Goal: Information Seeking & Learning: Learn about a topic

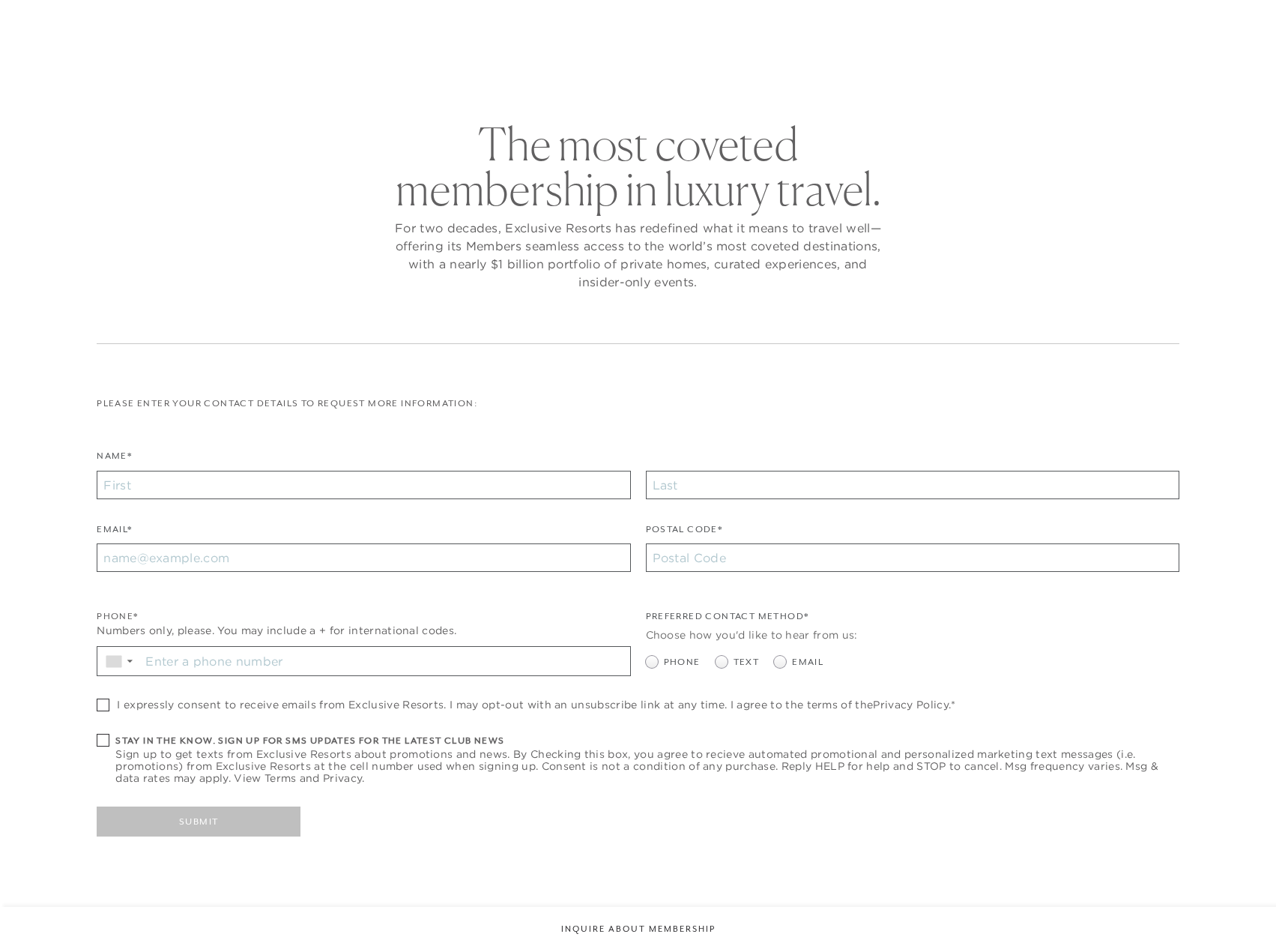
checkbox input "false"
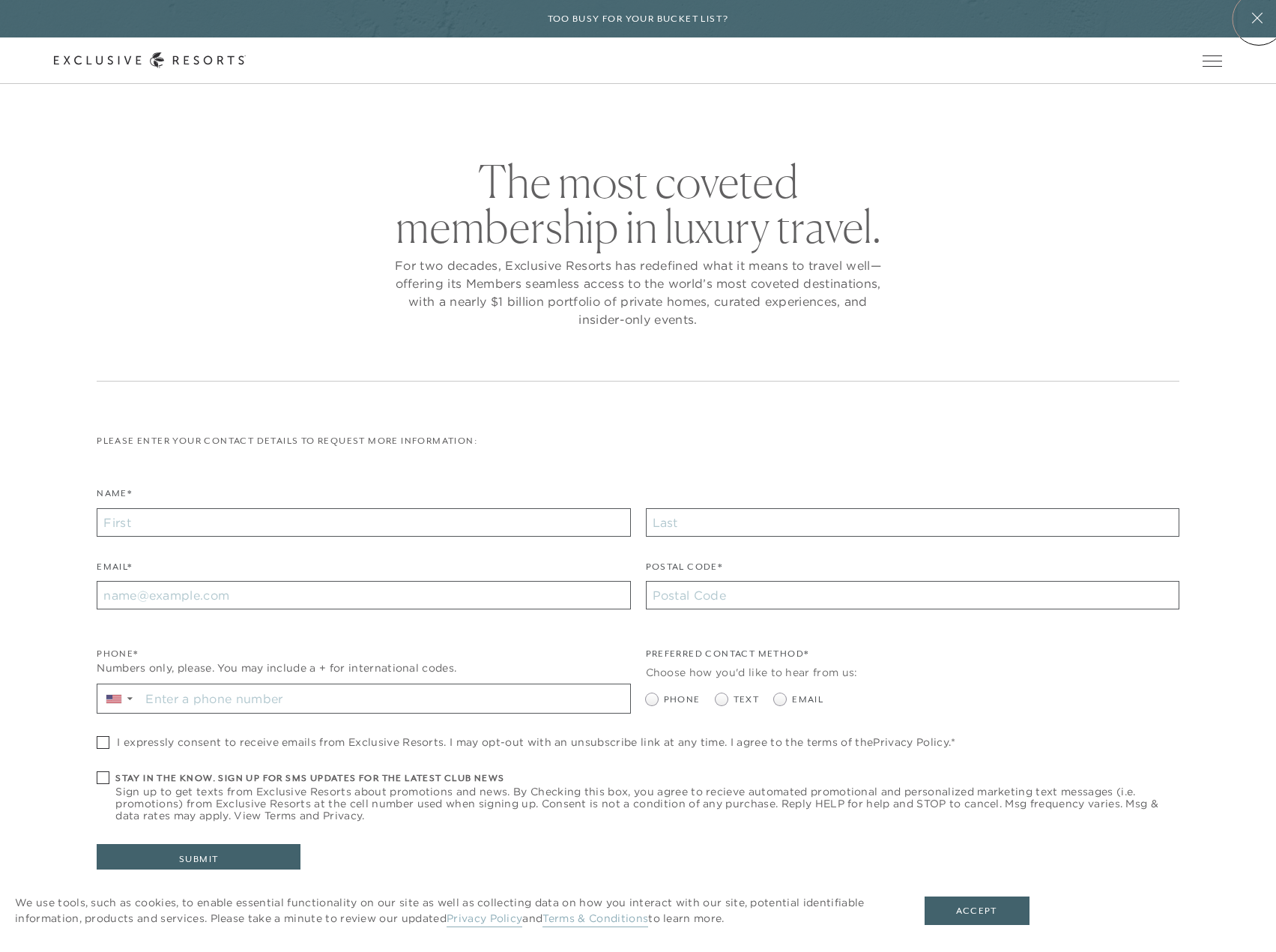
click at [1258, 19] on icon at bounding box center [1257, 18] width 29 height 12
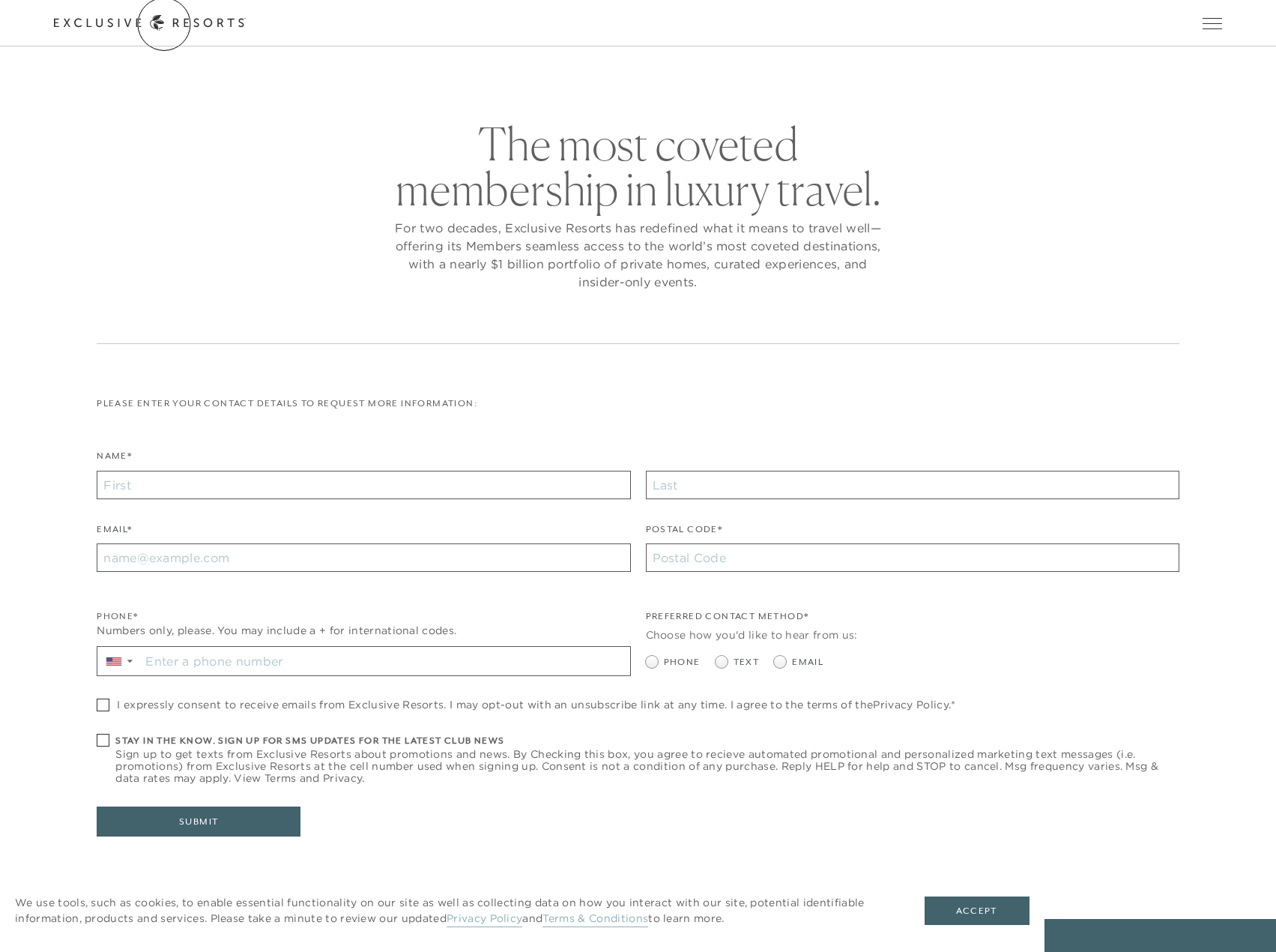
click at [164, 24] on icon at bounding box center [149, 23] width 191 height 16
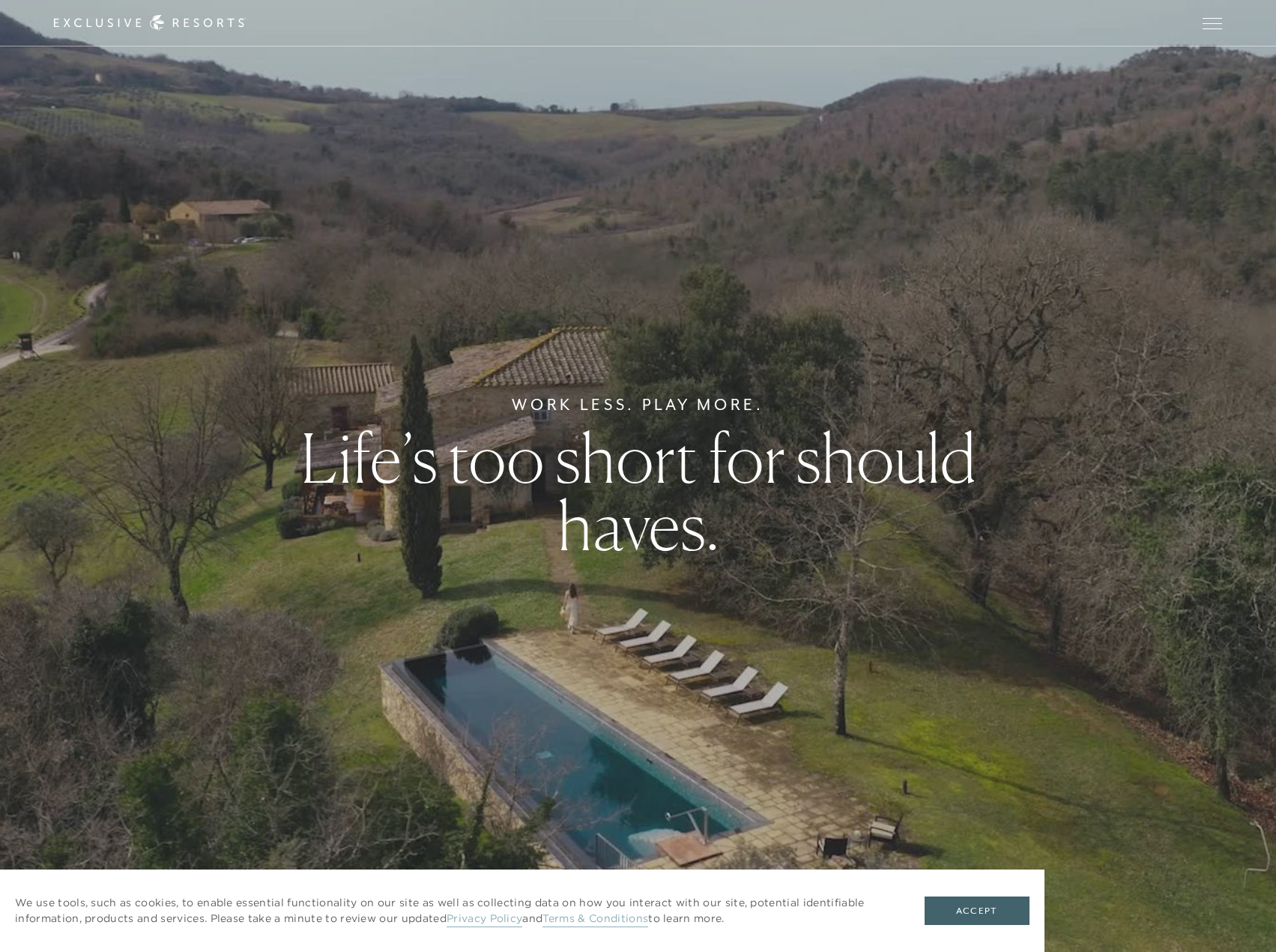
click at [759, 716] on div "Work Less. Play More. Life’s too short for should haves." at bounding box center [638, 476] width 1276 height 952
click at [495, 918] on link "Privacy Policy" at bounding box center [484, 919] width 75 height 16
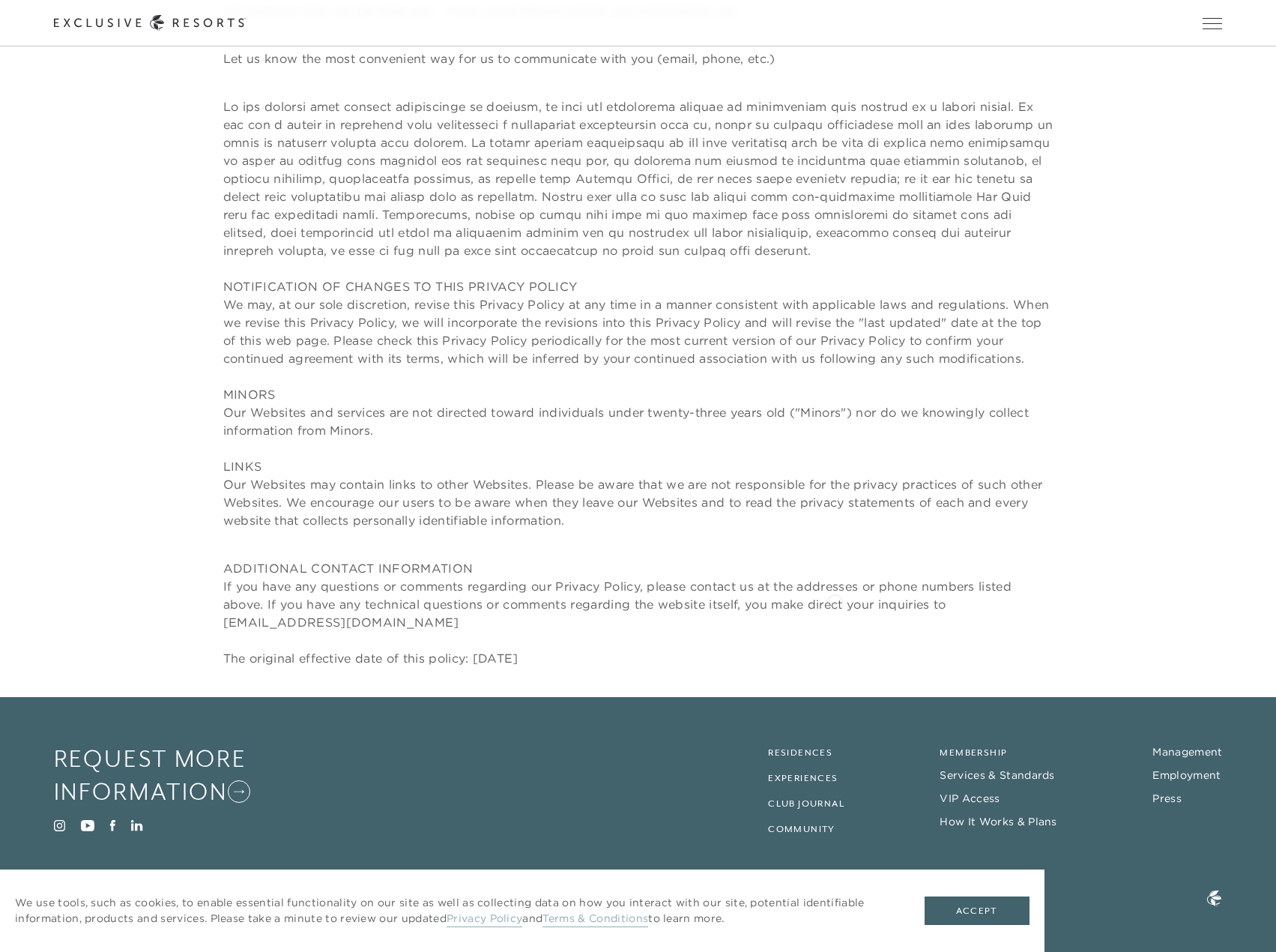
scroll to position [6336, 0]
drag, startPoint x: 1219, startPoint y: 793, endPoint x: 1209, endPoint y: 790, distance: 10.4
click at [1218, 792] on footer "Request More Information Visit Instagram Visit Youtube Visit Facebook Visit Lin…" at bounding box center [638, 824] width 1276 height 256
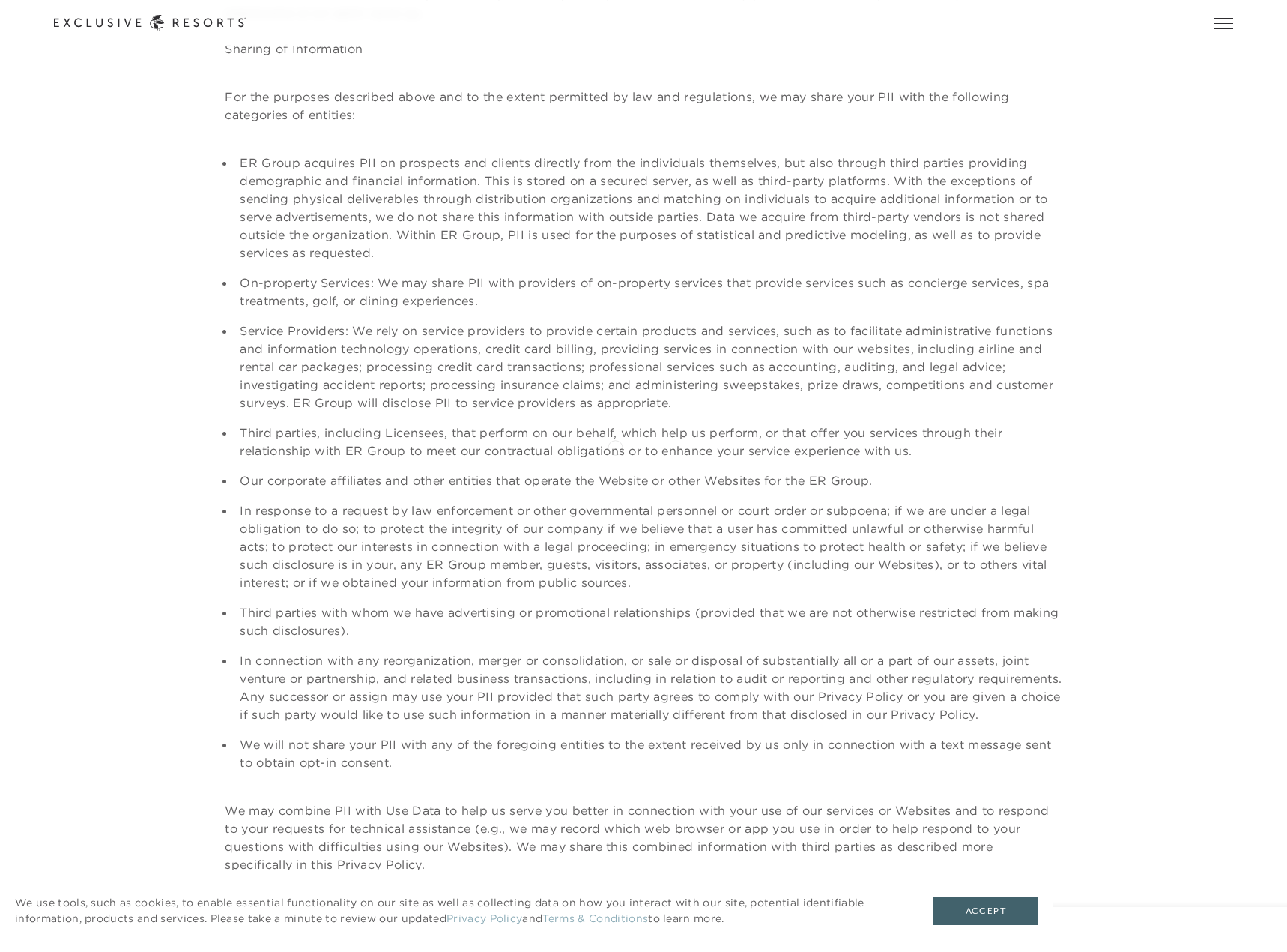
scroll to position [0, 0]
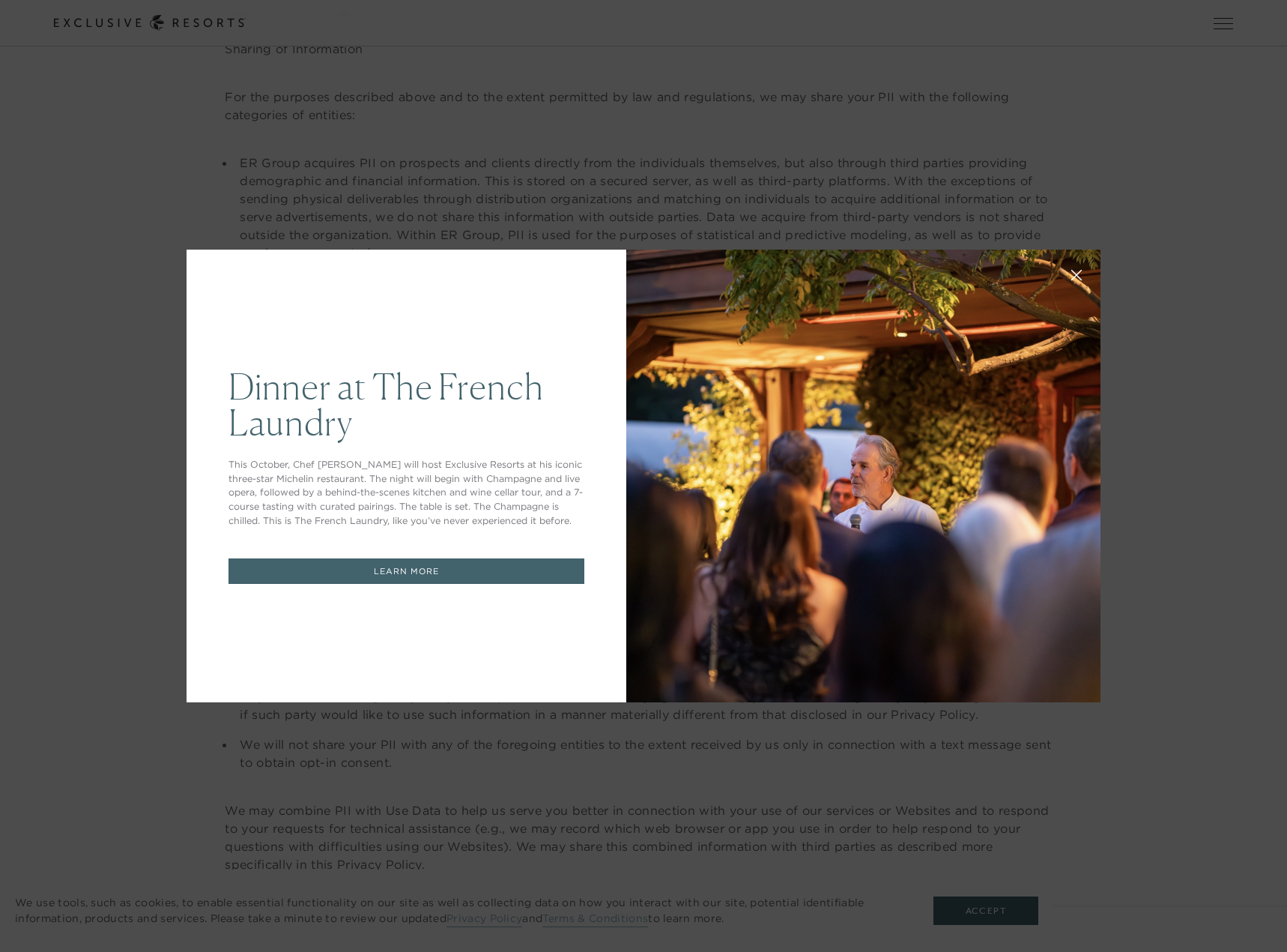
click at [1072, 272] on icon at bounding box center [1077, 275] width 11 height 11
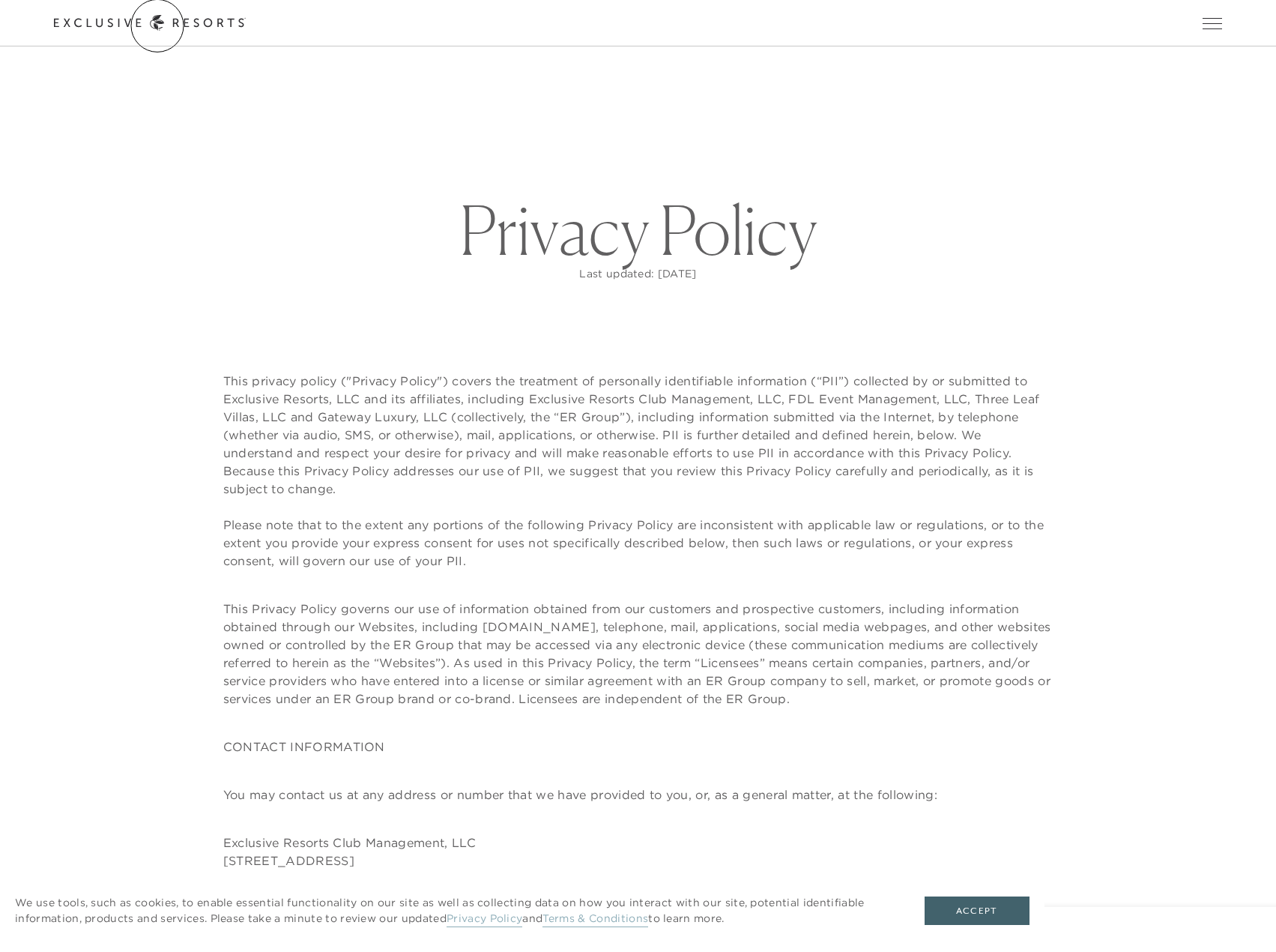
click at [158, 26] on icon at bounding box center [149, 23] width 191 height 16
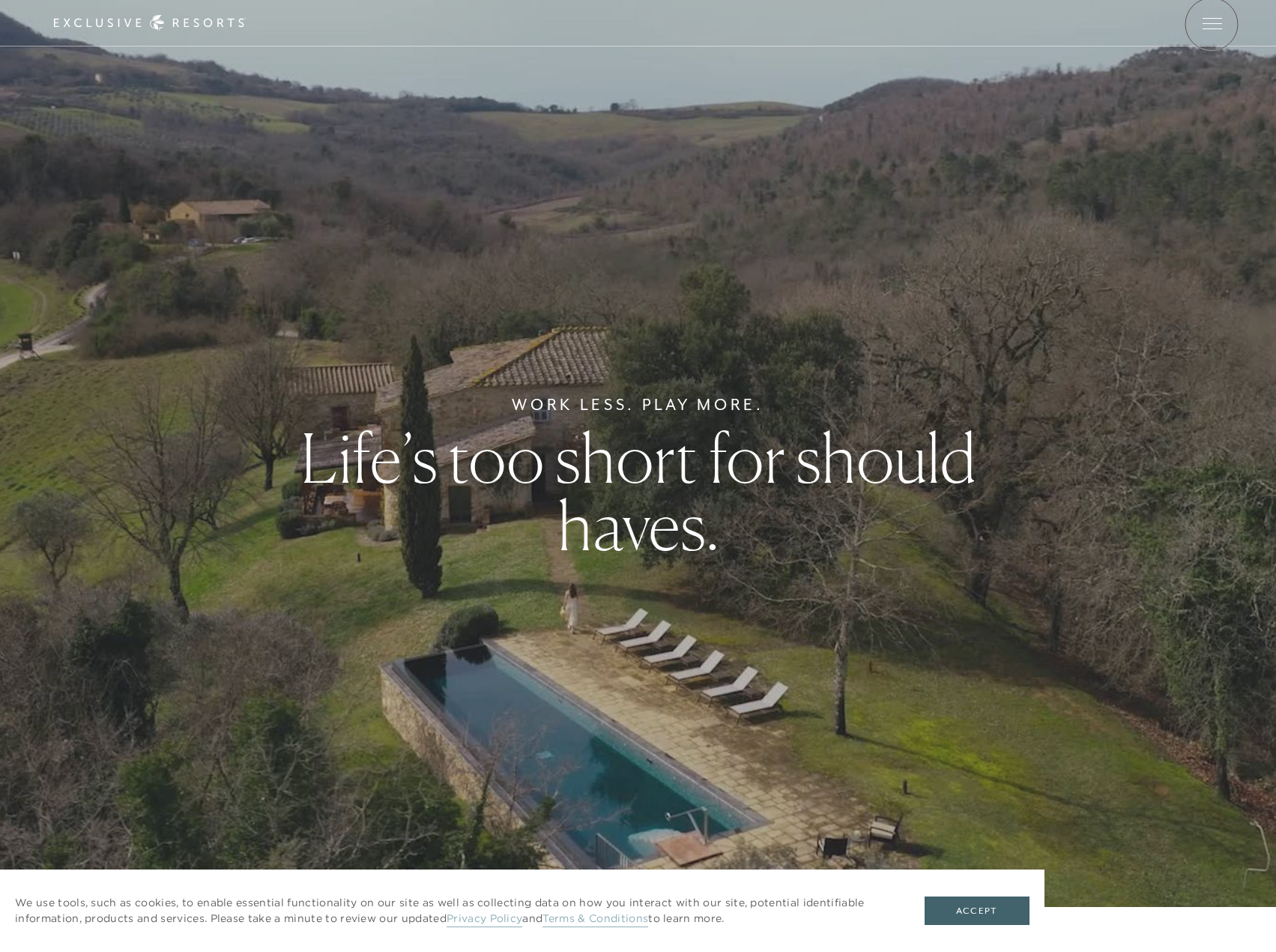
click at [1212, 24] on span "Open navigation" at bounding box center [1213, 23] width 20 height 11
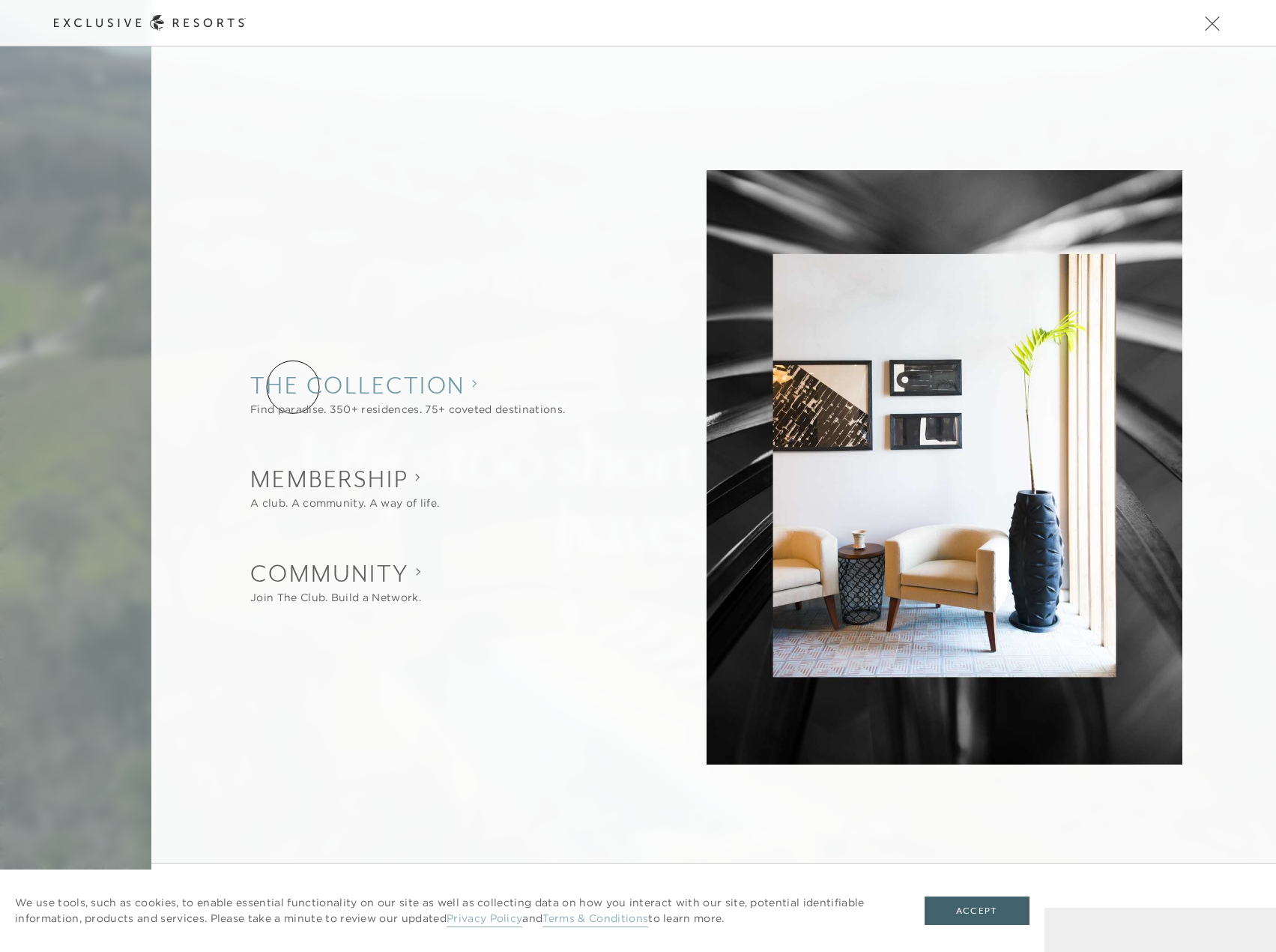
click at [292, 387] on collection "The Collection" at bounding box center [406, 385] width 314 height 33
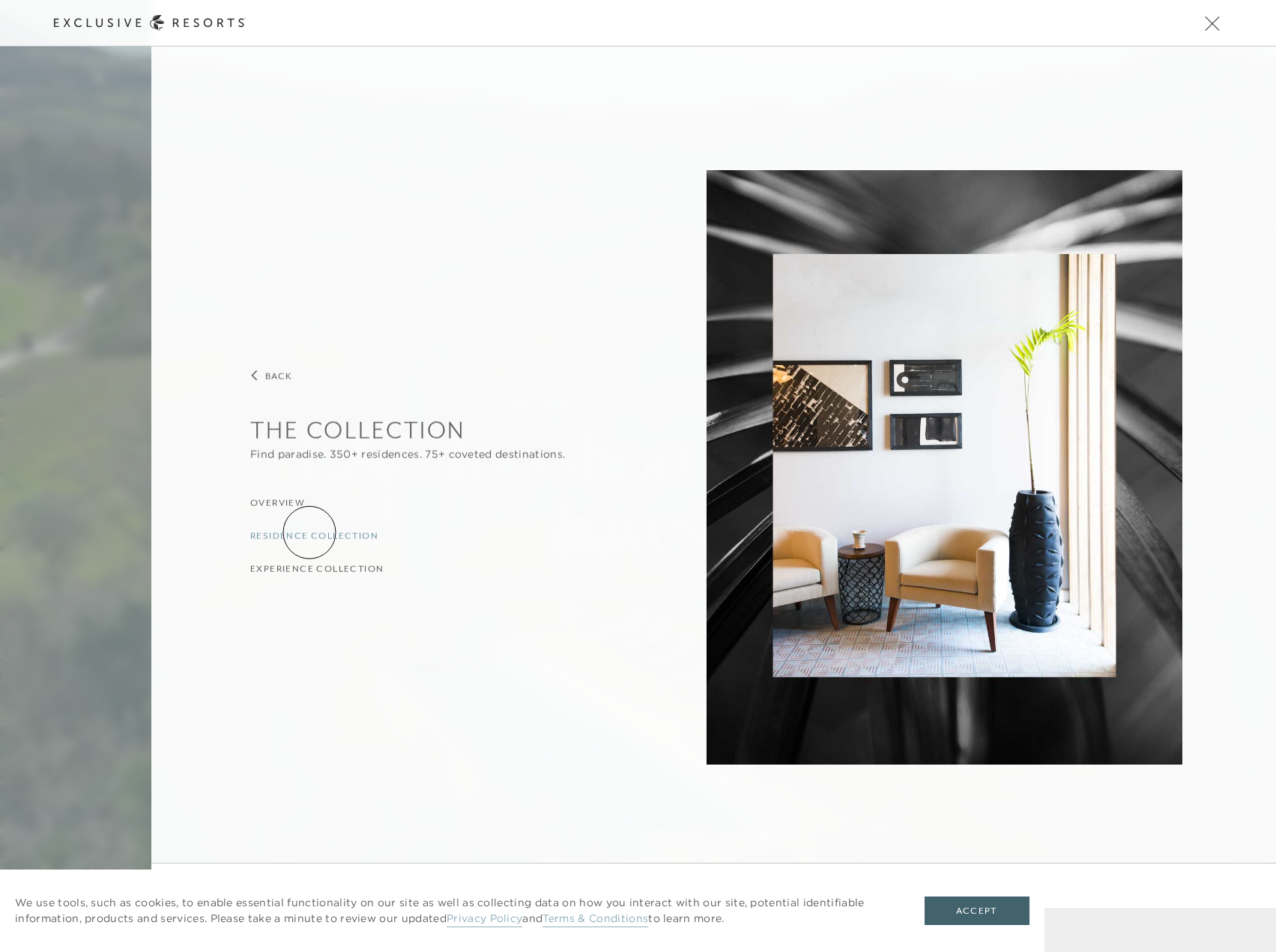
click at [309, 533] on h3 "Residence Collection" at bounding box center [313, 536] width 128 height 14
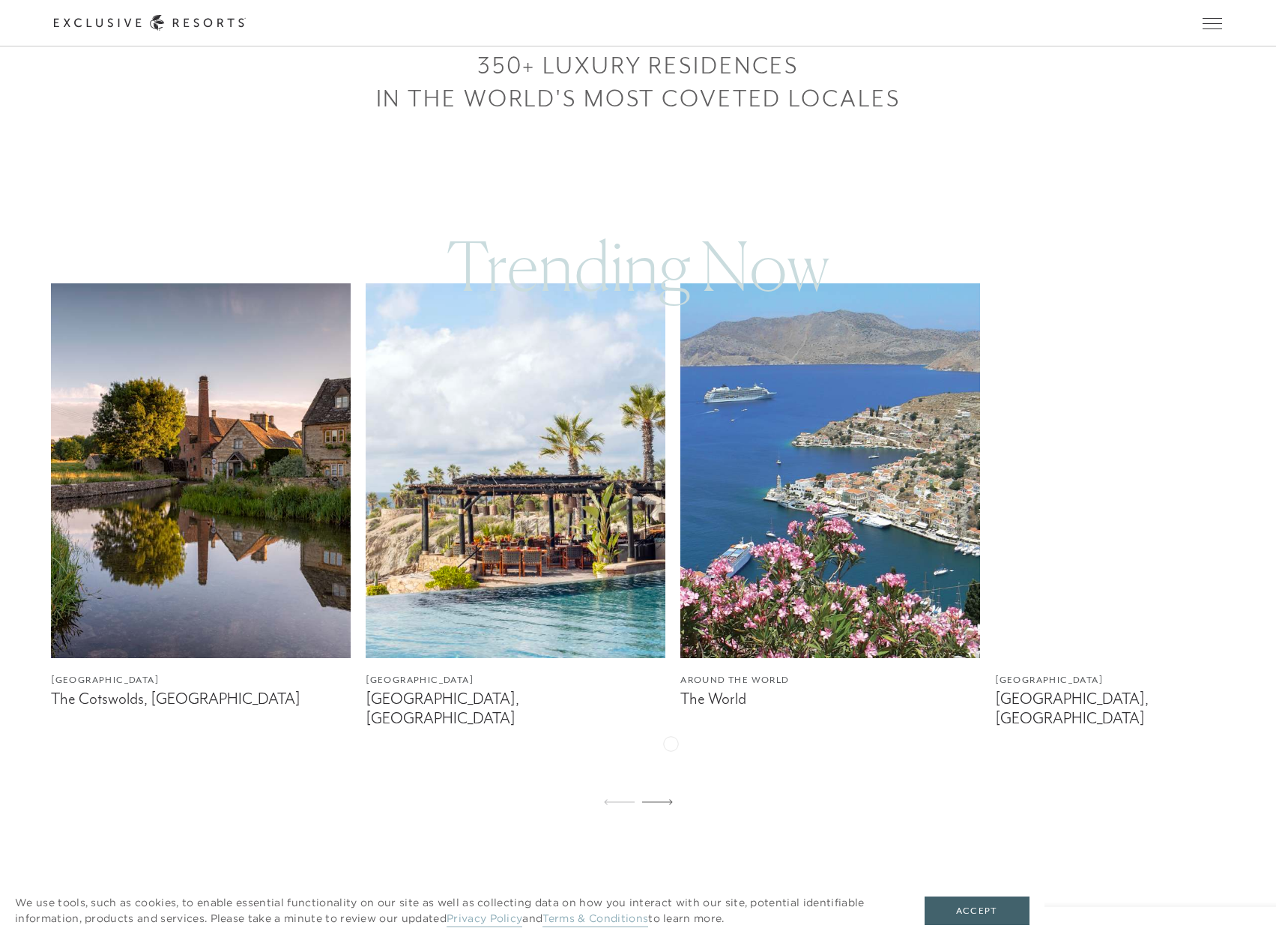
scroll to position [1049, 0]
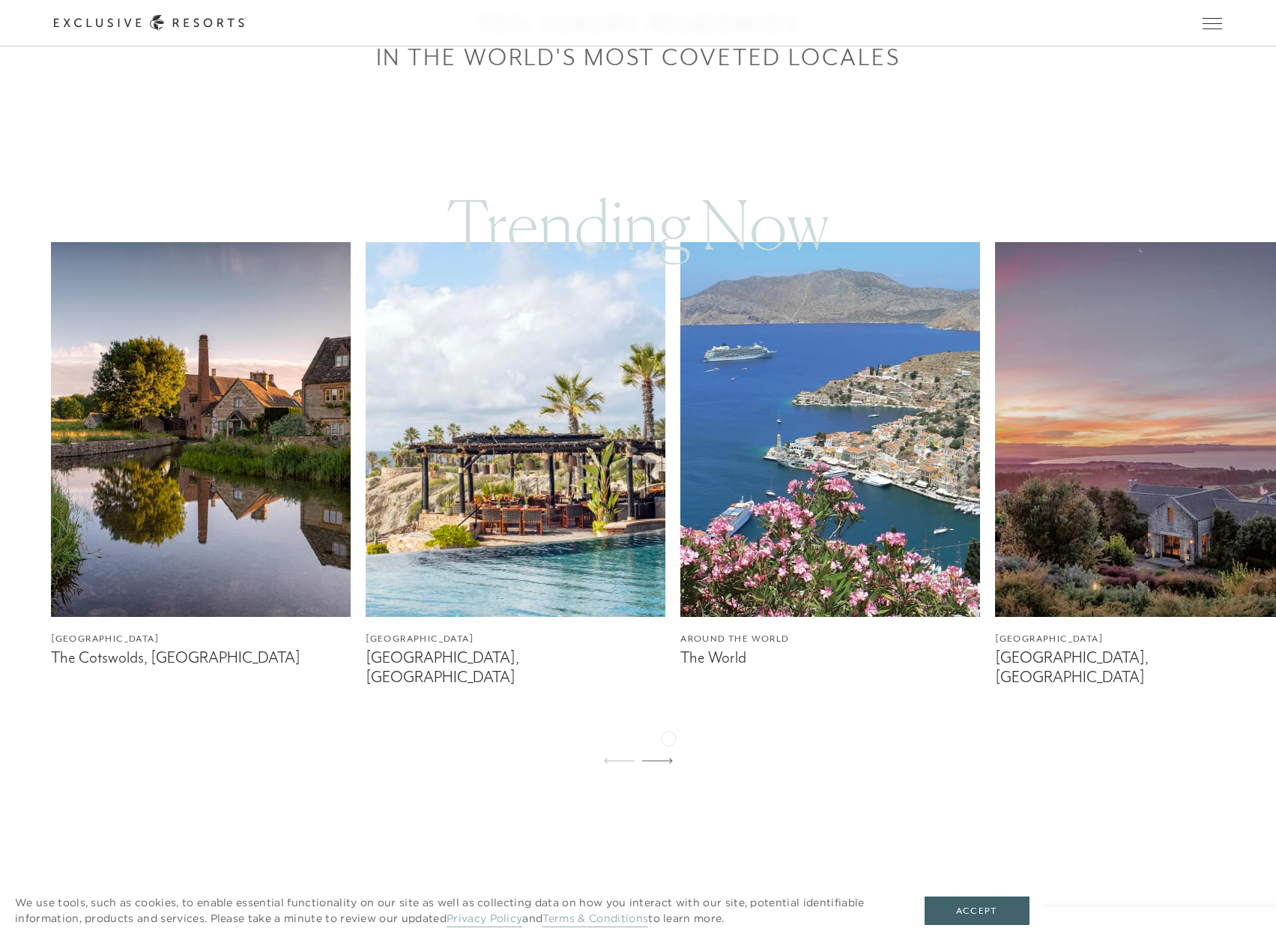
click at [668, 744] on div at bounding box center [657, 762] width 31 height 36
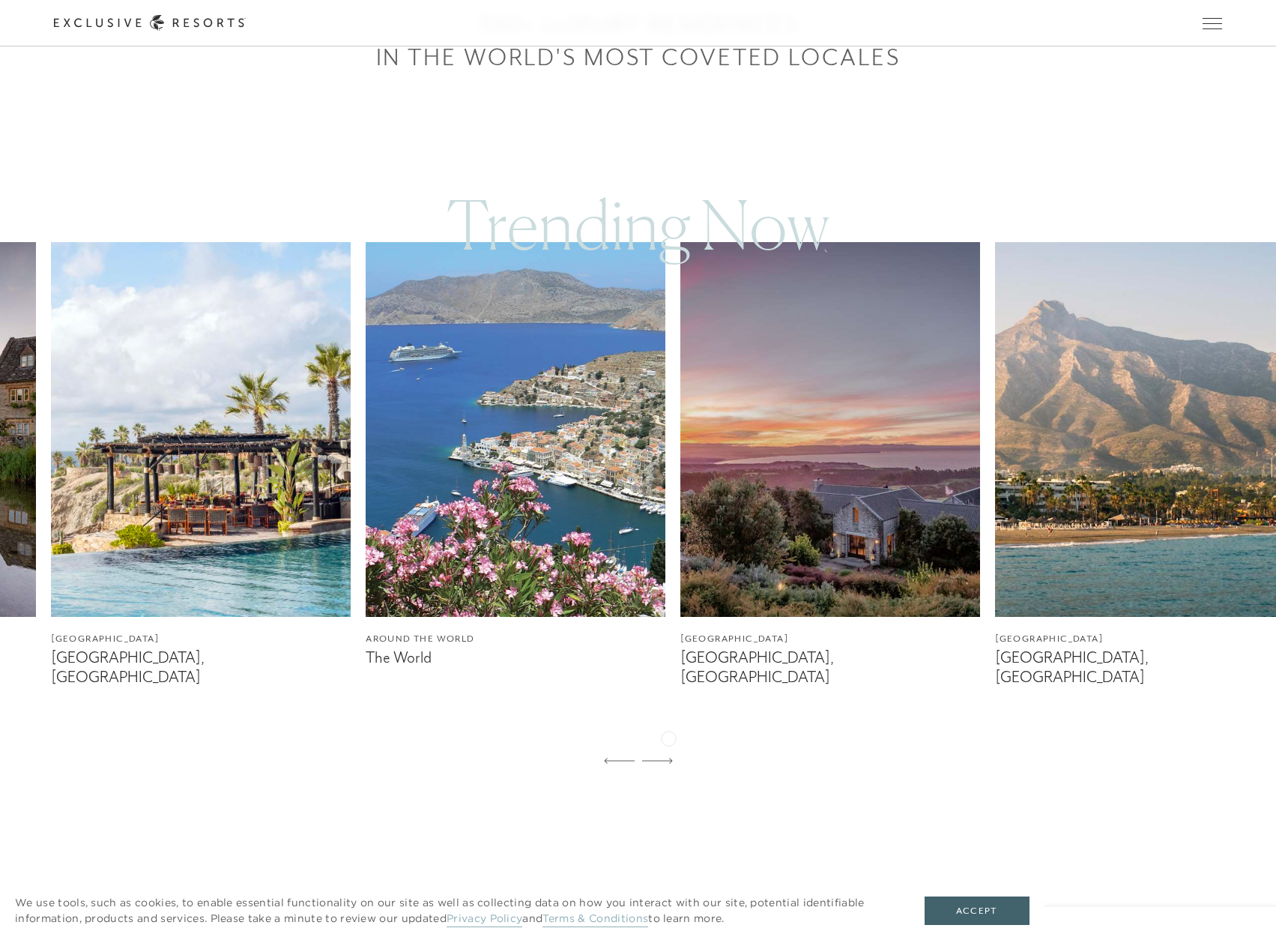
click at [668, 744] on div at bounding box center [657, 762] width 31 height 36
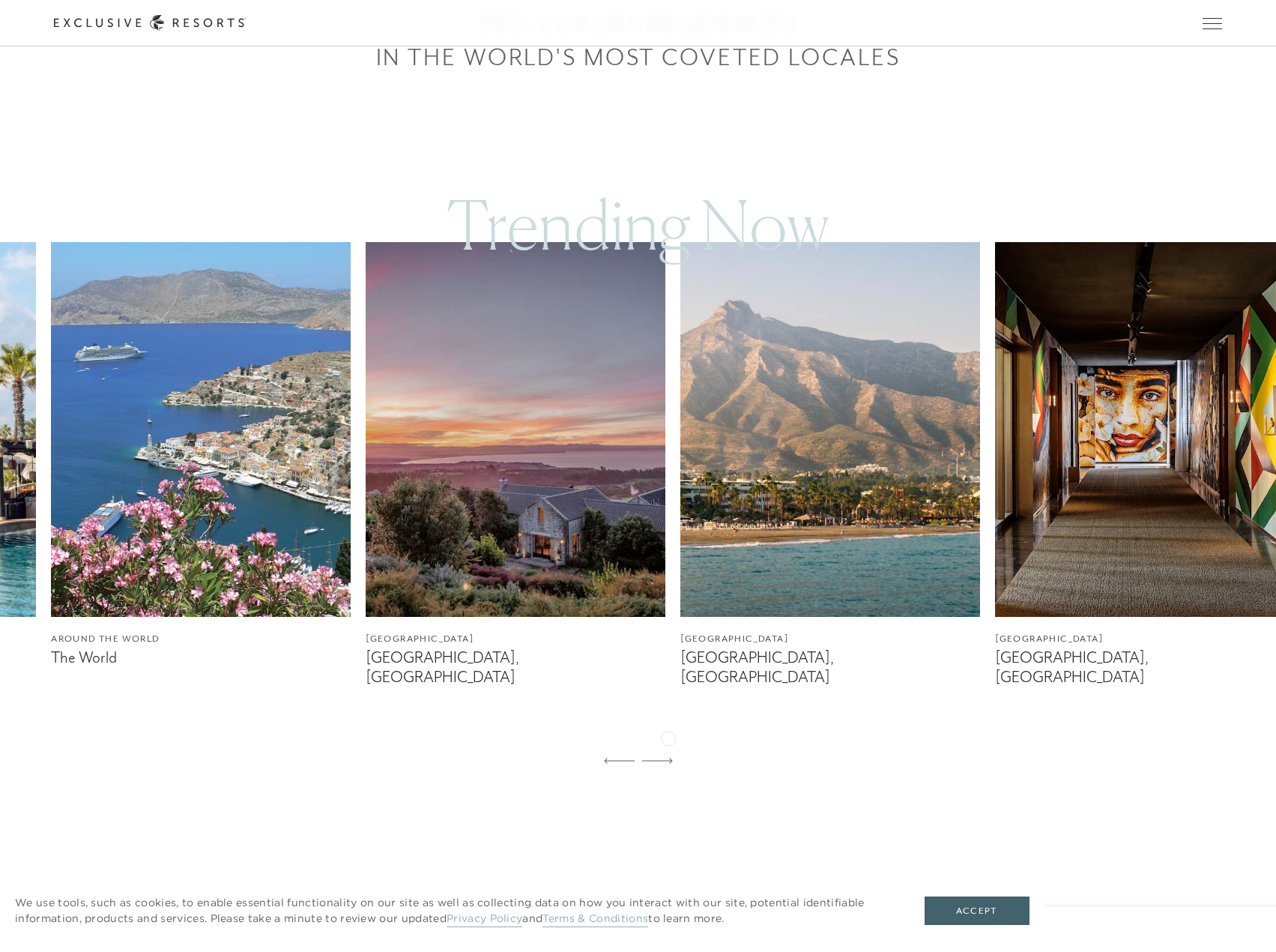
click at [668, 744] on div at bounding box center [657, 762] width 31 height 36
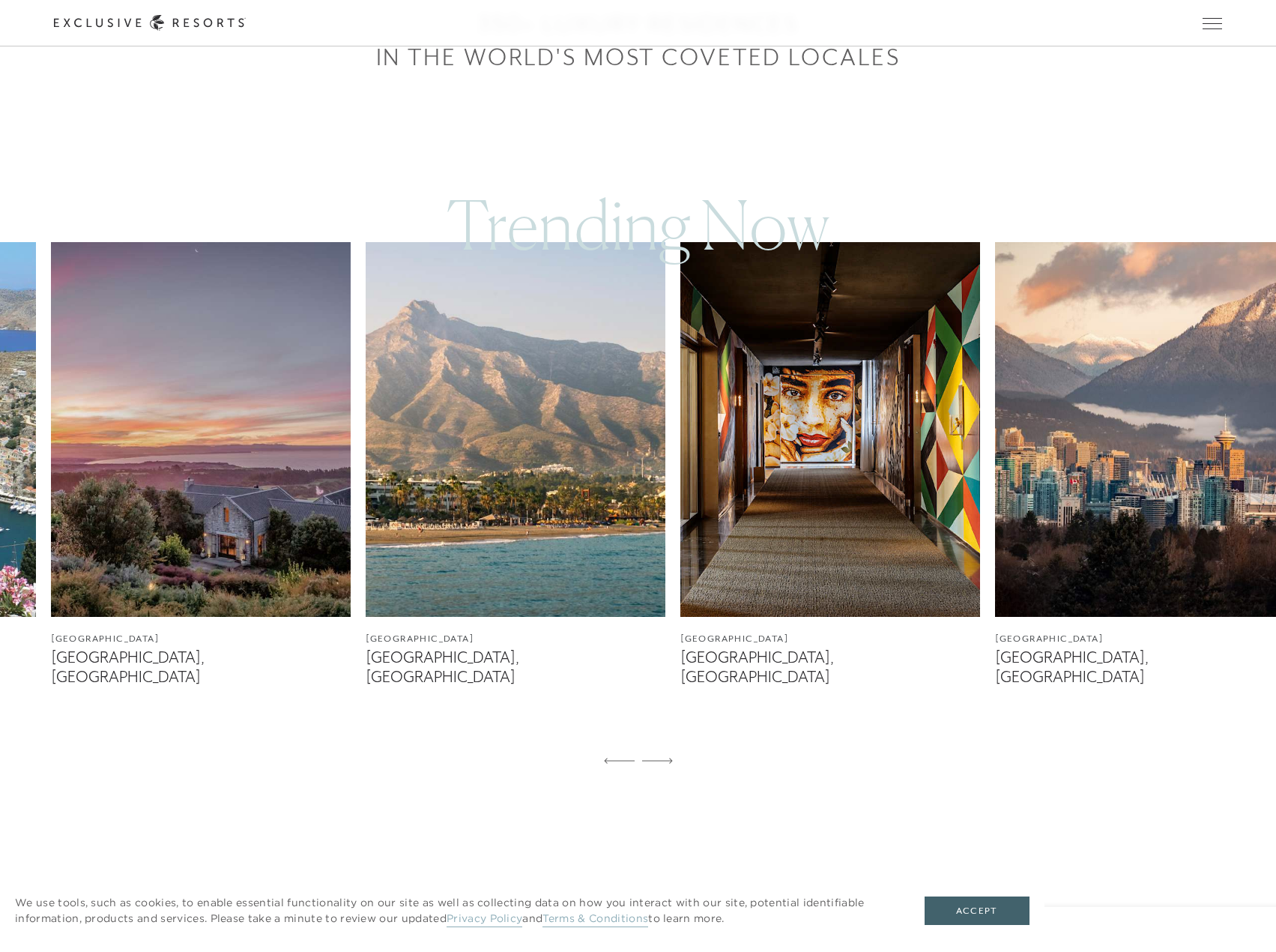
click at [668, 744] on div at bounding box center [657, 762] width 31 height 36
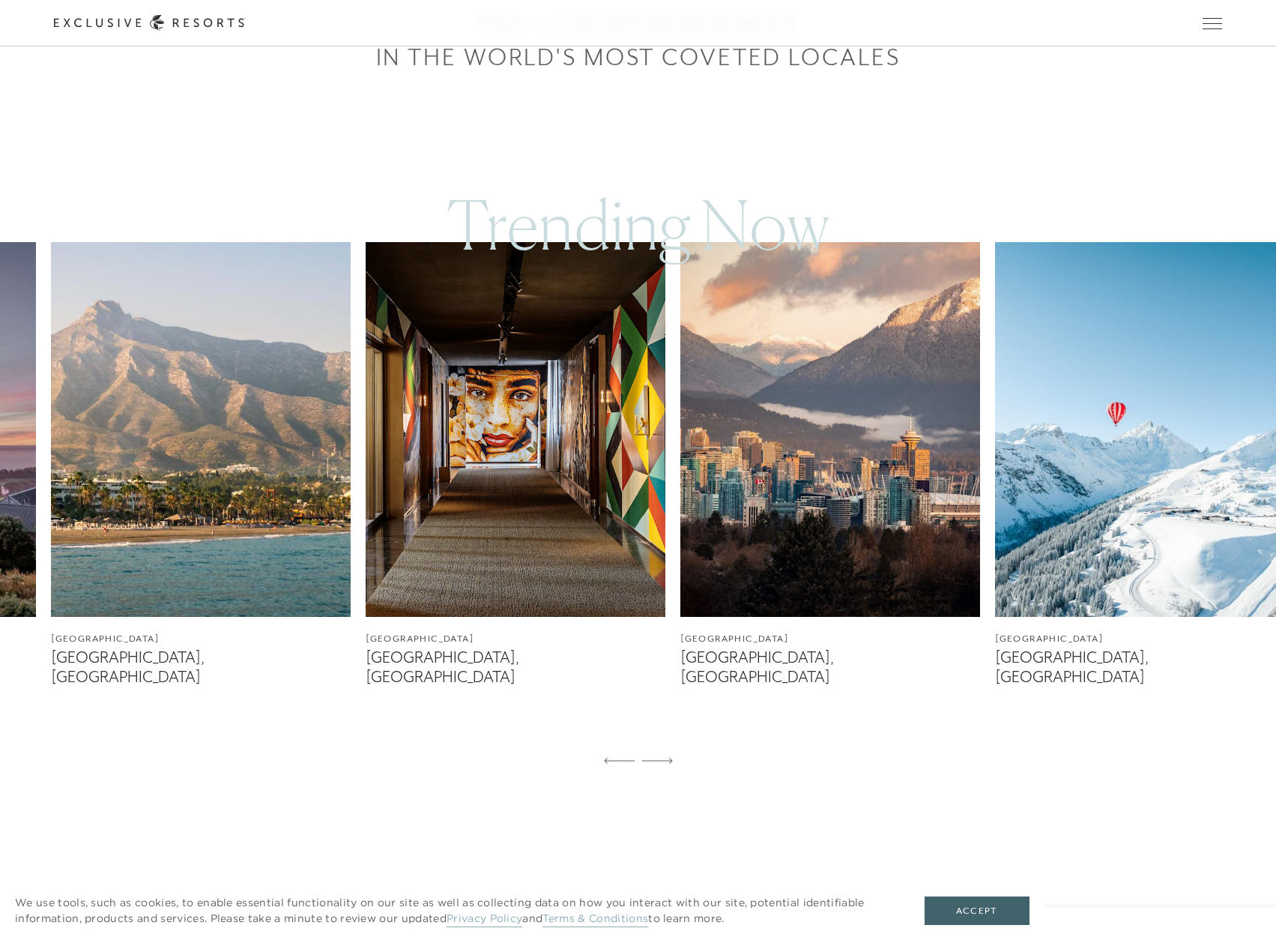
click at [668, 744] on div at bounding box center [657, 762] width 31 height 36
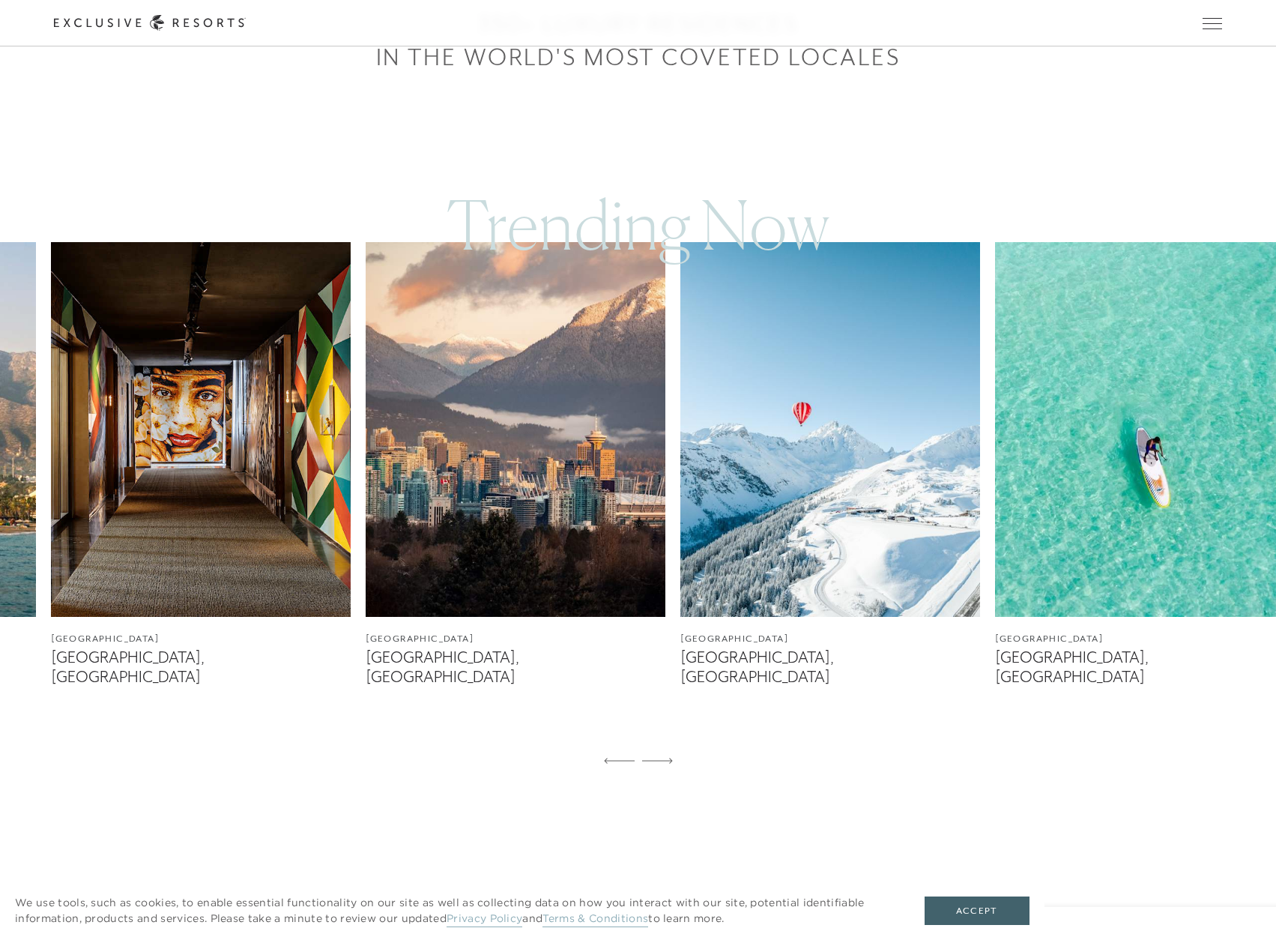
click at [668, 744] on div at bounding box center [657, 762] width 31 height 36
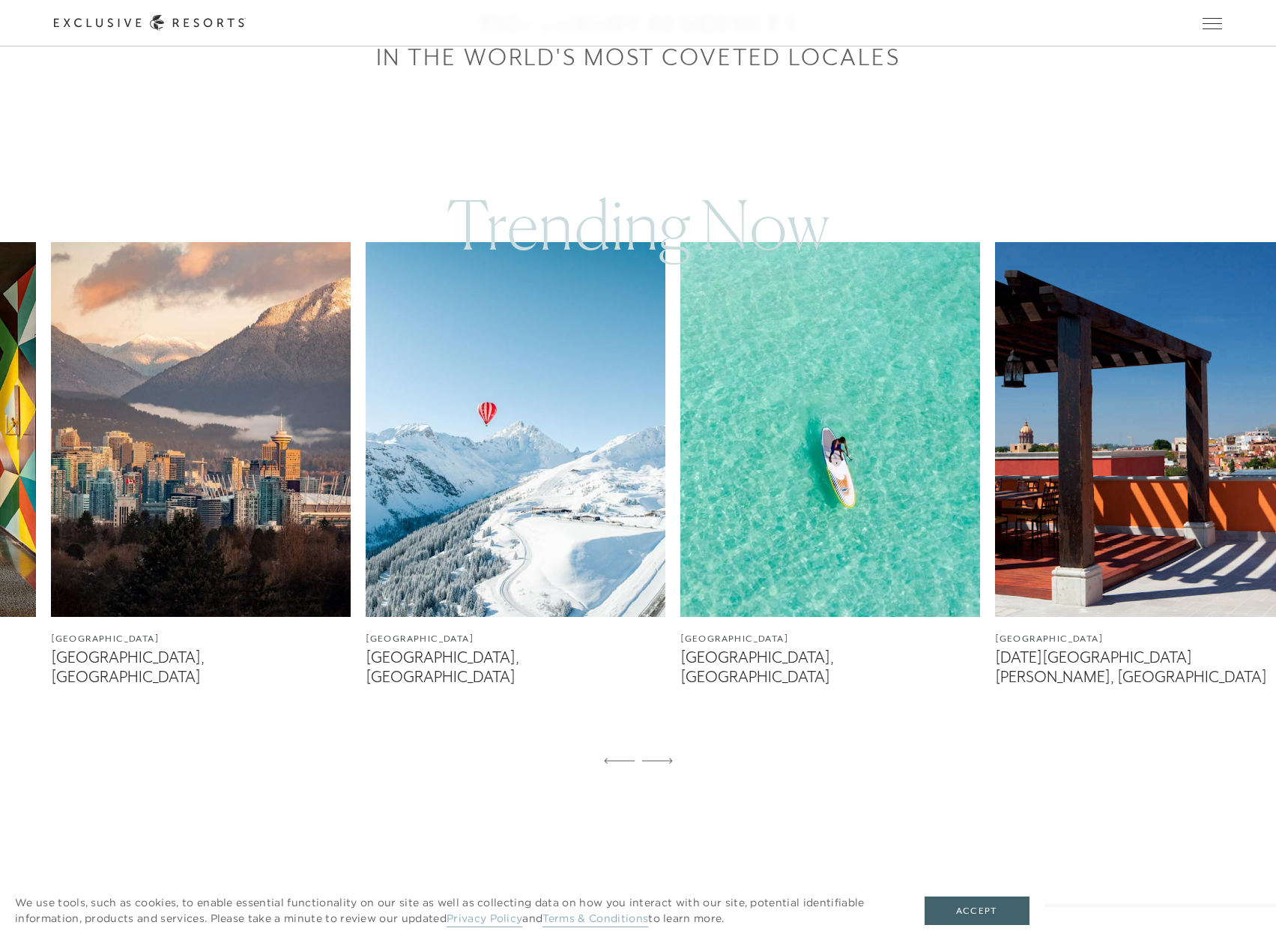
click at [668, 744] on div at bounding box center [657, 762] width 31 height 36
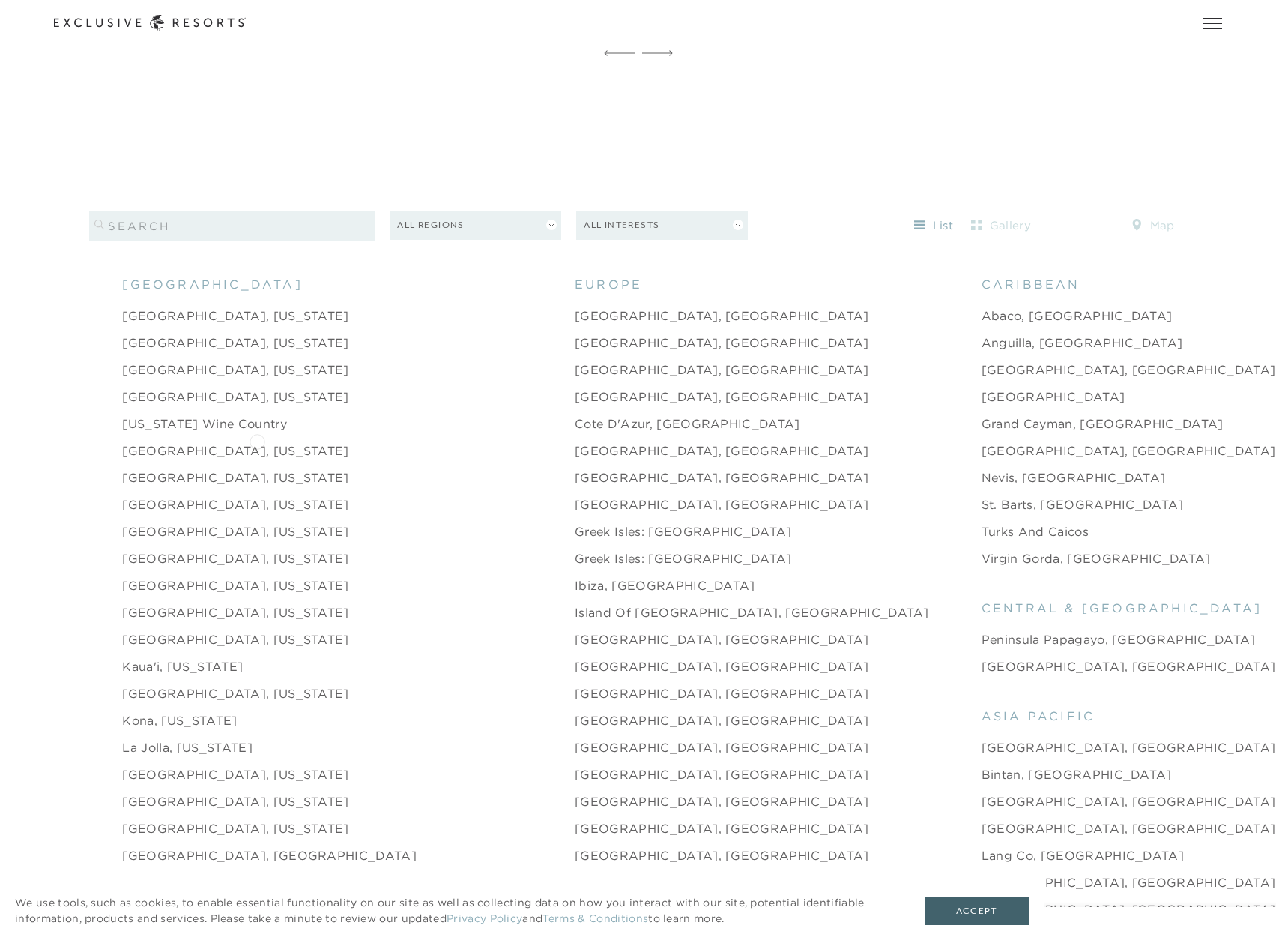
scroll to position [1724, 0]
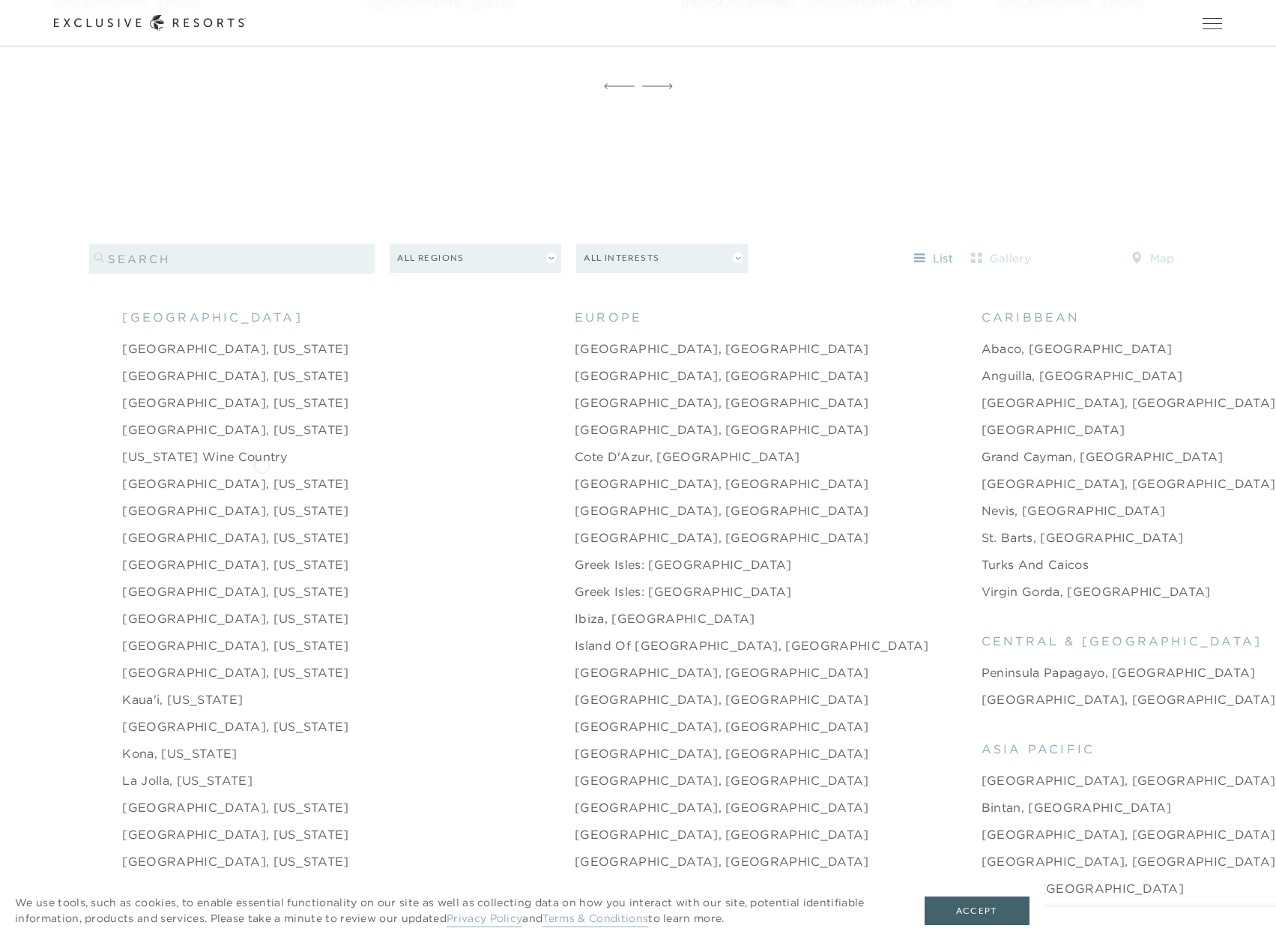
click at [262, 474] on link "[GEOGRAPHIC_DATA], [US_STATE]" at bounding box center [235, 483] width 226 height 18
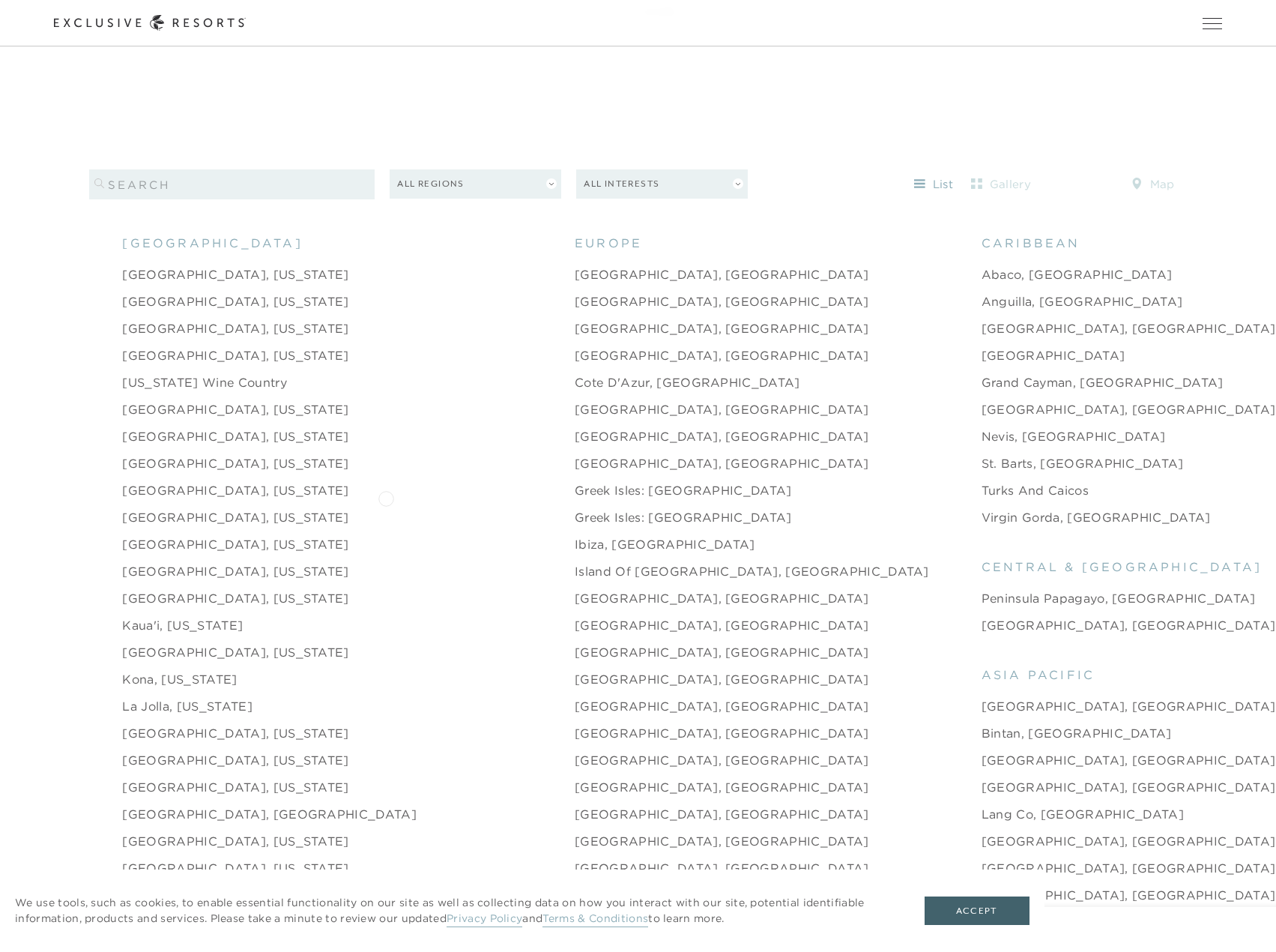
scroll to position [1799, 0]
click at [176, 643] on link "[GEOGRAPHIC_DATA], [US_STATE]" at bounding box center [235, 652] width 226 height 18
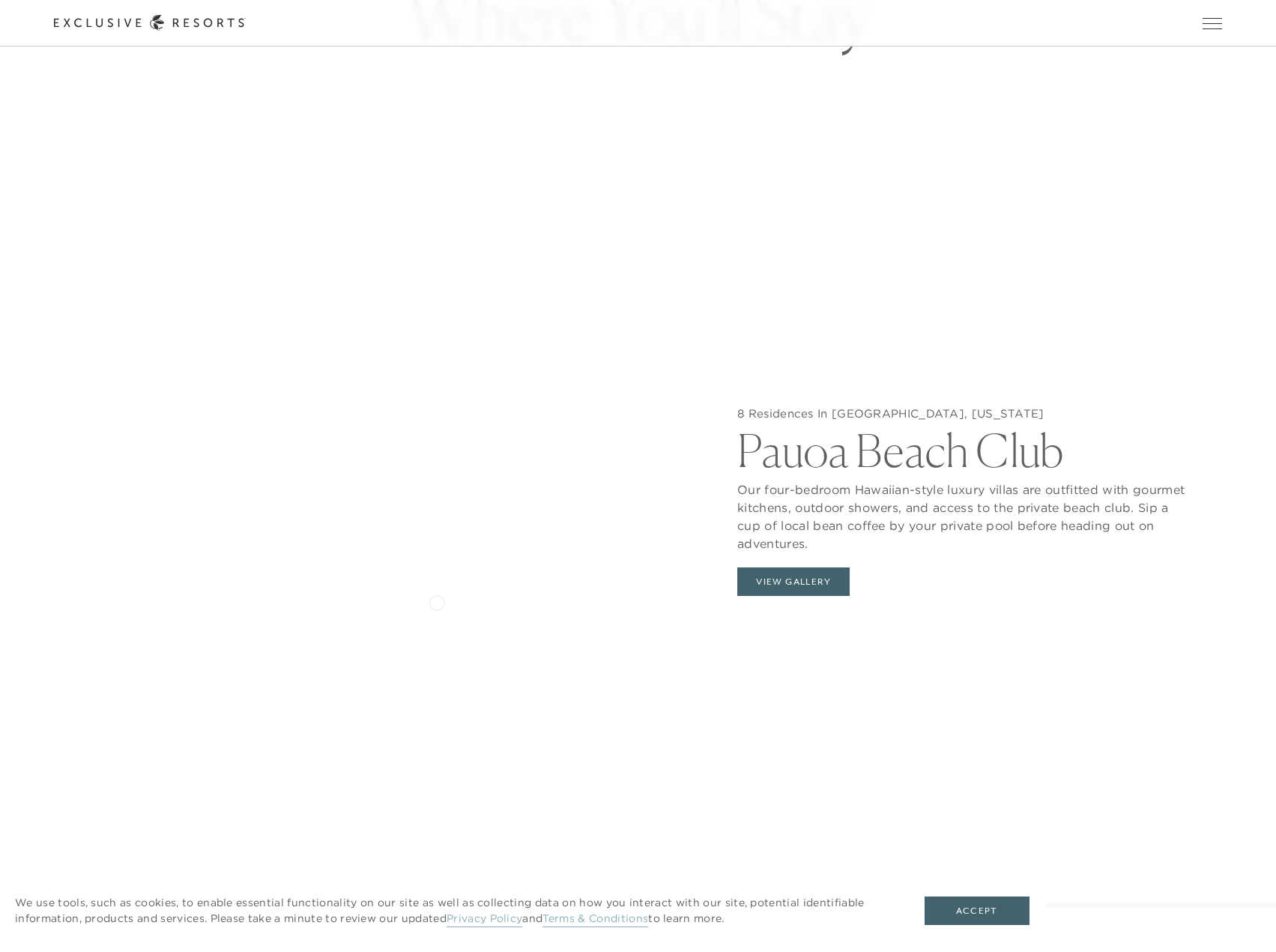
scroll to position [1906, 0]
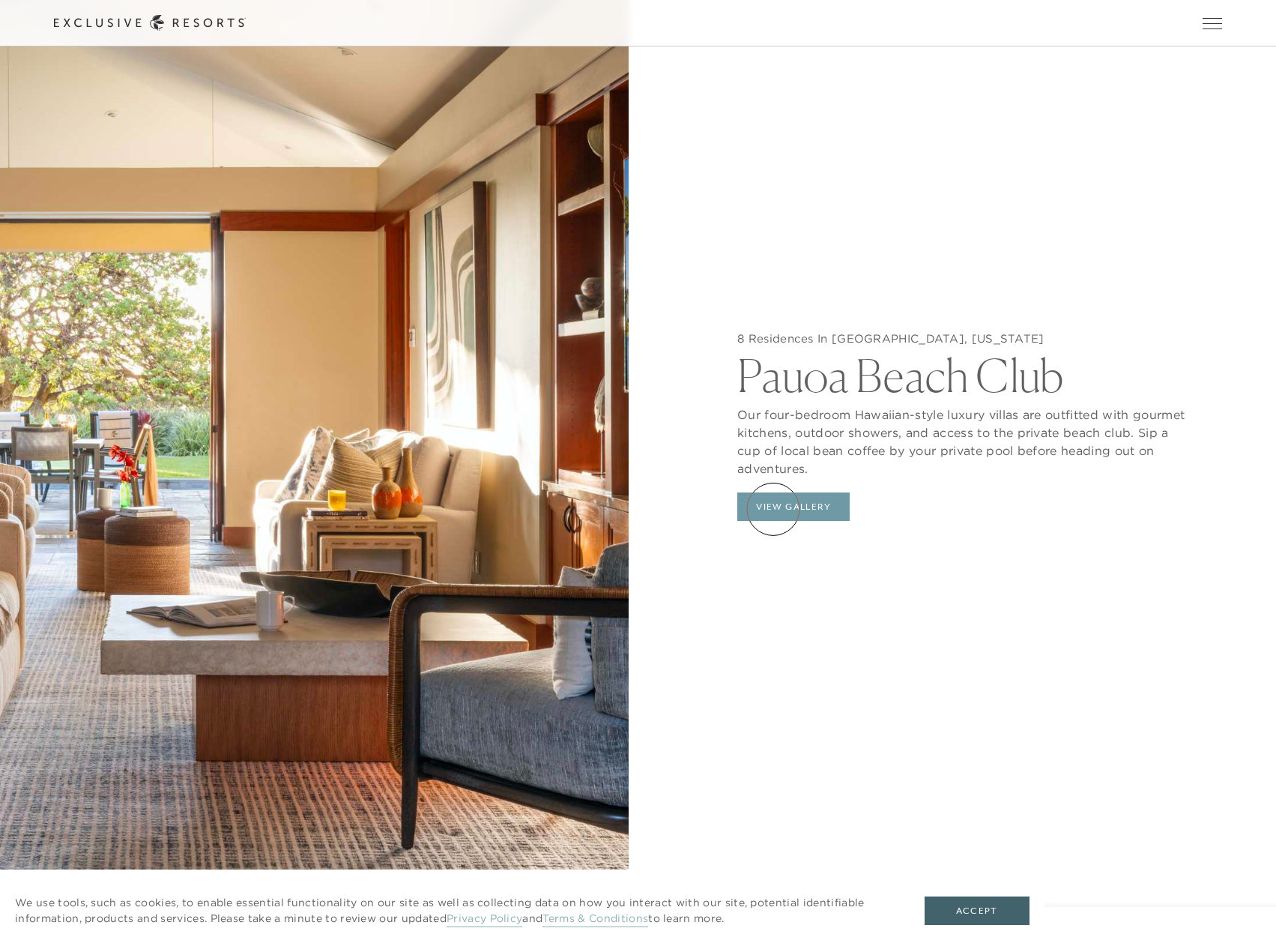
click at [773, 509] on button "View Gallery" at bounding box center [793, 506] width 112 height 29
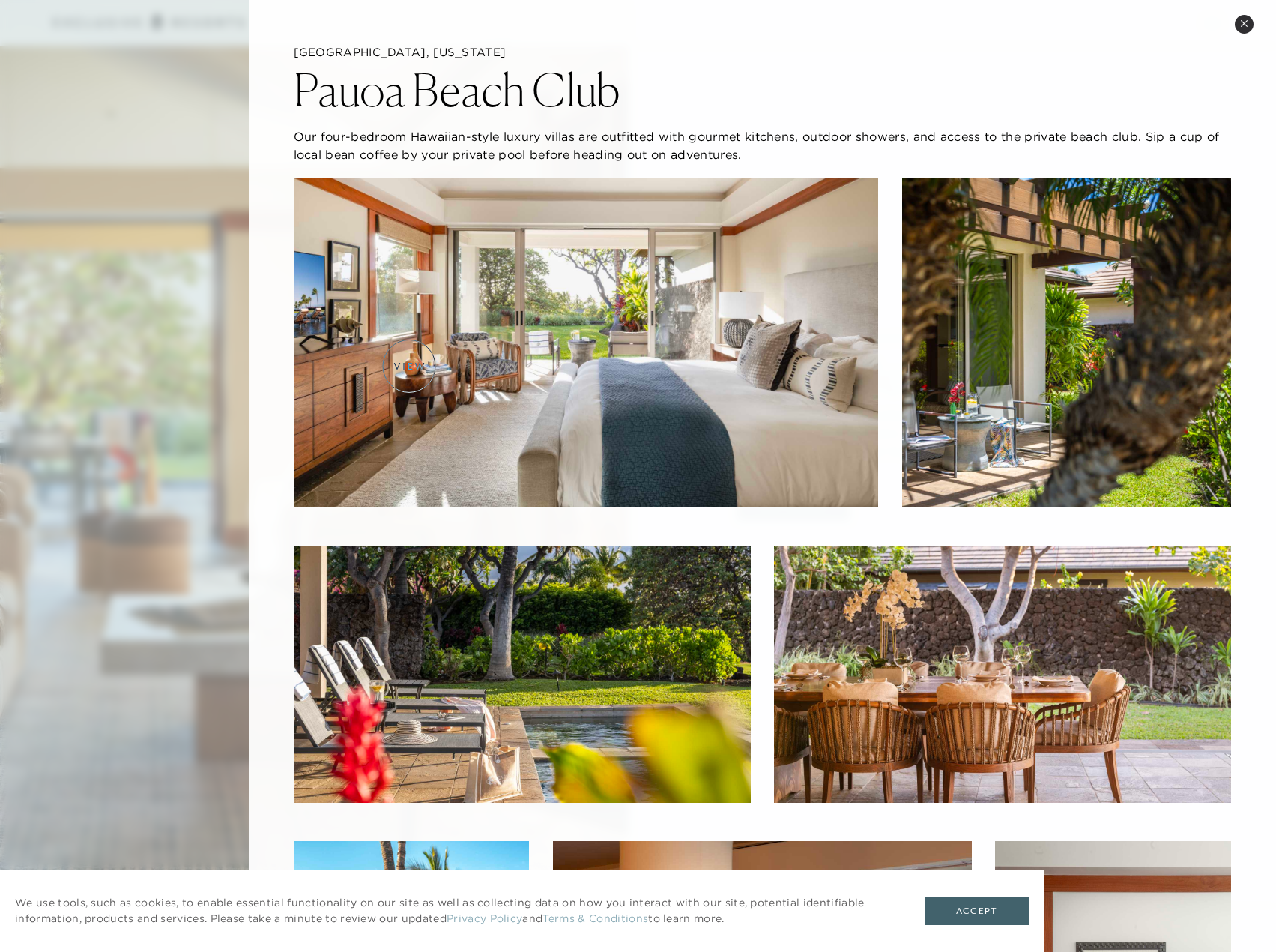
click at [409, 366] on img at bounding box center [586, 343] width 585 height 329
click at [688, 394] on img at bounding box center [586, 343] width 585 height 329
click at [1056, 398] on img at bounding box center [1067, 343] width 329 height 329
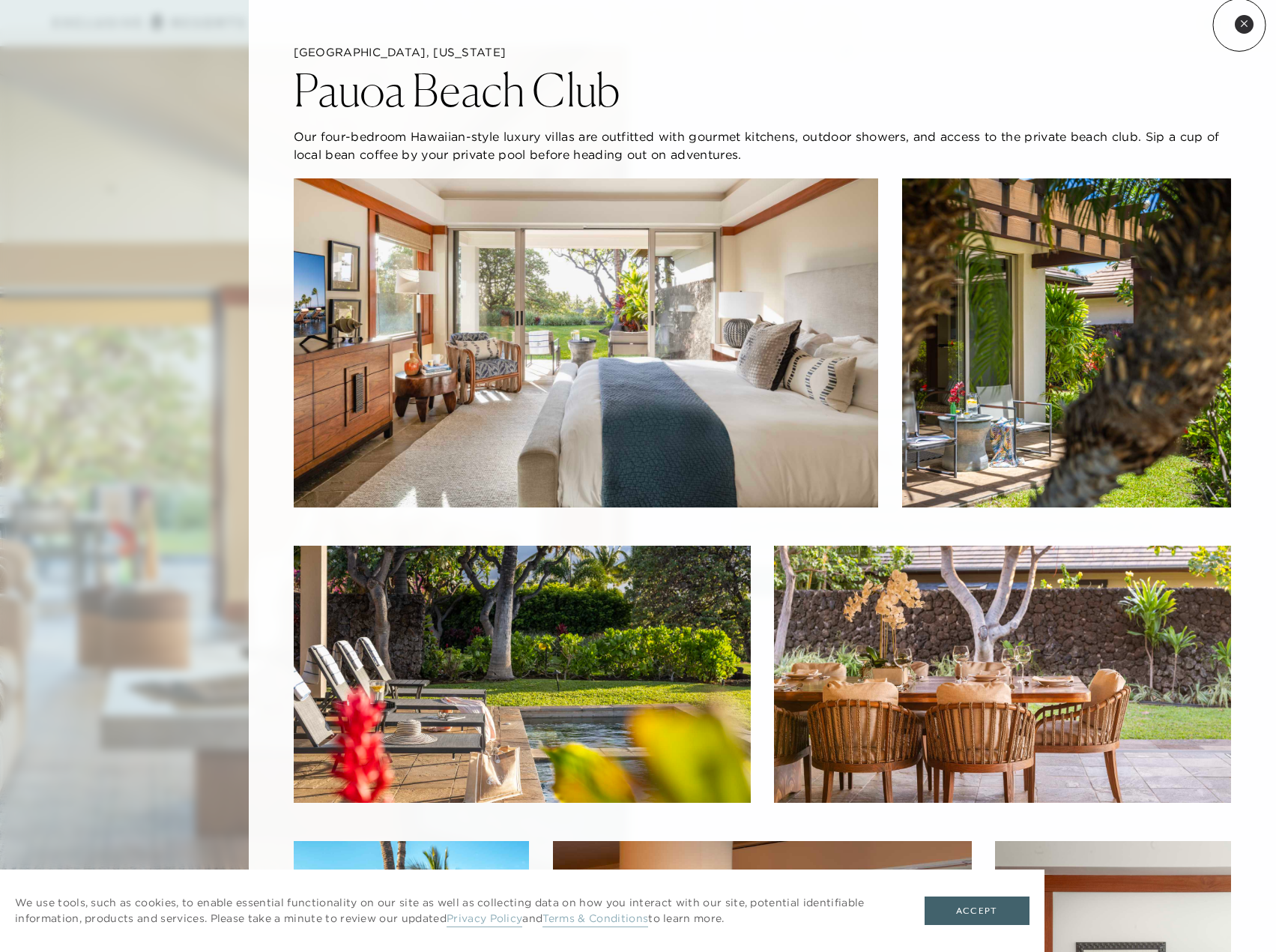
click at [1239, 25] on button "Close quickview" at bounding box center [1243, 24] width 19 height 19
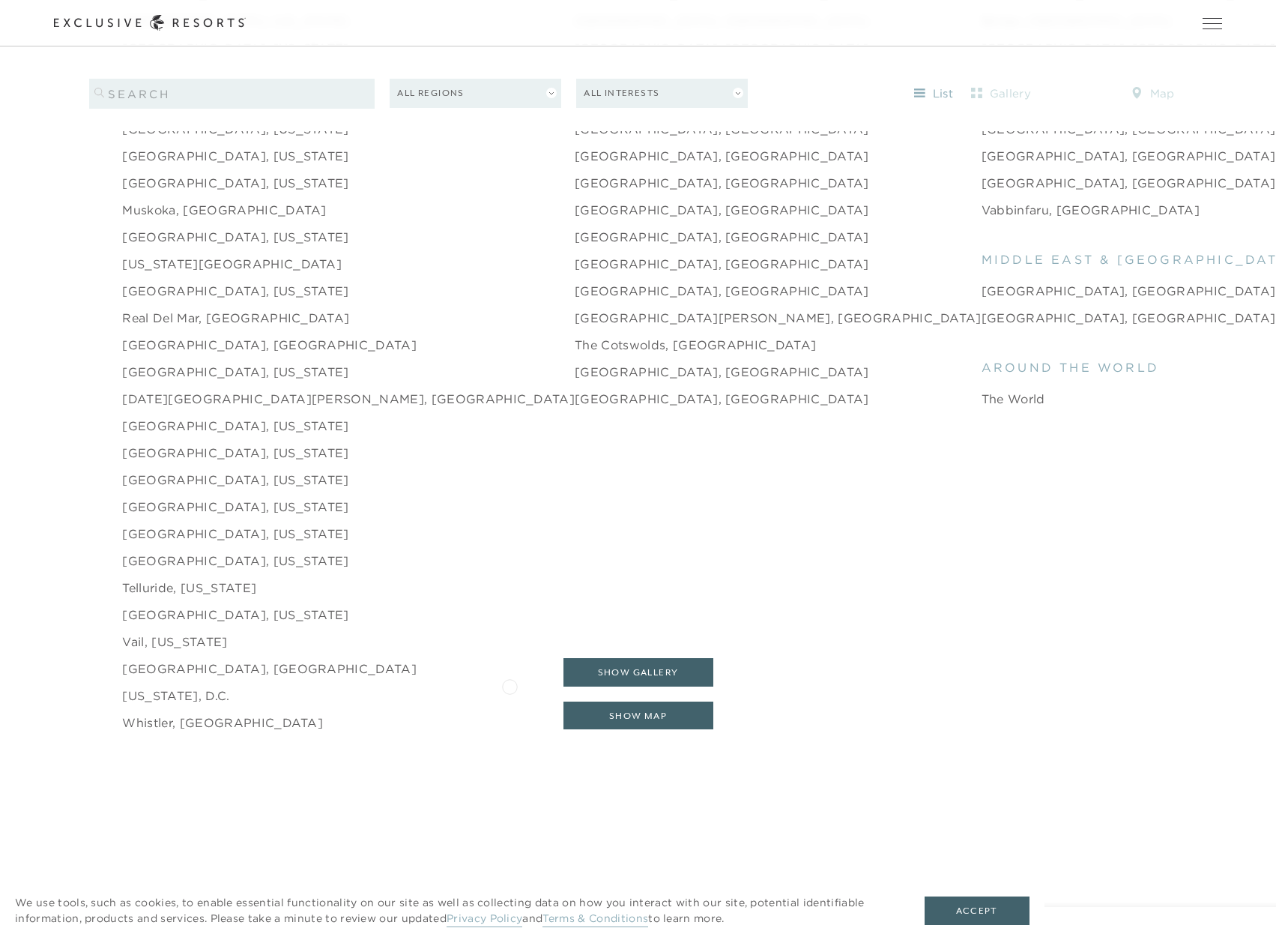
scroll to position [2473, 0]
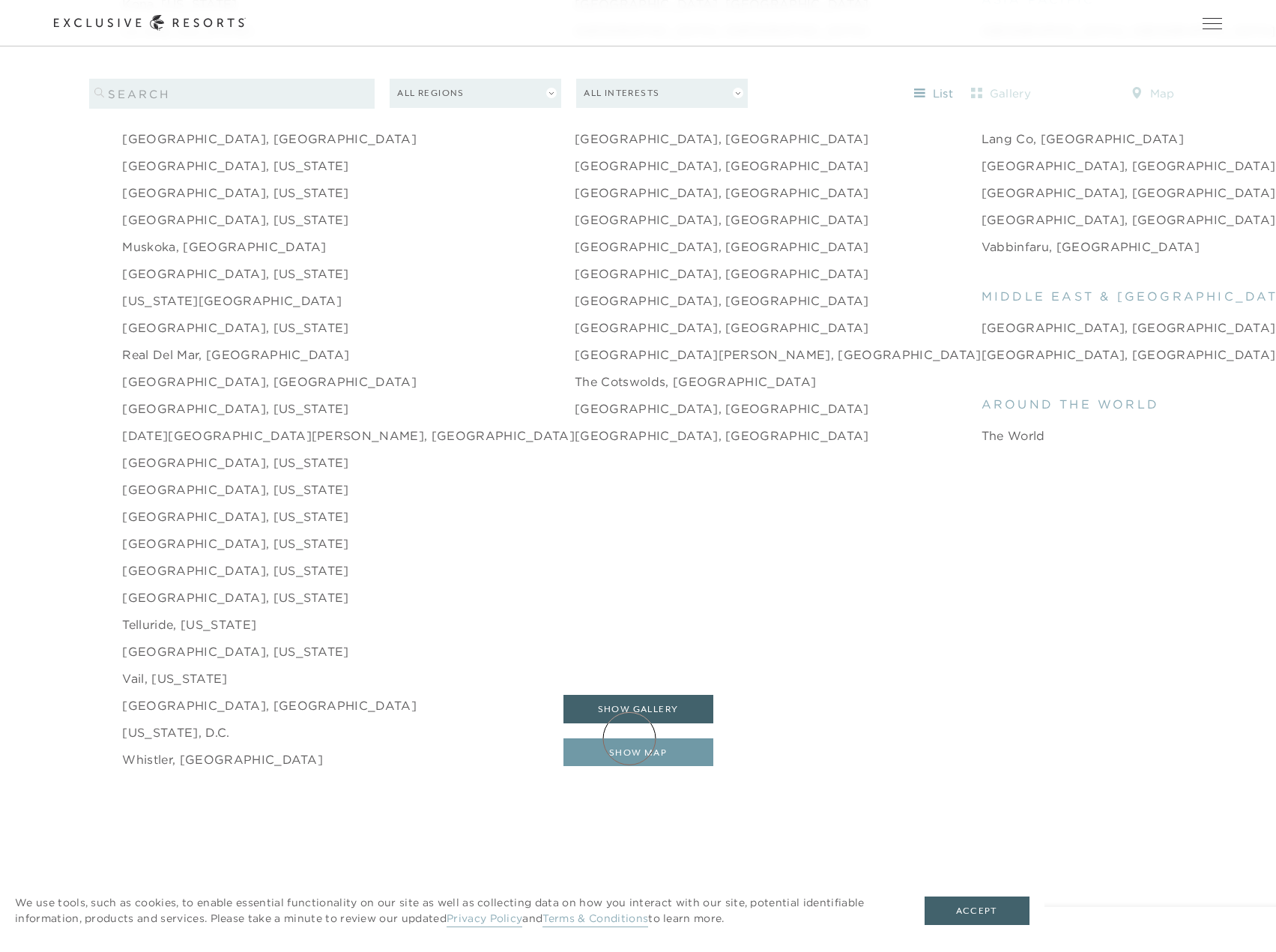
click at [630, 738] on button "show map" at bounding box center [638, 752] width 150 height 29
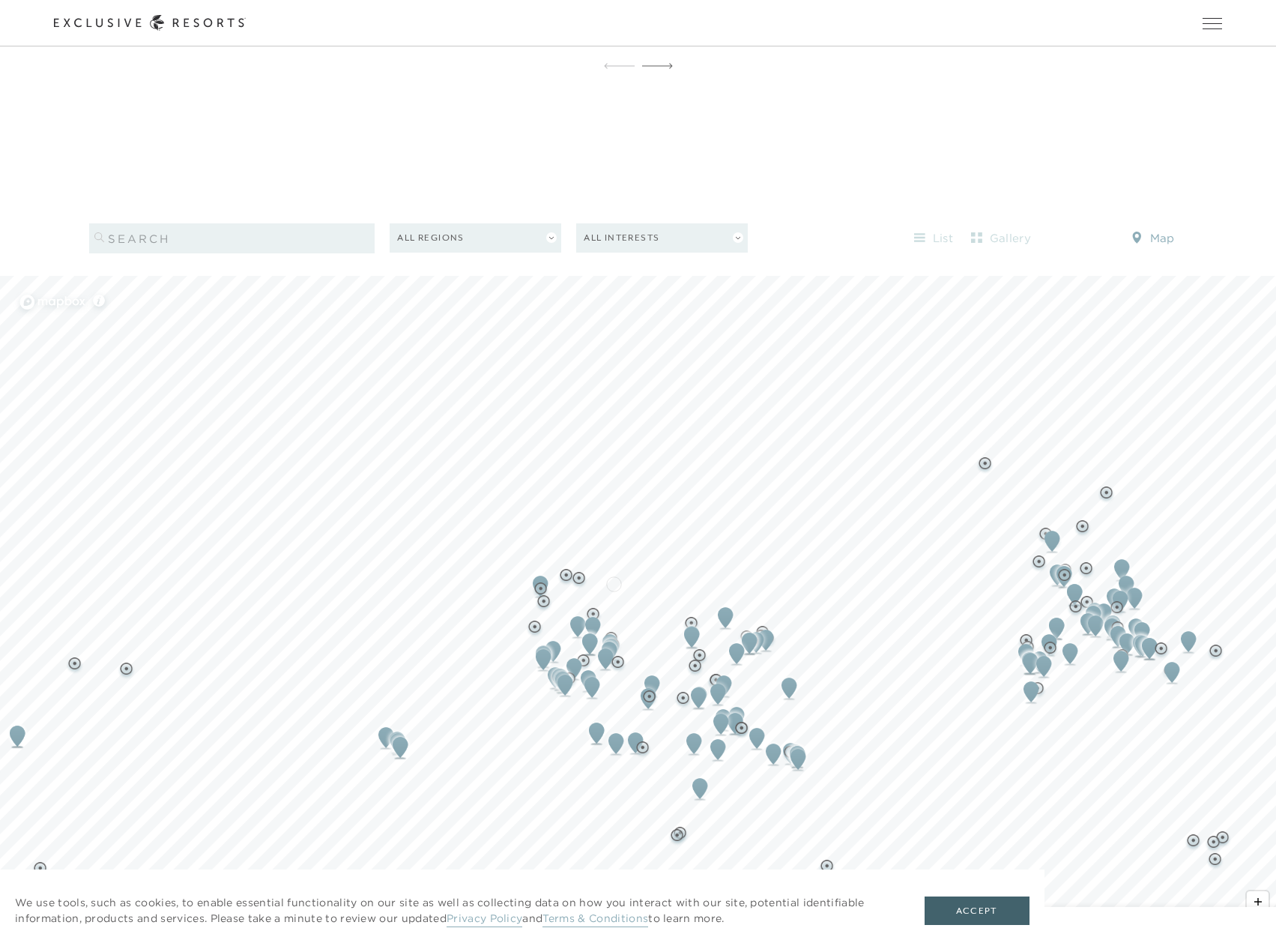
scroll to position [1999, 0]
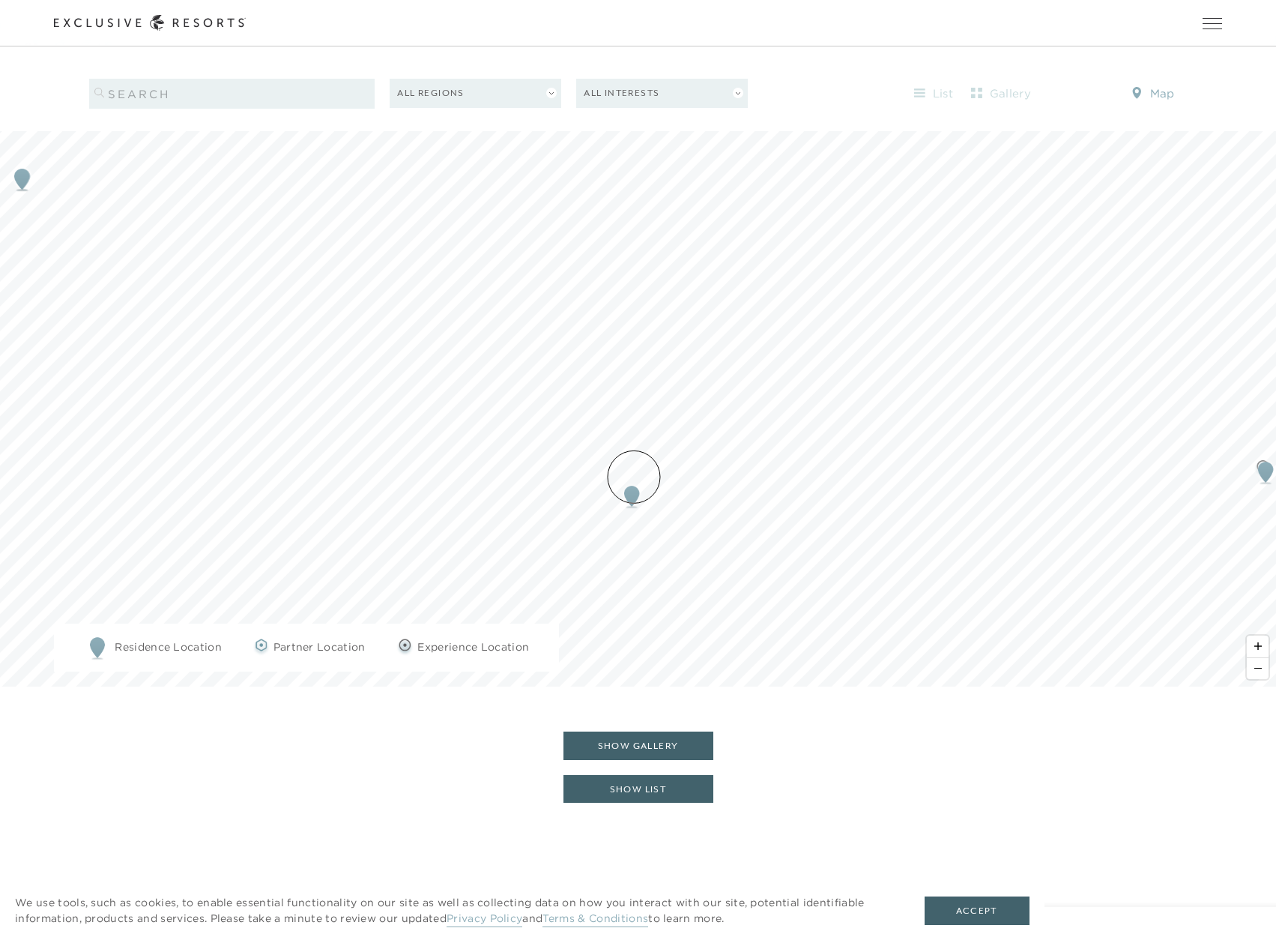
click at [634, 480] on img "Map marker" at bounding box center [632, 496] width 28 height 33
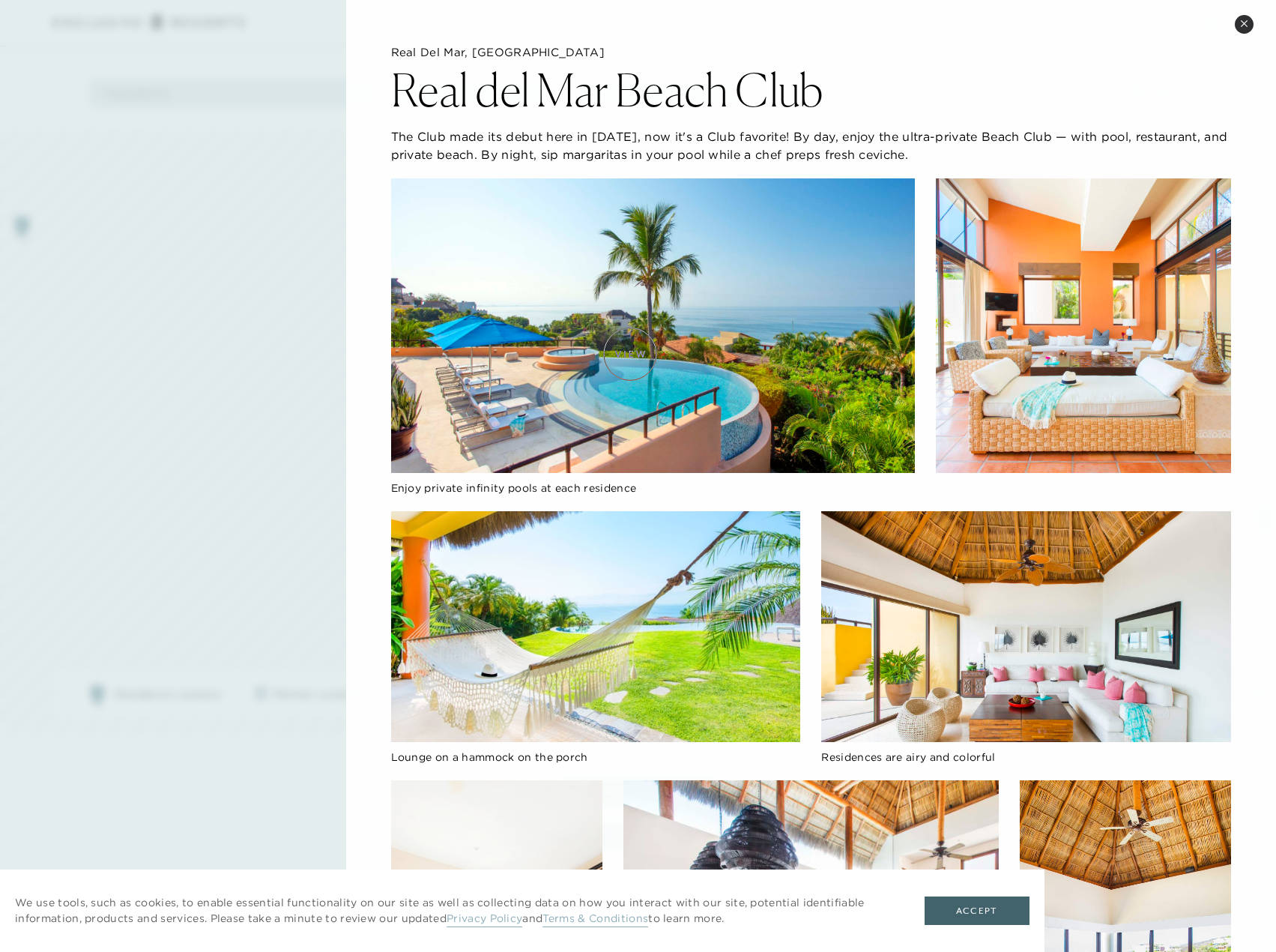
scroll to position [1774, 0]
click at [673, 334] on img at bounding box center [652, 326] width 524 height 296
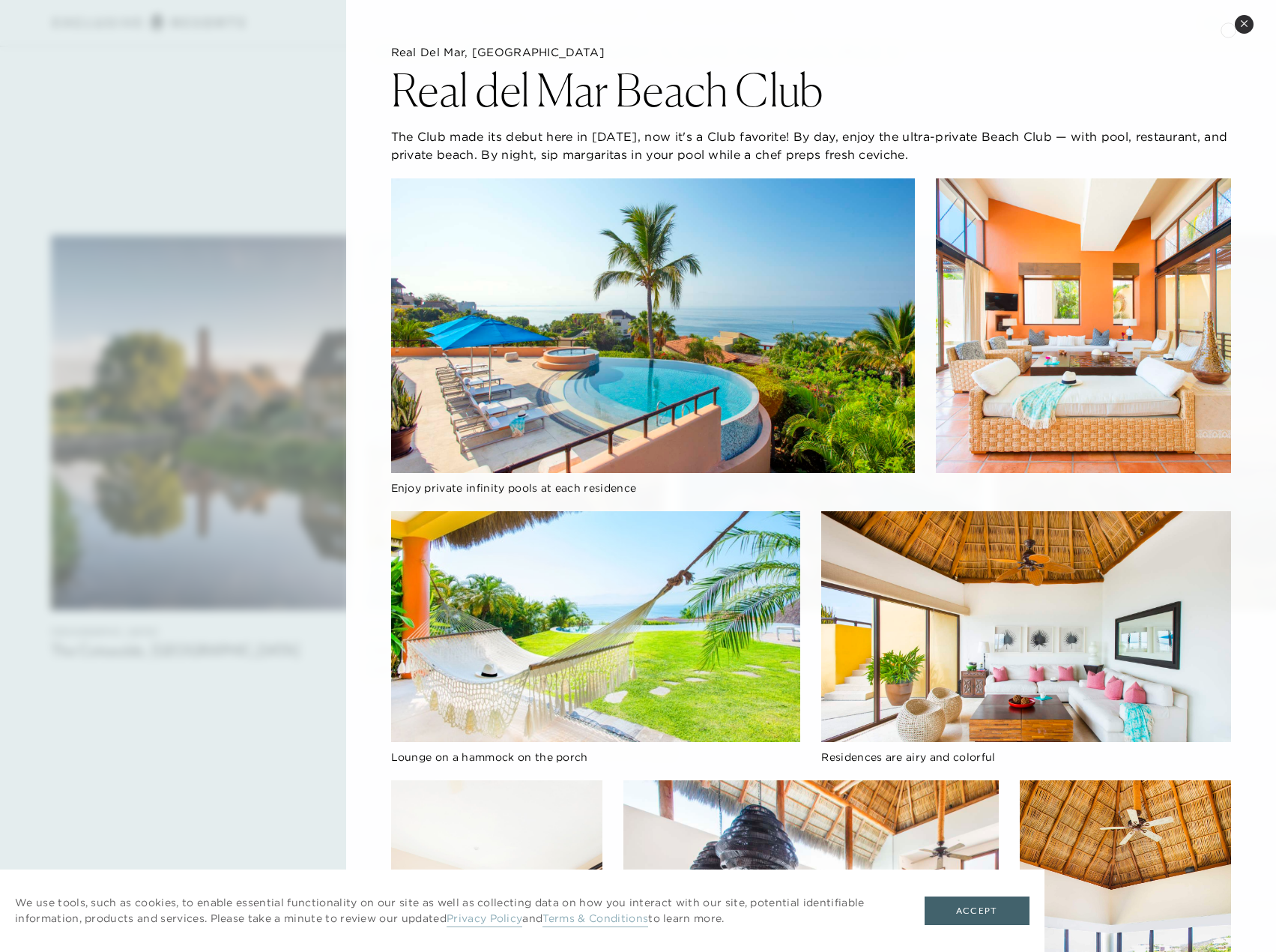
scroll to position [0, 0]
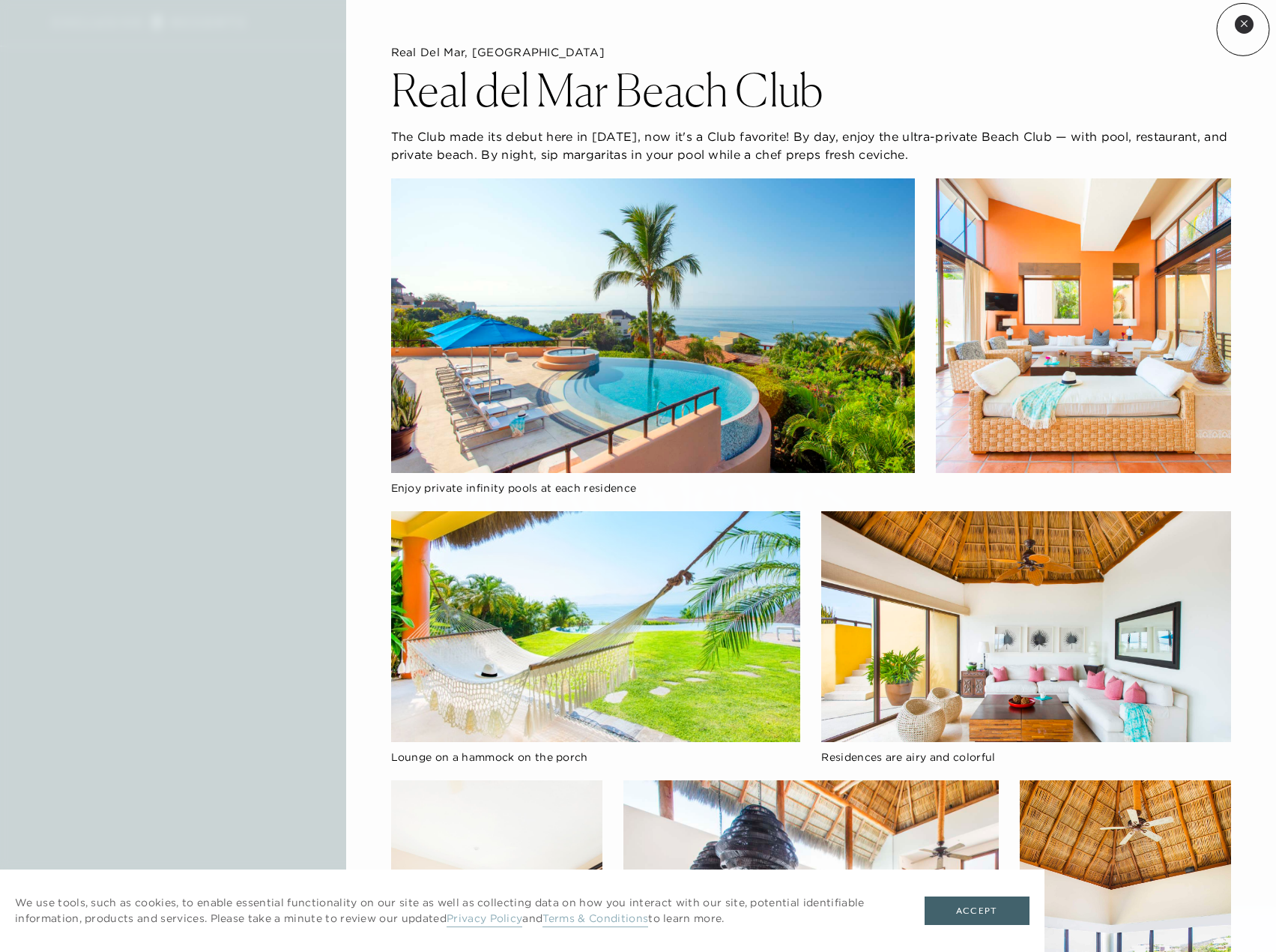
click at [1243, 29] on button "Close quickview" at bounding box center [1243, 24] width 19 height 19
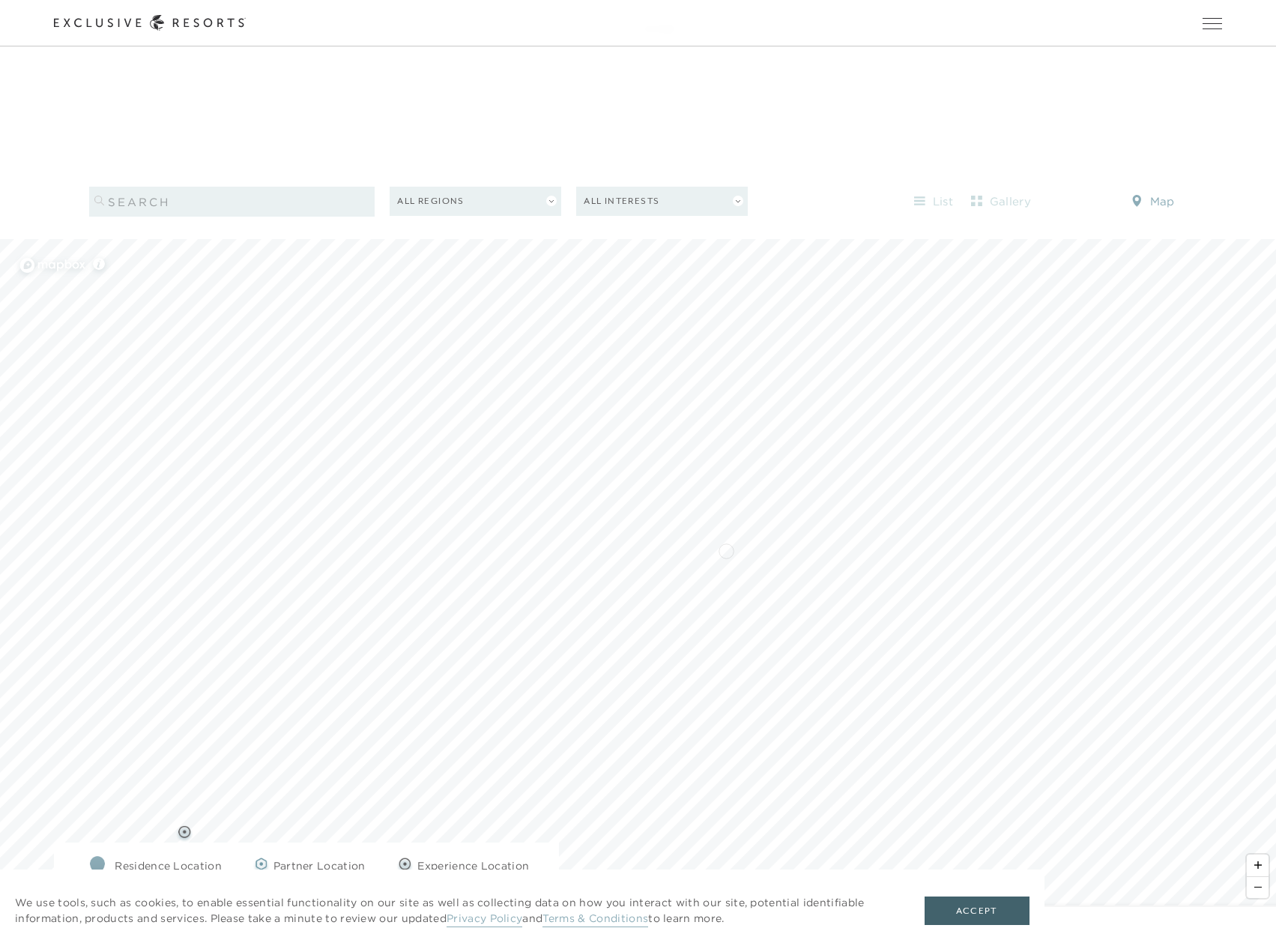
scroll to position [1934, 0]
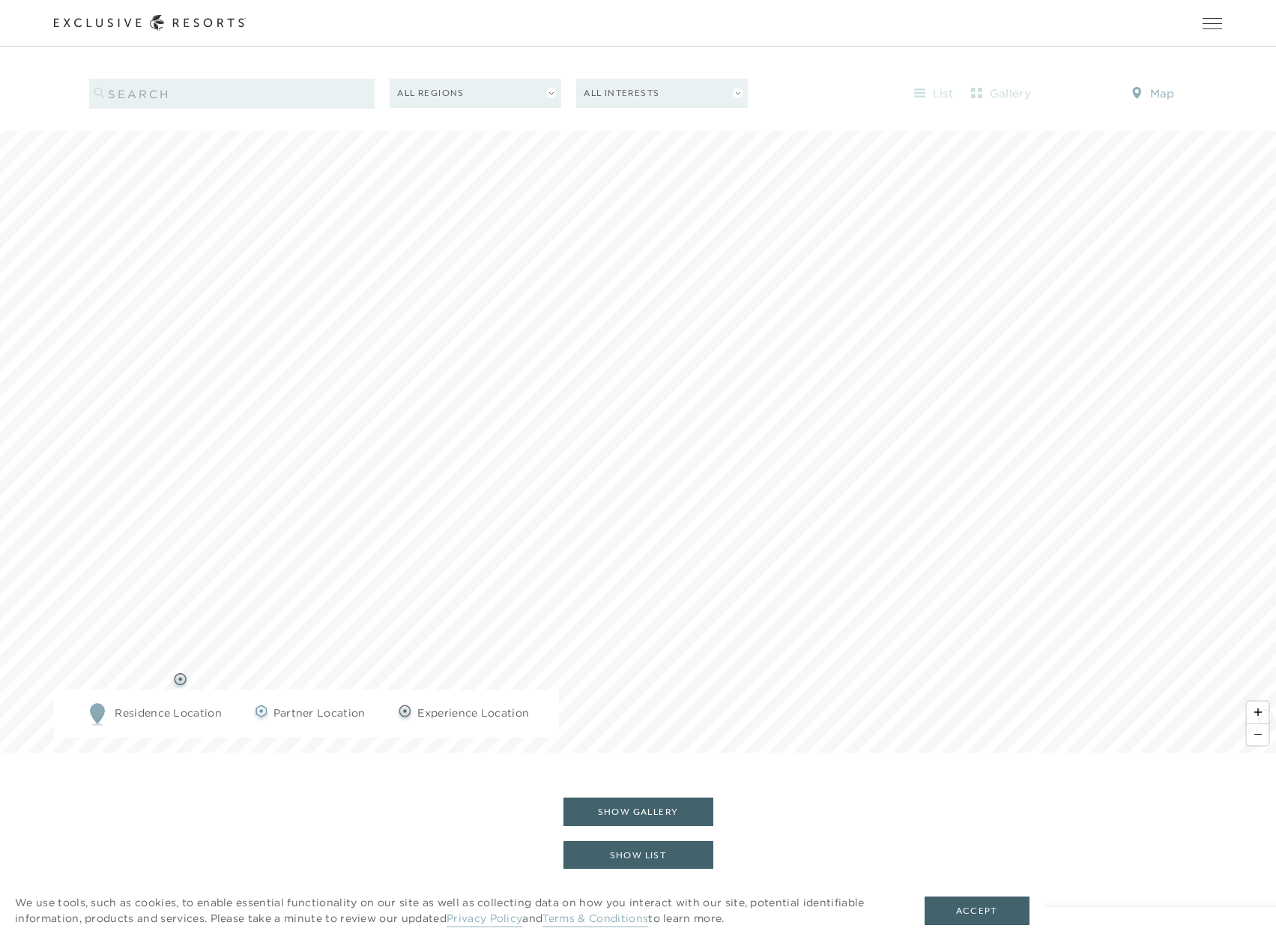
click at [1265, 724] on span "Zoom out" at bounding box center [1257, 734] width 22 height 21
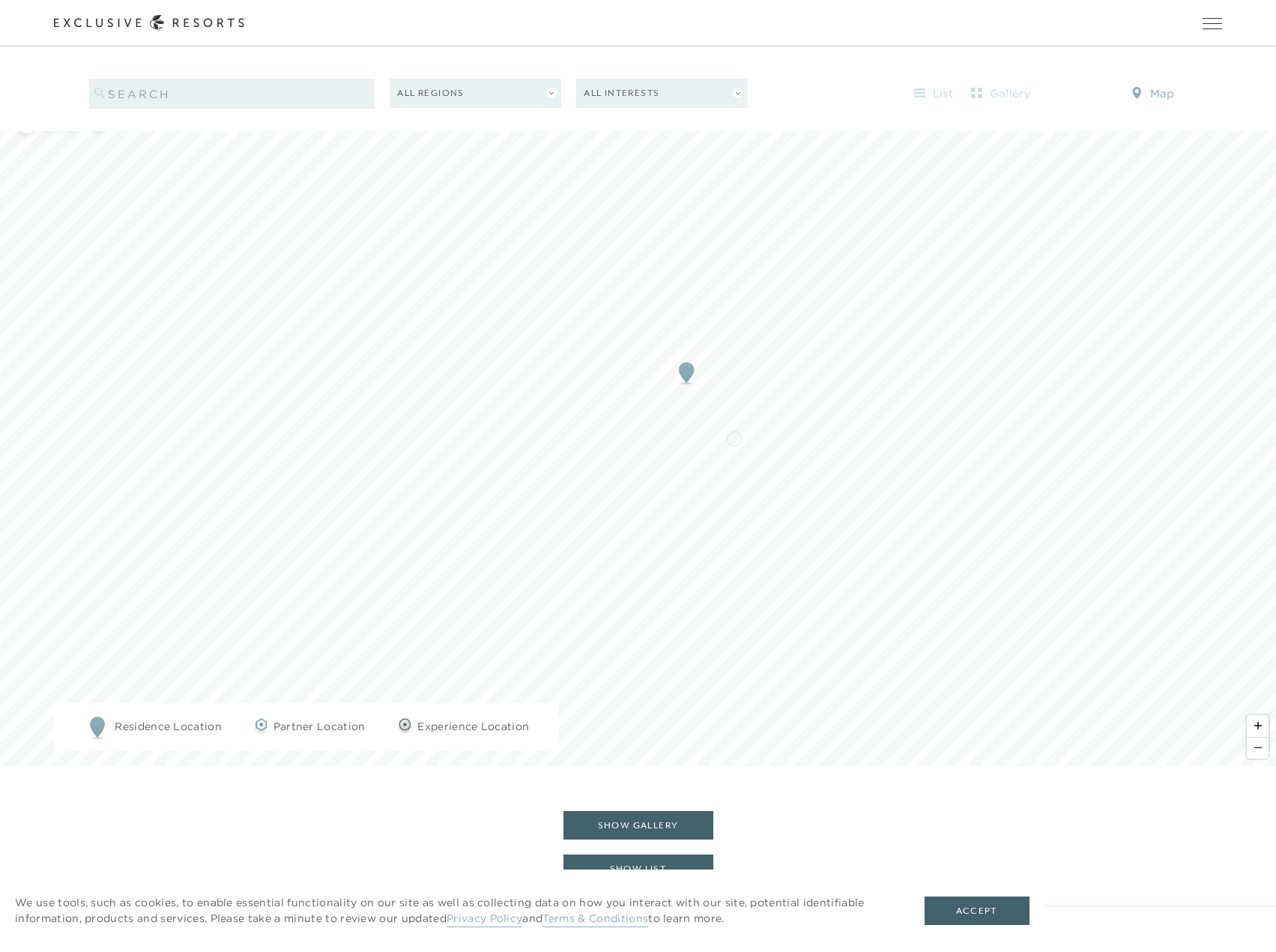
scroll to position [1858, 0]
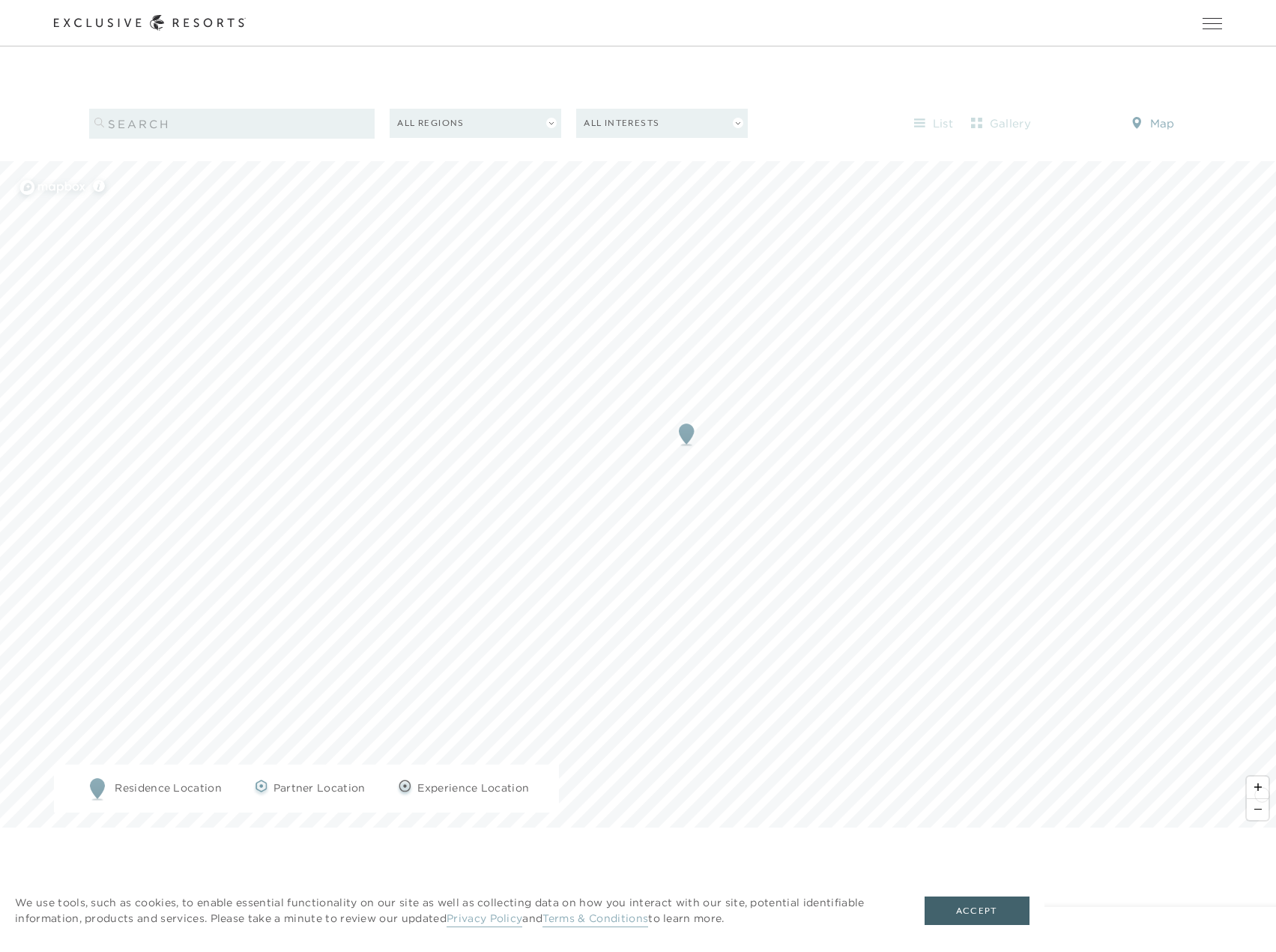
click at [1261, 799] on span "Zoom out" at bounding box center [1257, 809] width 22 height 21
click at [630, 244] on img "Map marker" at bounding box center [632, 260] width 28 height 33
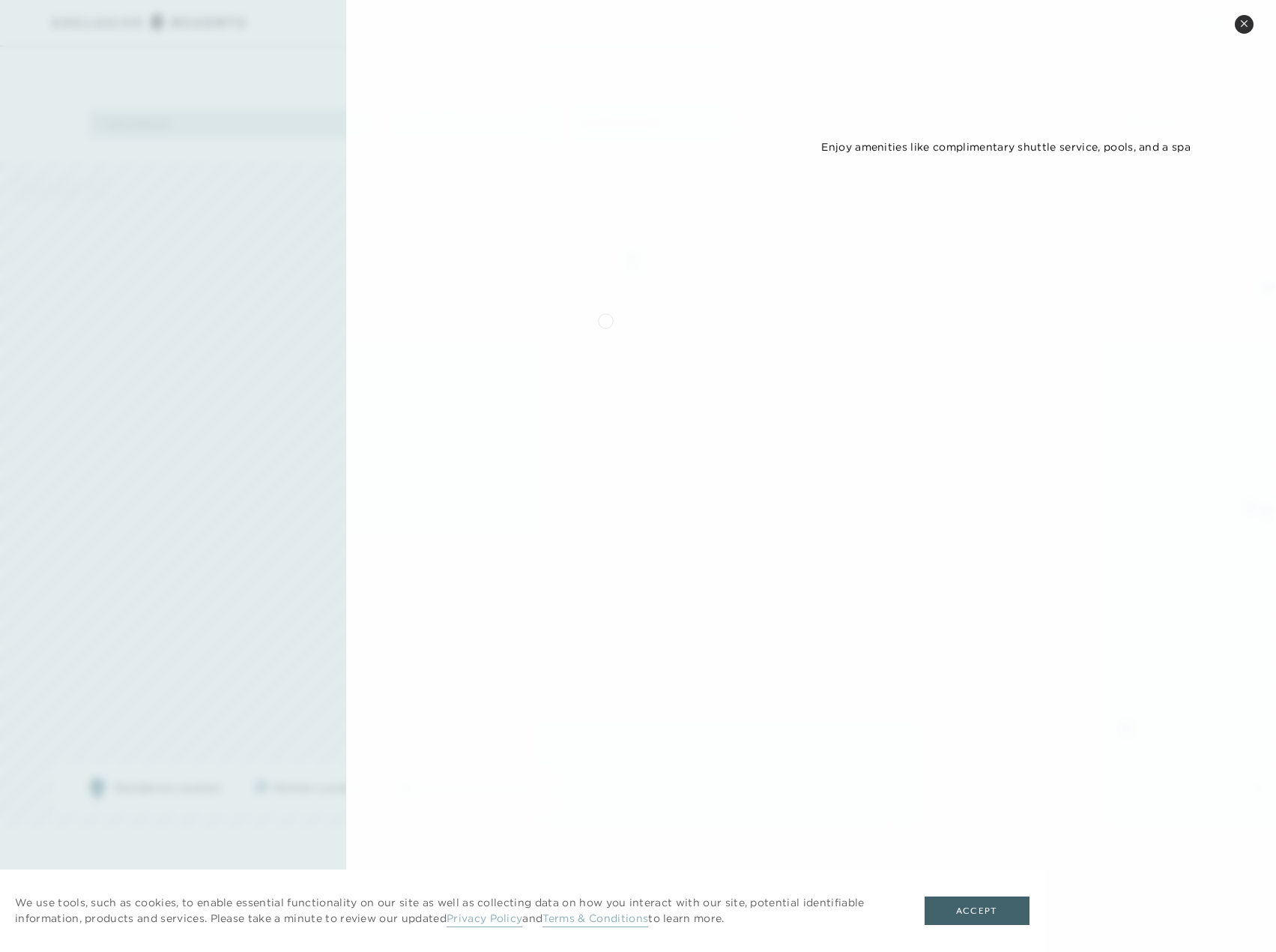
scroll to position [616, 0]
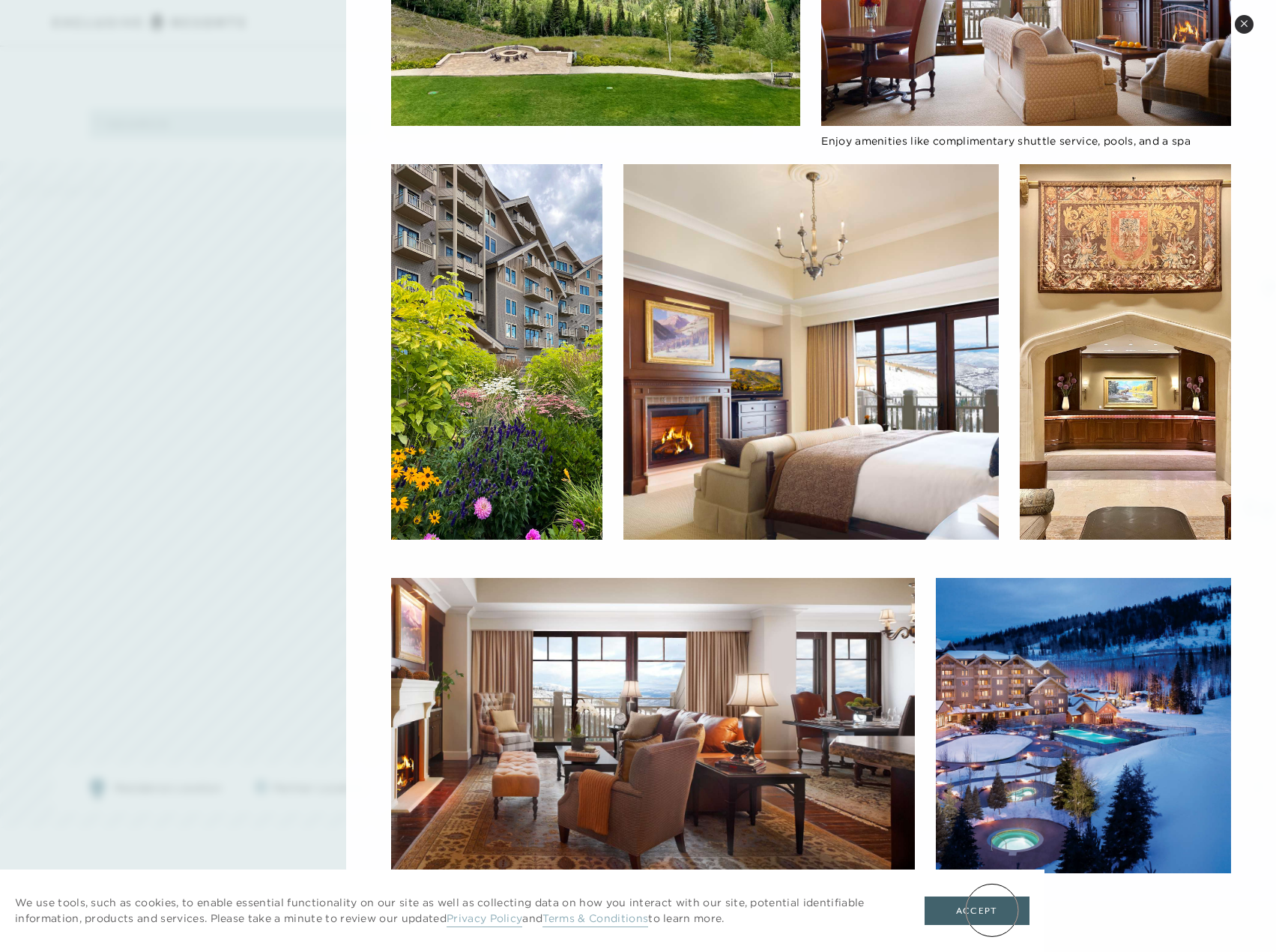
click at [991, 909] on button "Accept" at bounding box center [977, 910] width 105 height 29
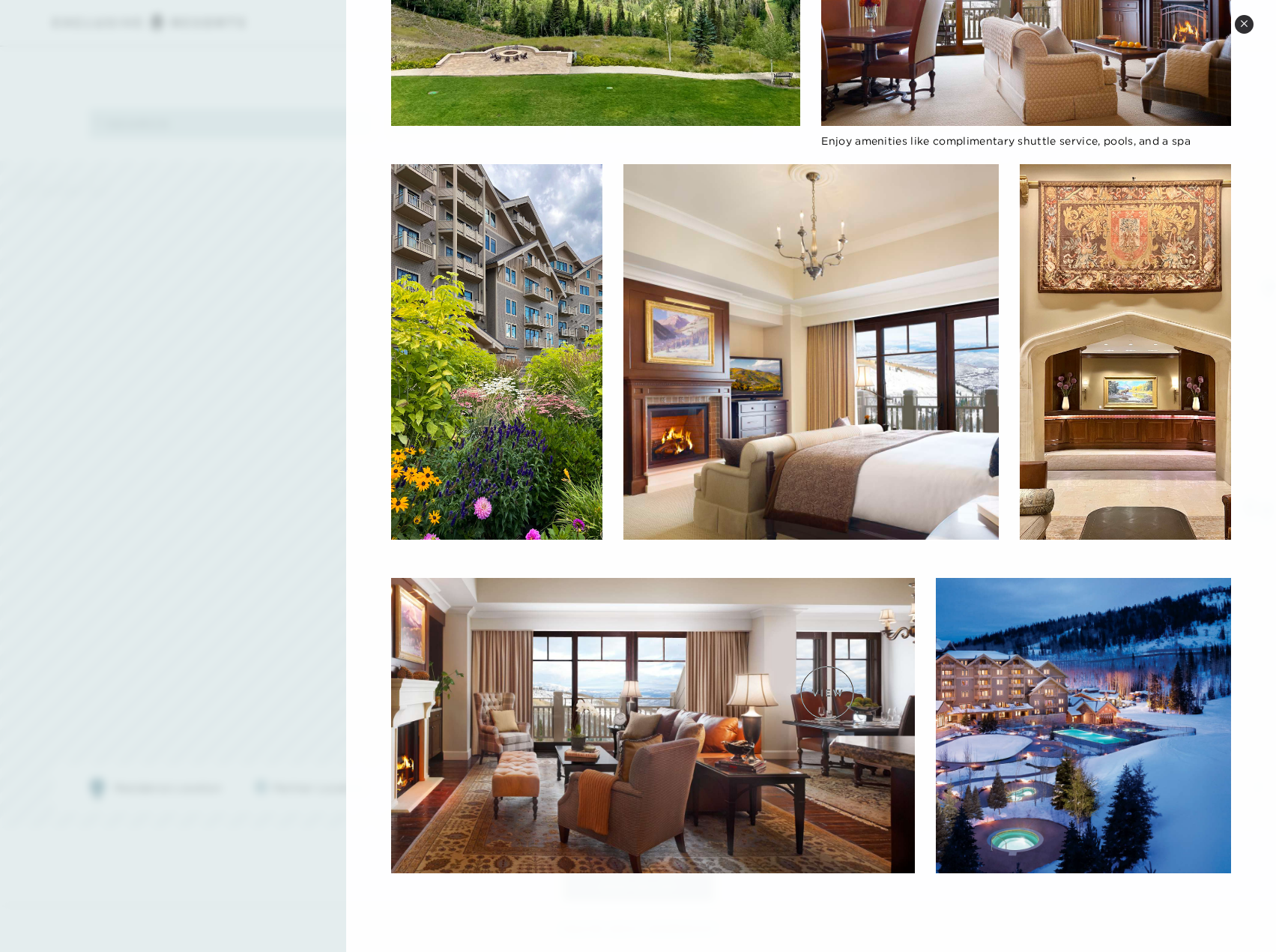
click at [811, 699] on img at bounding box center [652, 726] width 524 height 296
click at [771, 682] on img at bounding box center [652, 726] width 524 height 296
drag, startPoint x: 750, startPoint y: 678, endPoint x: 550, endPoint y: 690, distance: 200.4
click at [550, 690] on img at bounding box center [652, 726] width 524 height 296
click at [1016, 771] on img at bounding box center [1084, 726] width 295 height 296
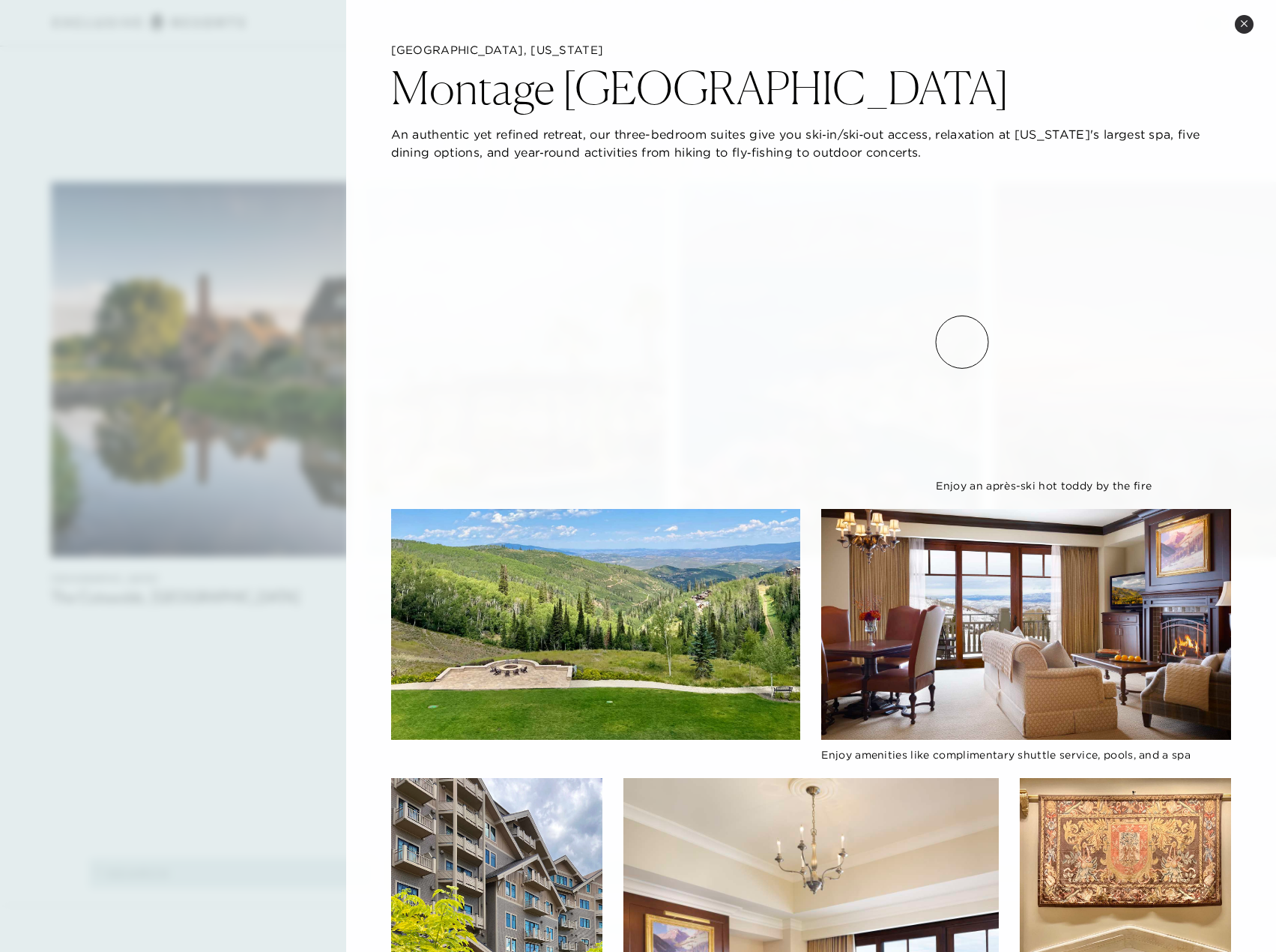
scroll to position [0, 0]
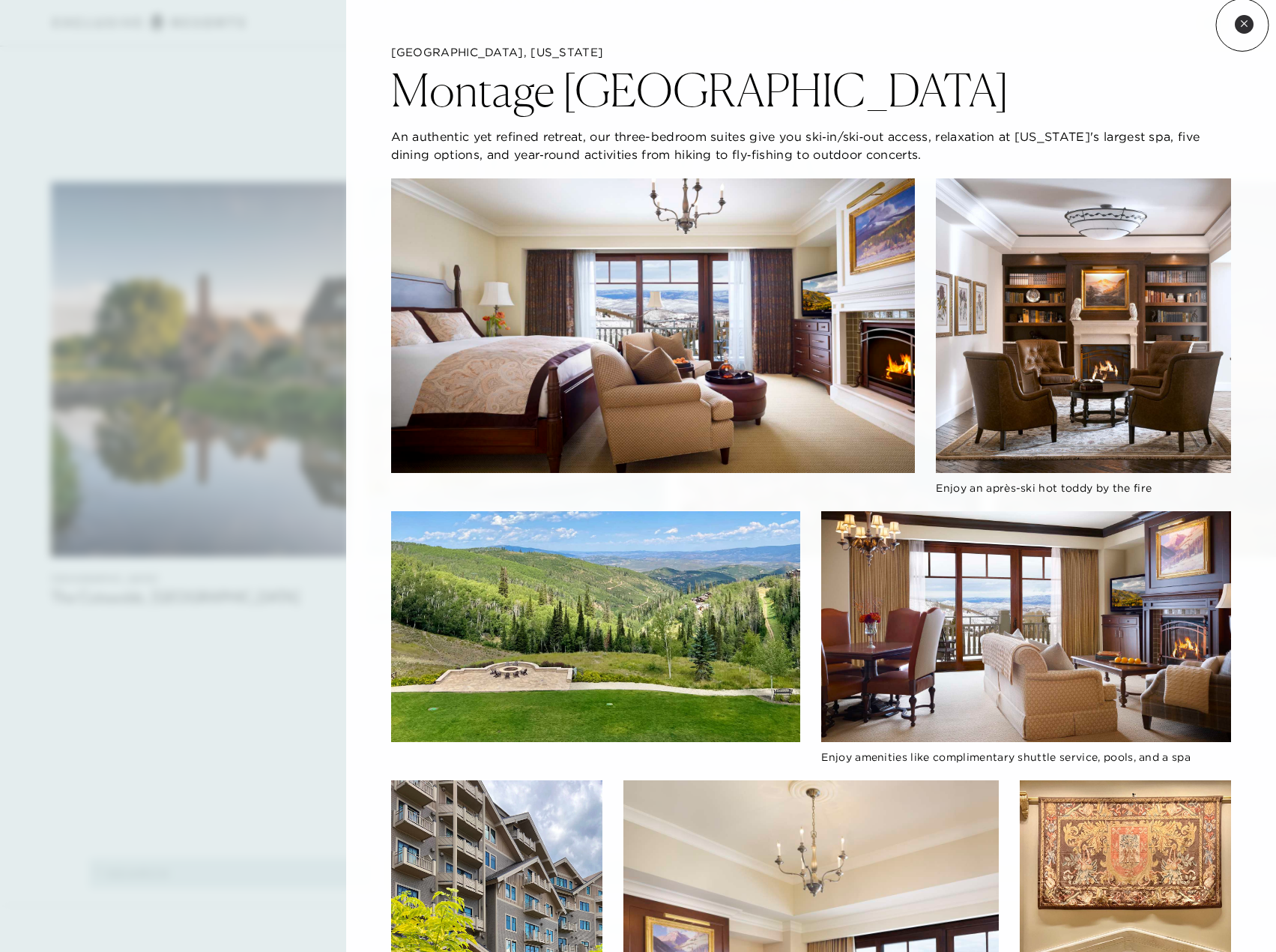
click at [1242, 25] on icon at bounding box center [1244, 24] width 8 height 8
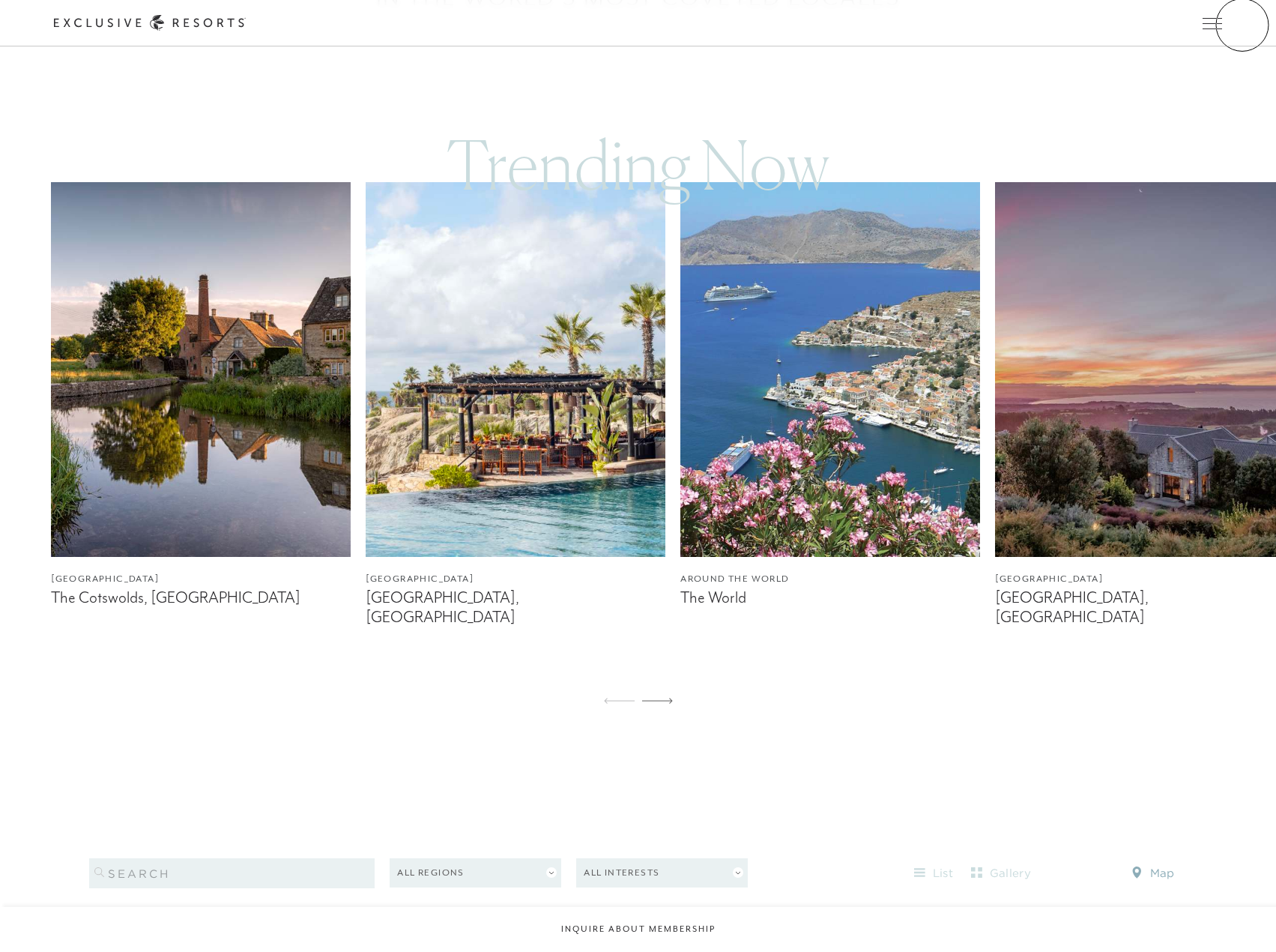
scroll to position [1716, 0]
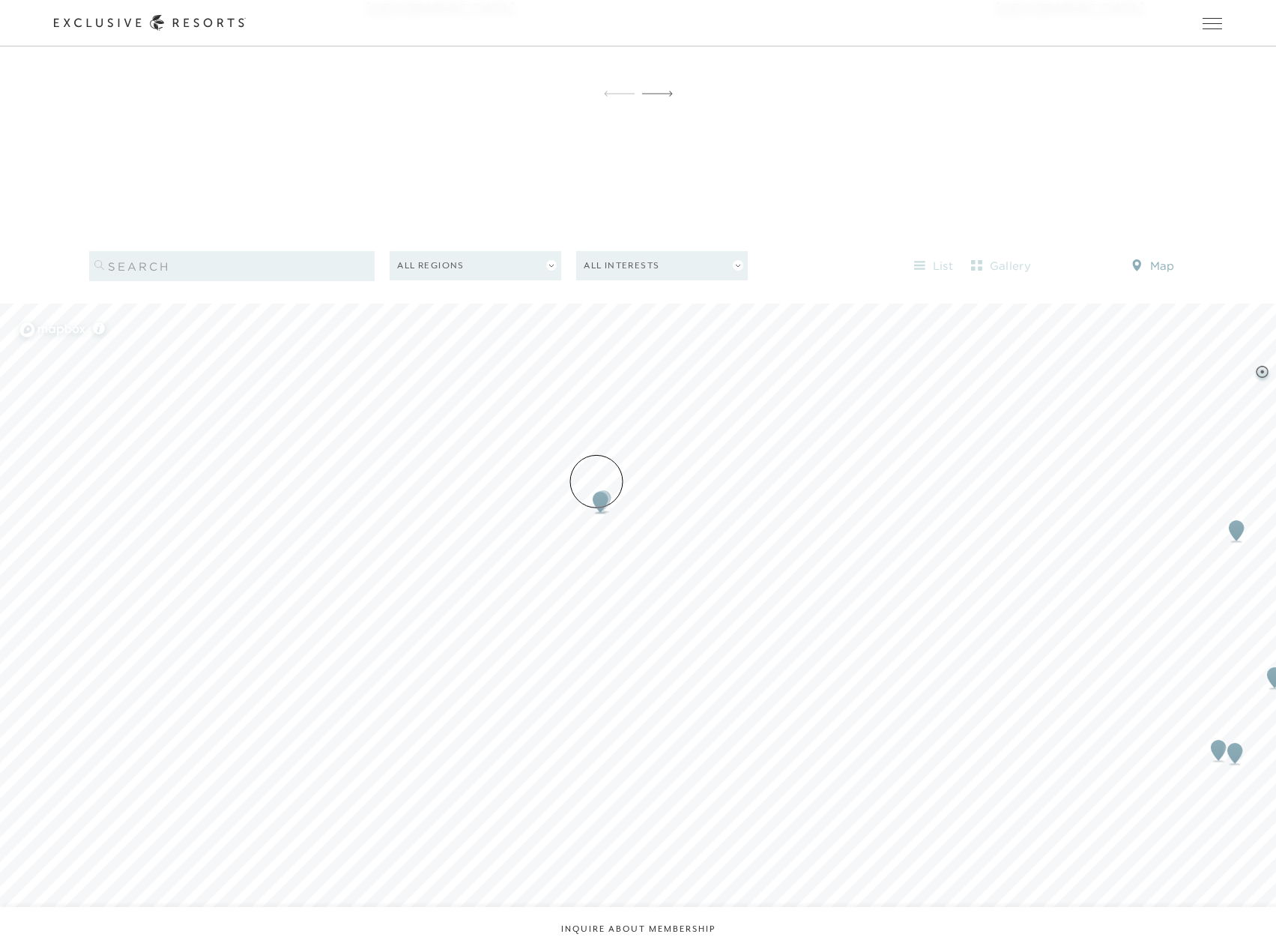
drag, startPoint x: 596, startPoint y: 481, endPoint x: 593, endPoint y: 489, distance: 8.5
click at [596, 486] on img "Map marker" at bounding box center [601, 502] width 28 height 33
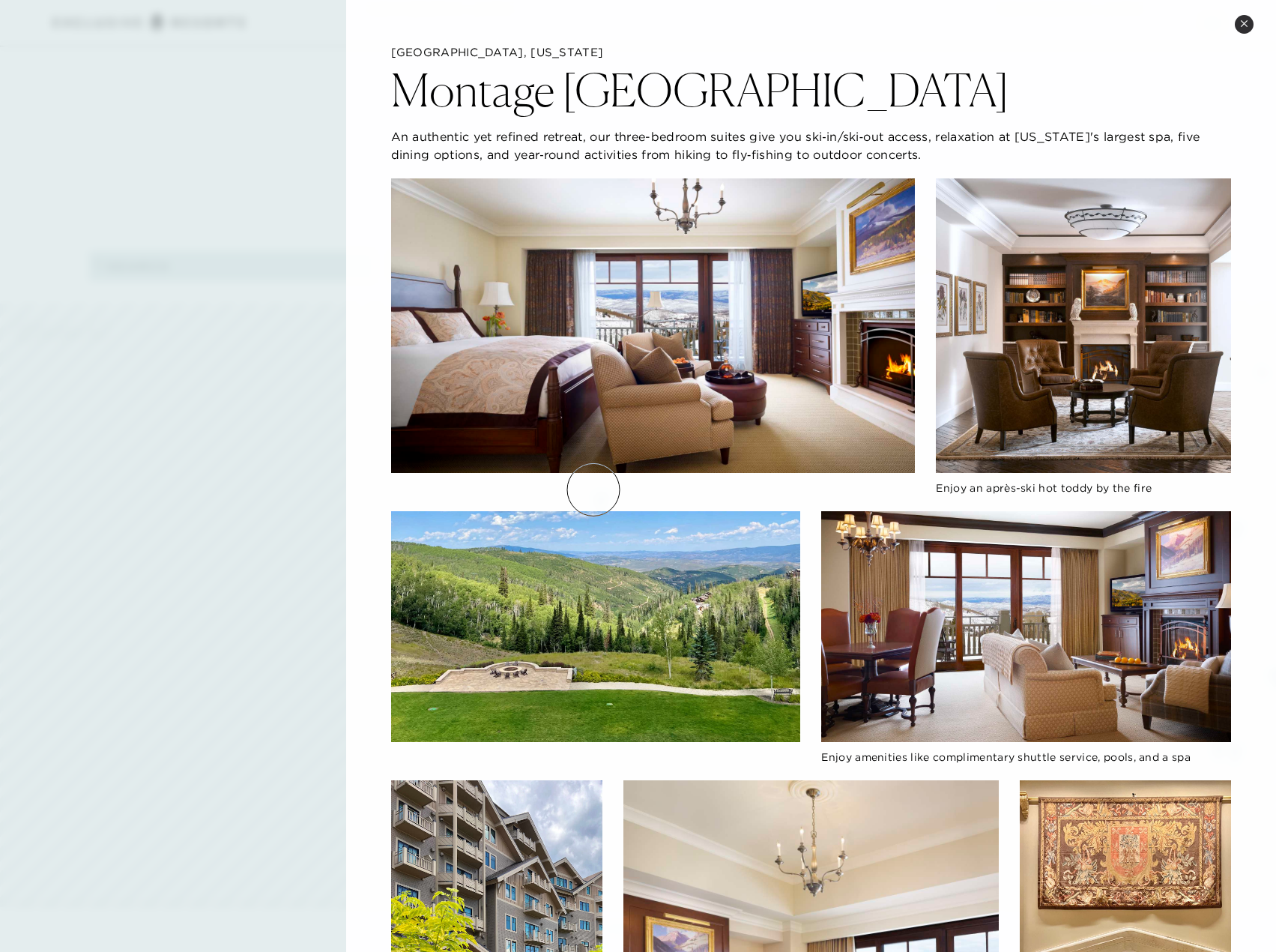
click at [593, 489] on div at bounding box center [652, 488] width 524 height 16
click at [1241, 28] on button "Close quickview" at bounding box center [1243, 24] width 19 height 19
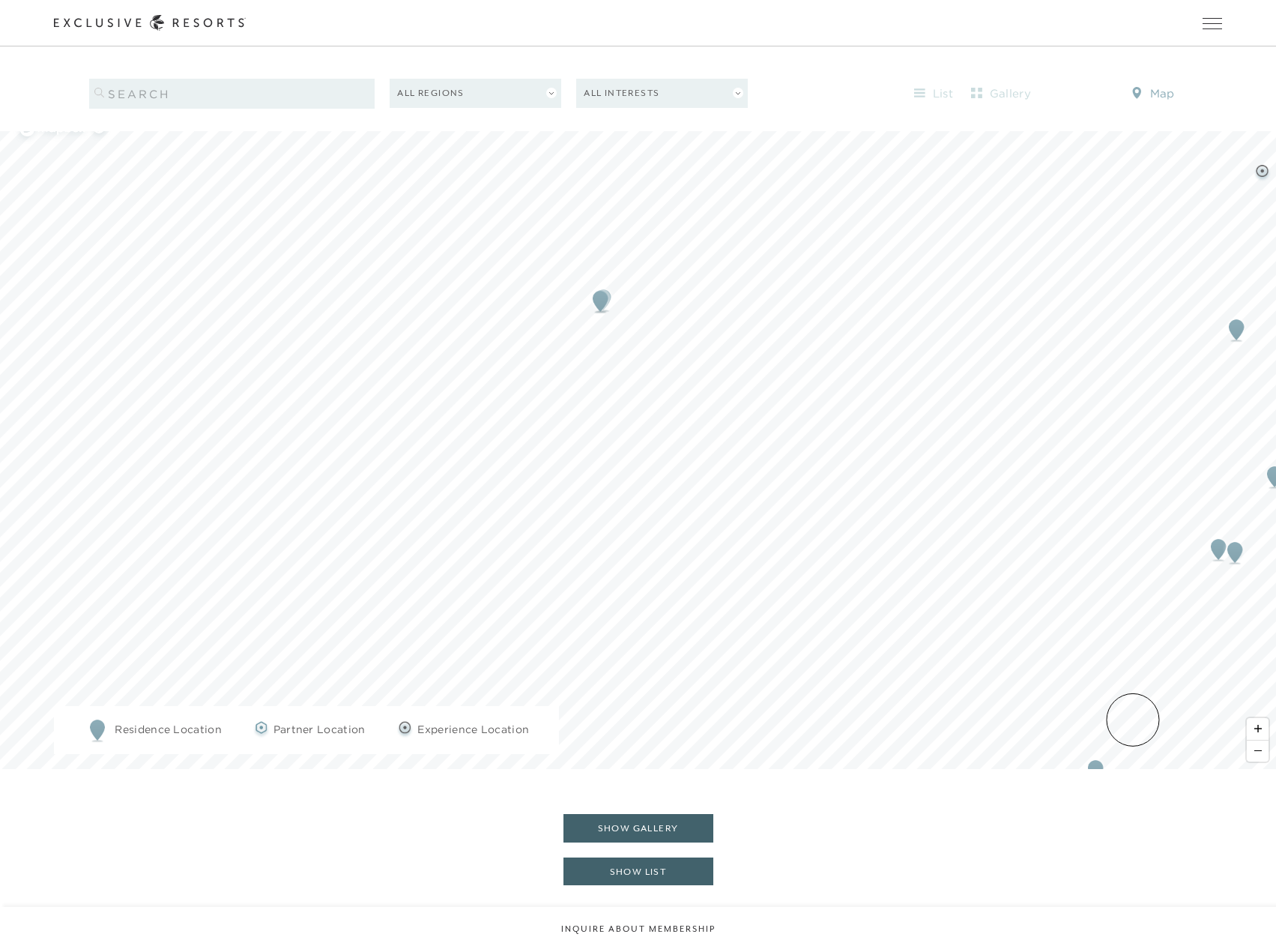
scroll to position [1941, 0]
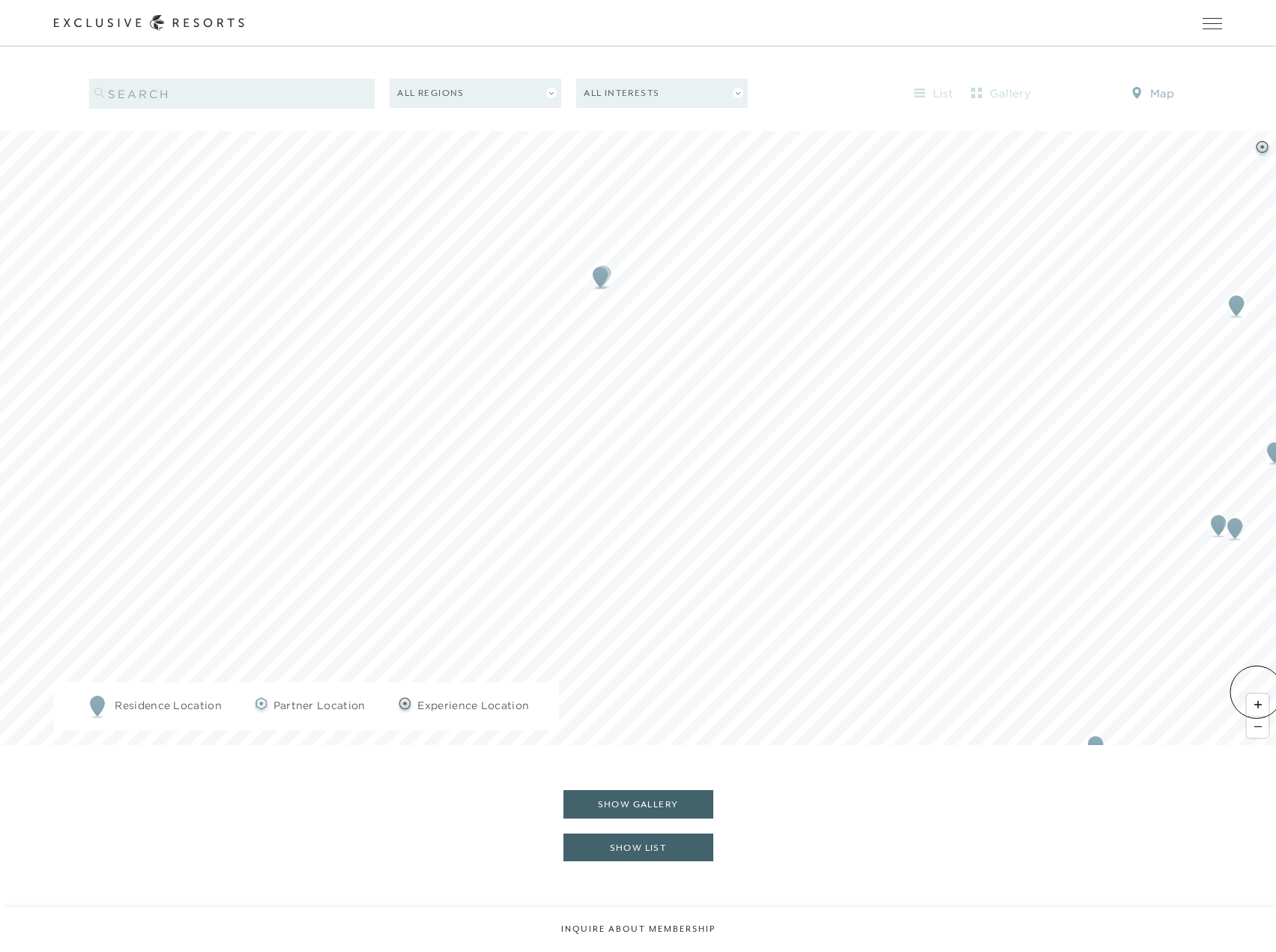
click at [1256, 694] on span "Zoom in" at bounding box center [1257, 705] width 22 height 22
click at [1259, 694] on span "Zoom in" at bounding box center [1257, 705] width 22 height 22
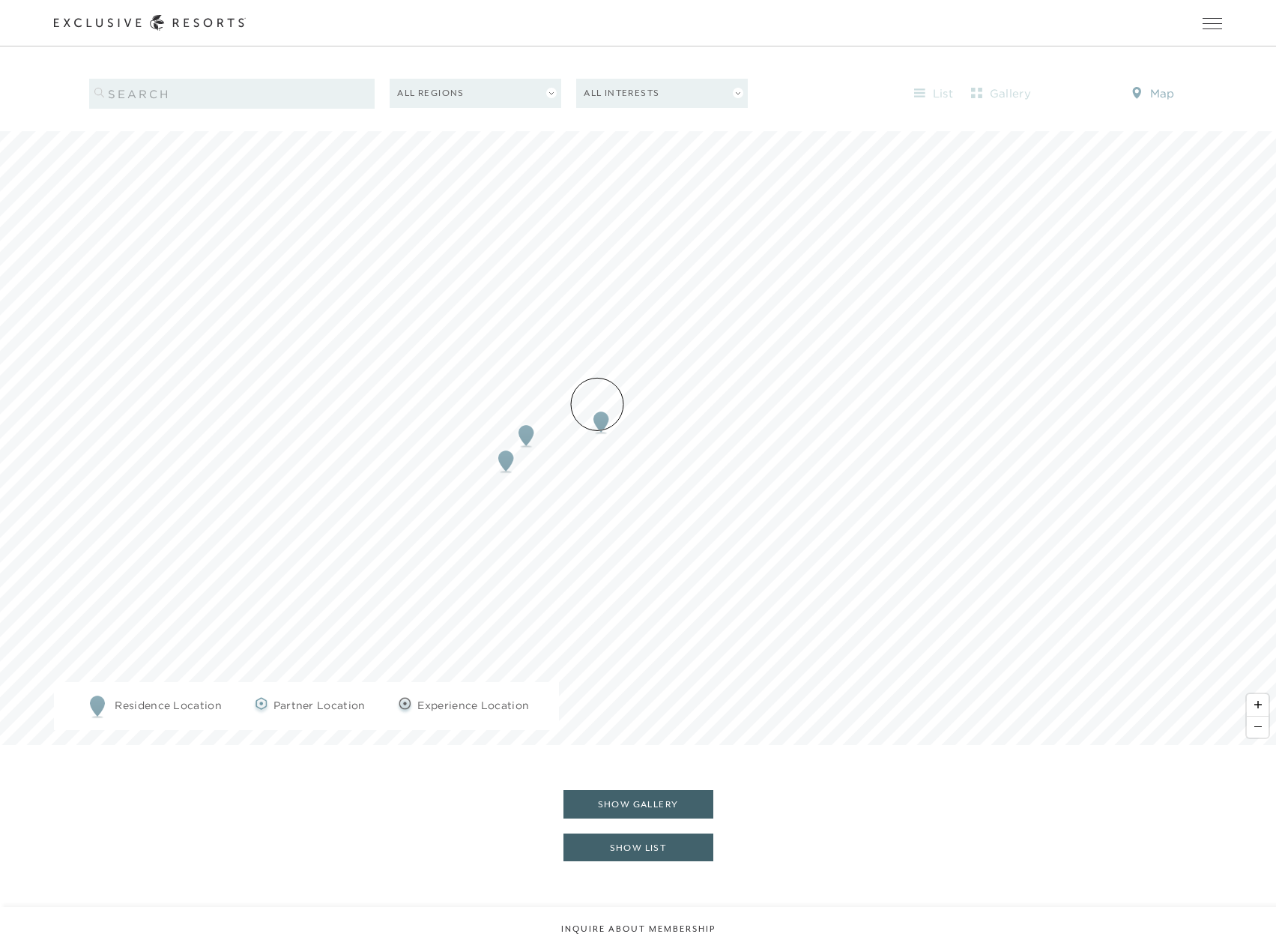
click at [597, 406] on img "Map marker" at bounding box center [601, 421] width 28 height 33
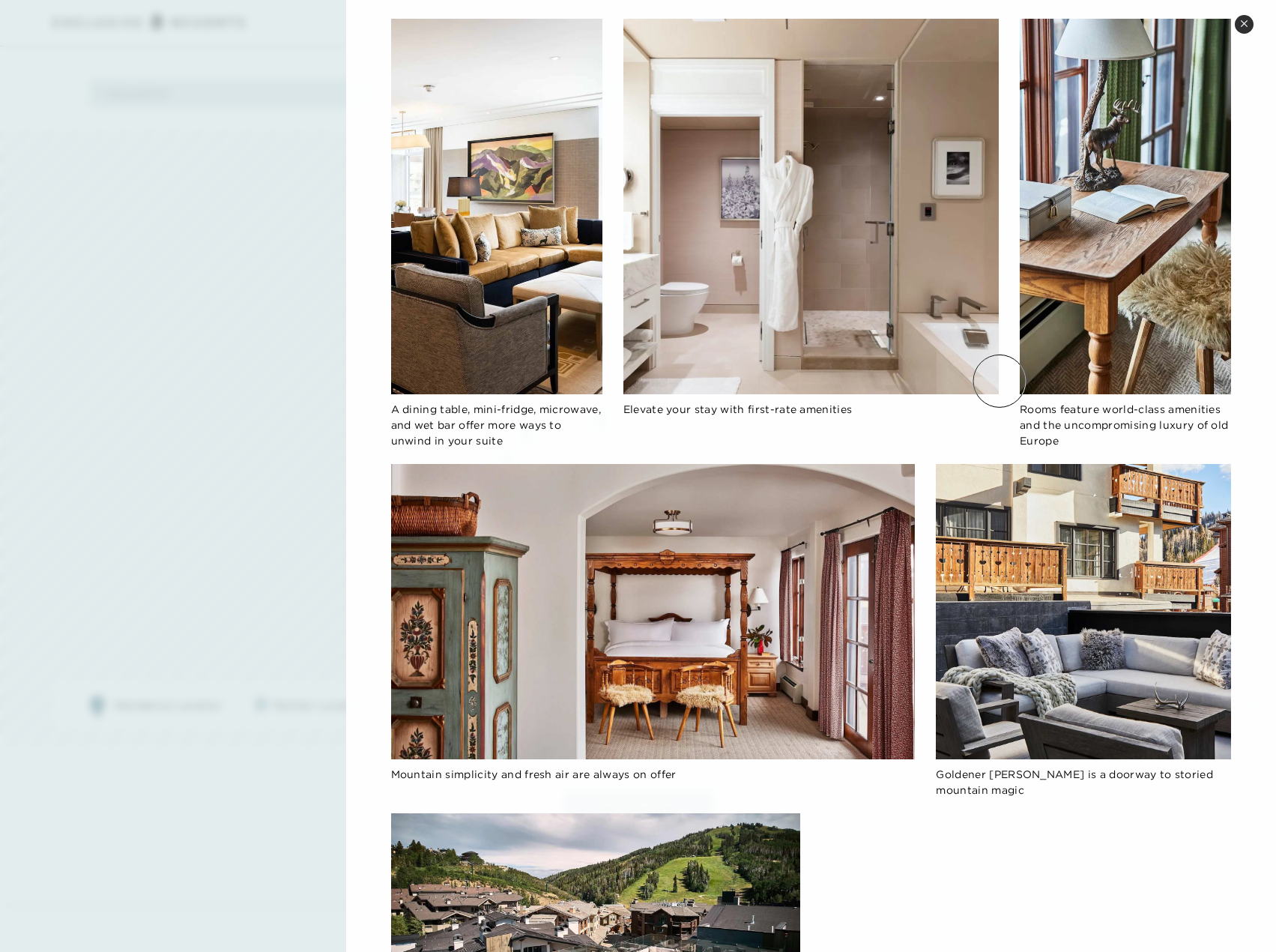
scroll to position [1124, 0]
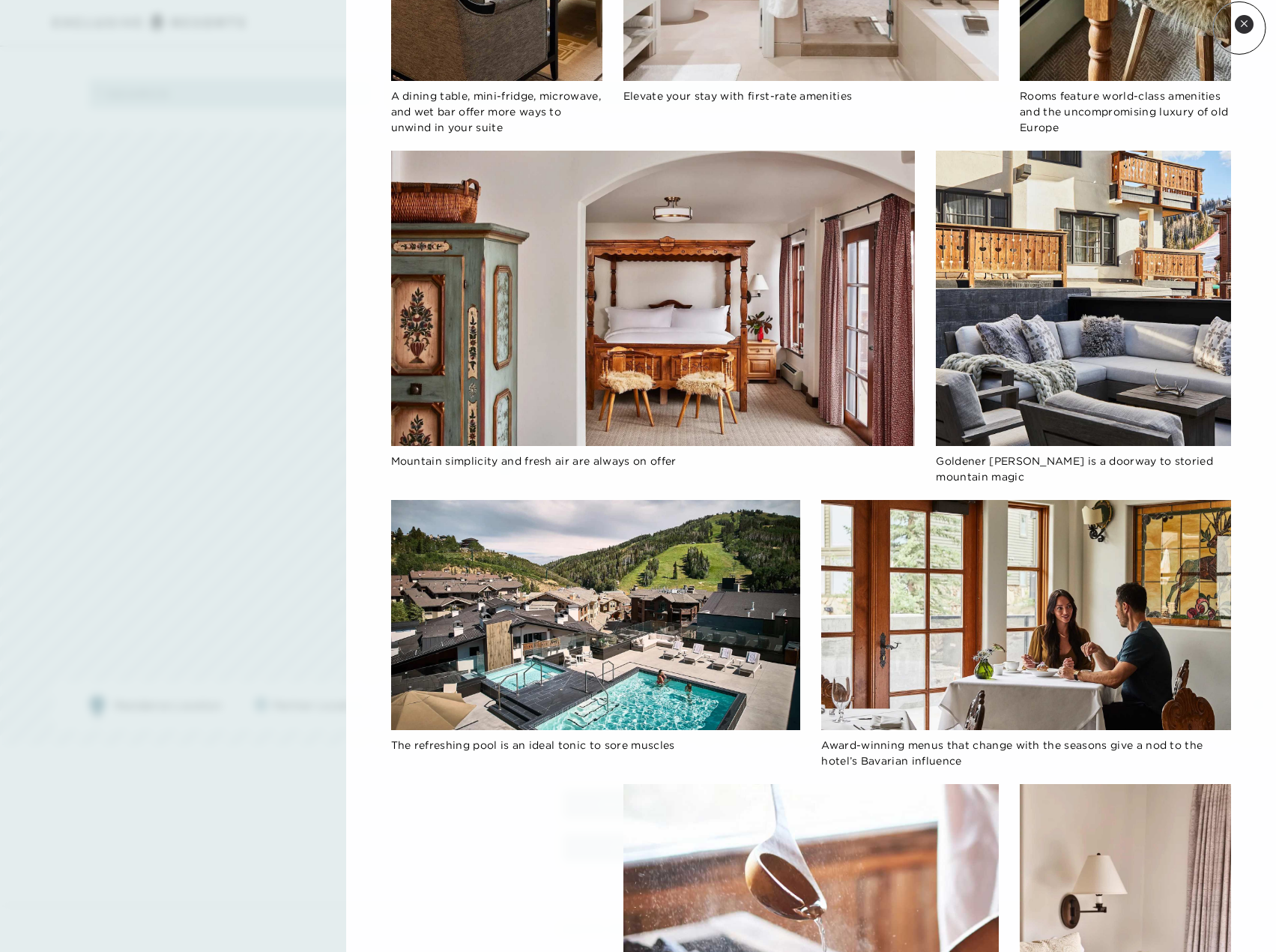
click at [1239, 28] on button "Close quickview" at bounding box center [1243, 24] width 19 height 19
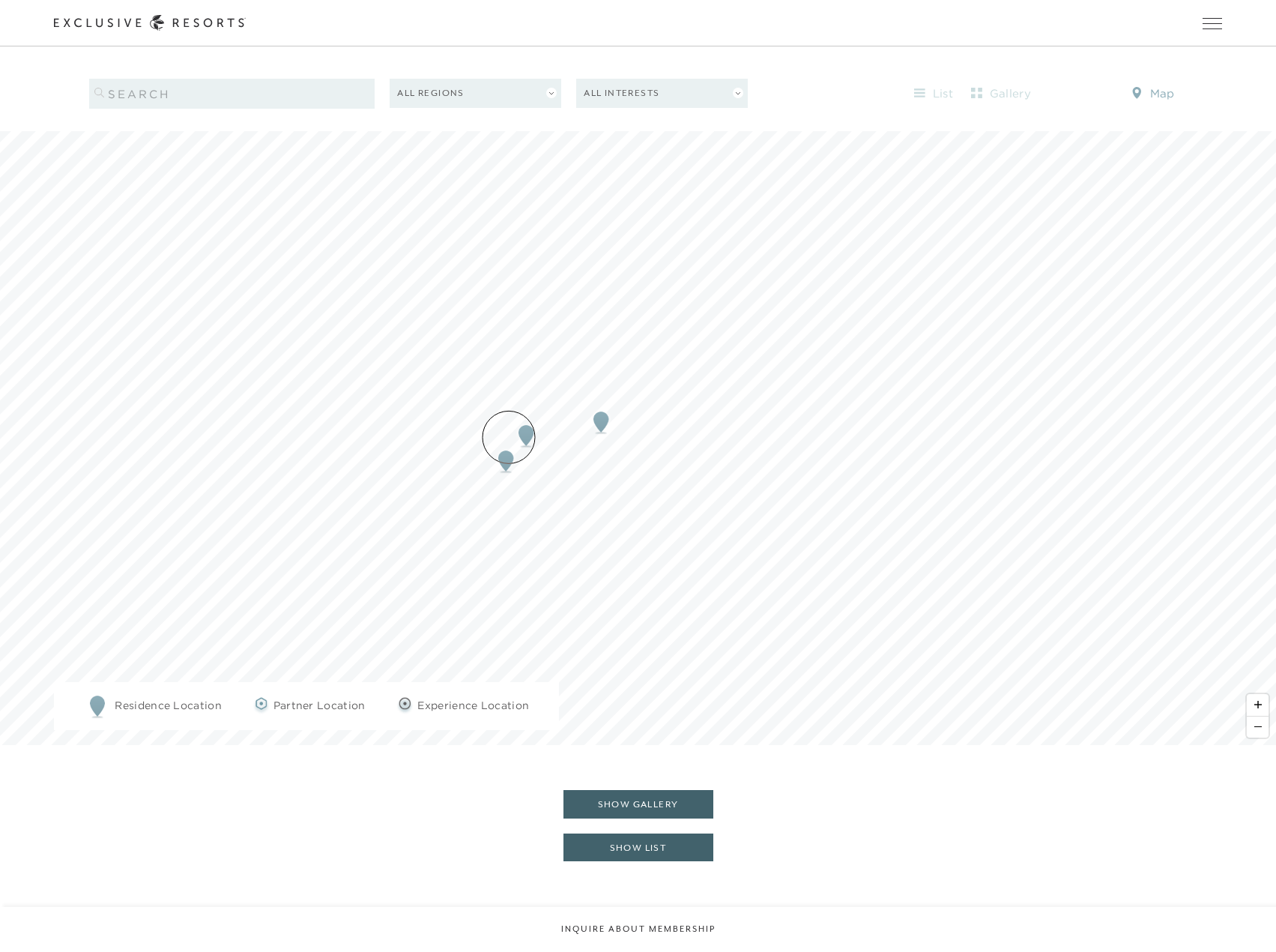
click at [509, 444] on img "Map marker" at bounding box center [506, 460] width 28 height 33
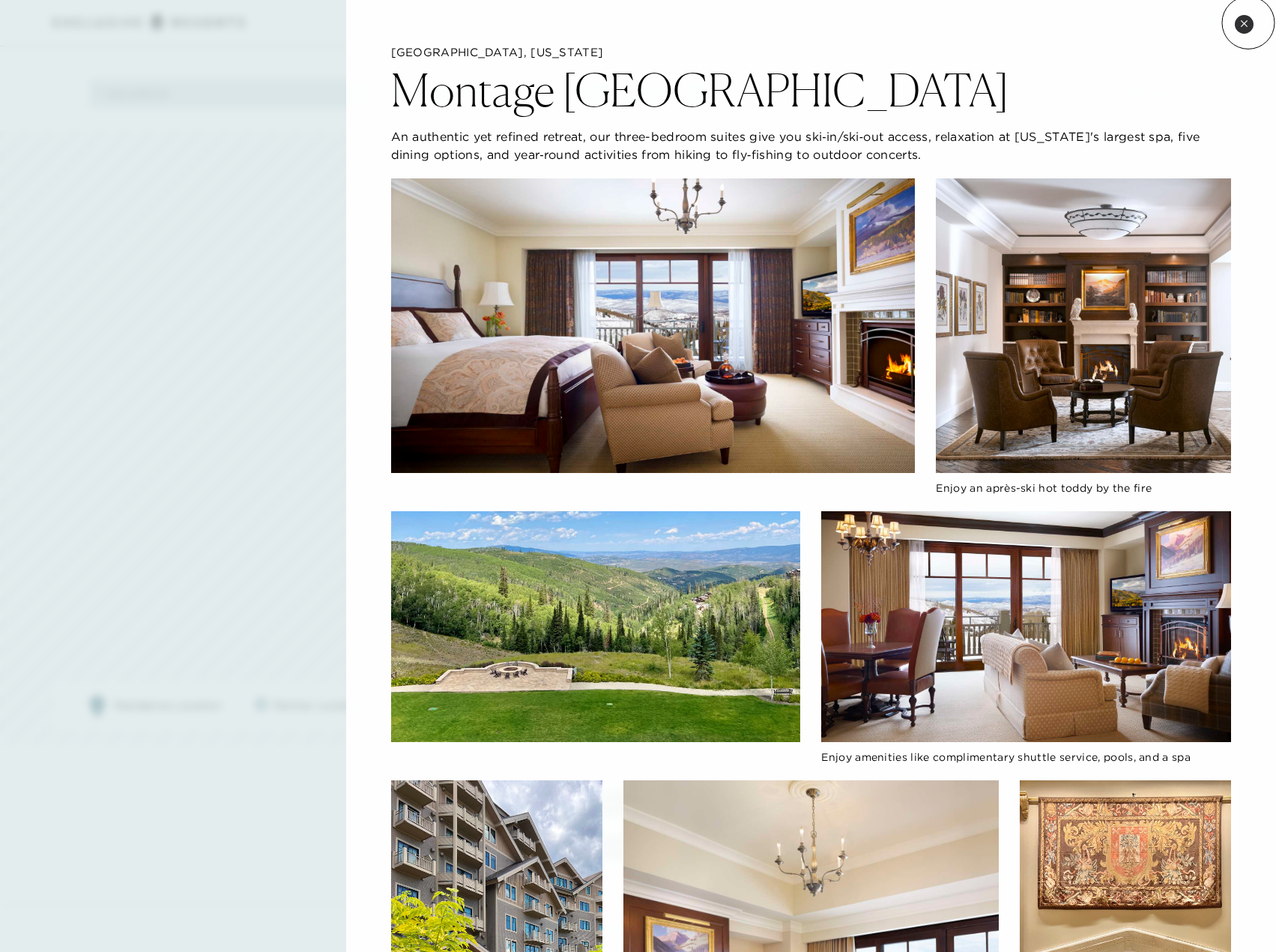
click at [1248, 23] on button "Close quickview" at bounding box center [1243, 24] width 19 height 19
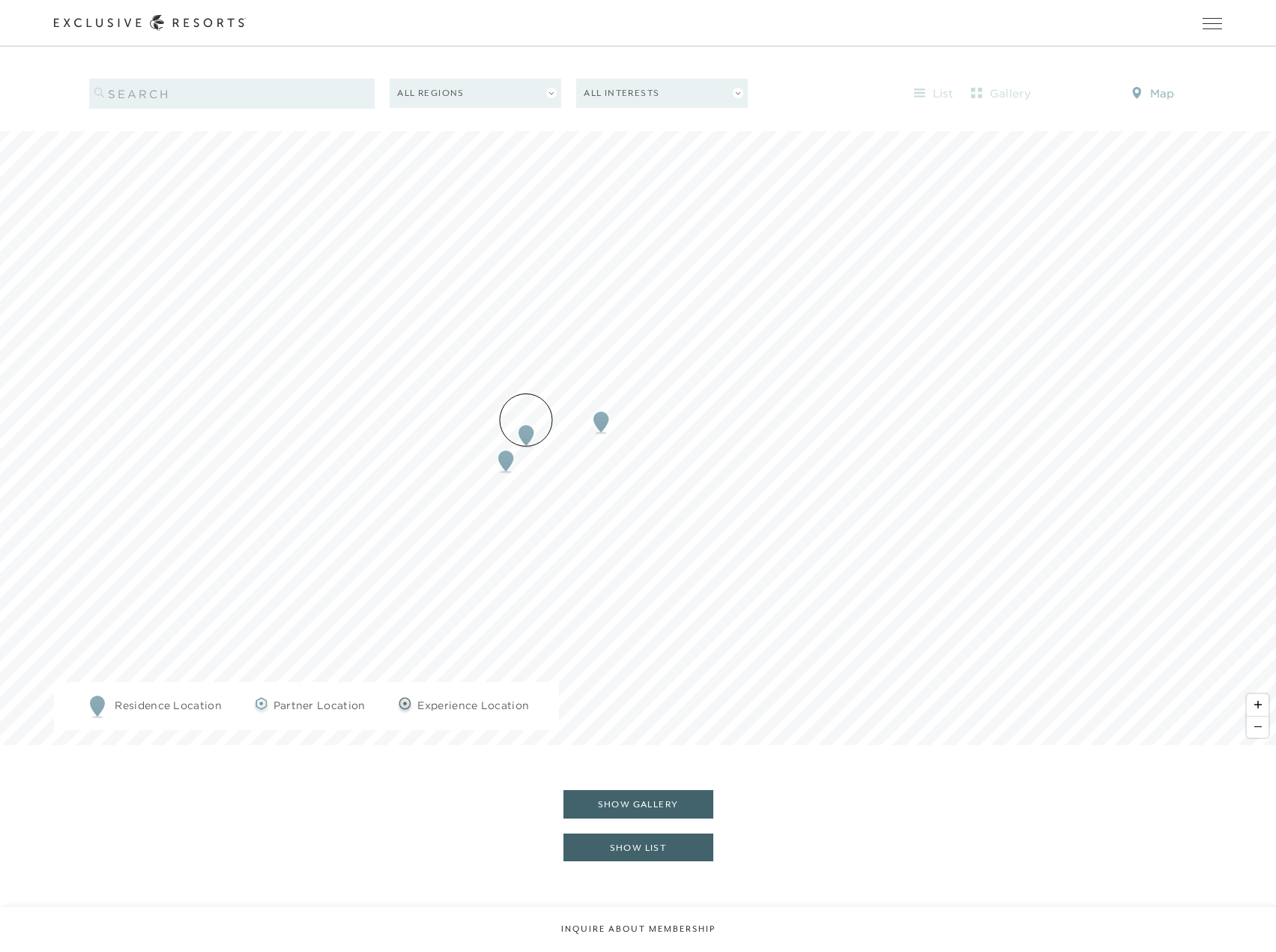
click at [525, 418] on img "Map marker" at bounding box center [526, 434] width 28 height 33
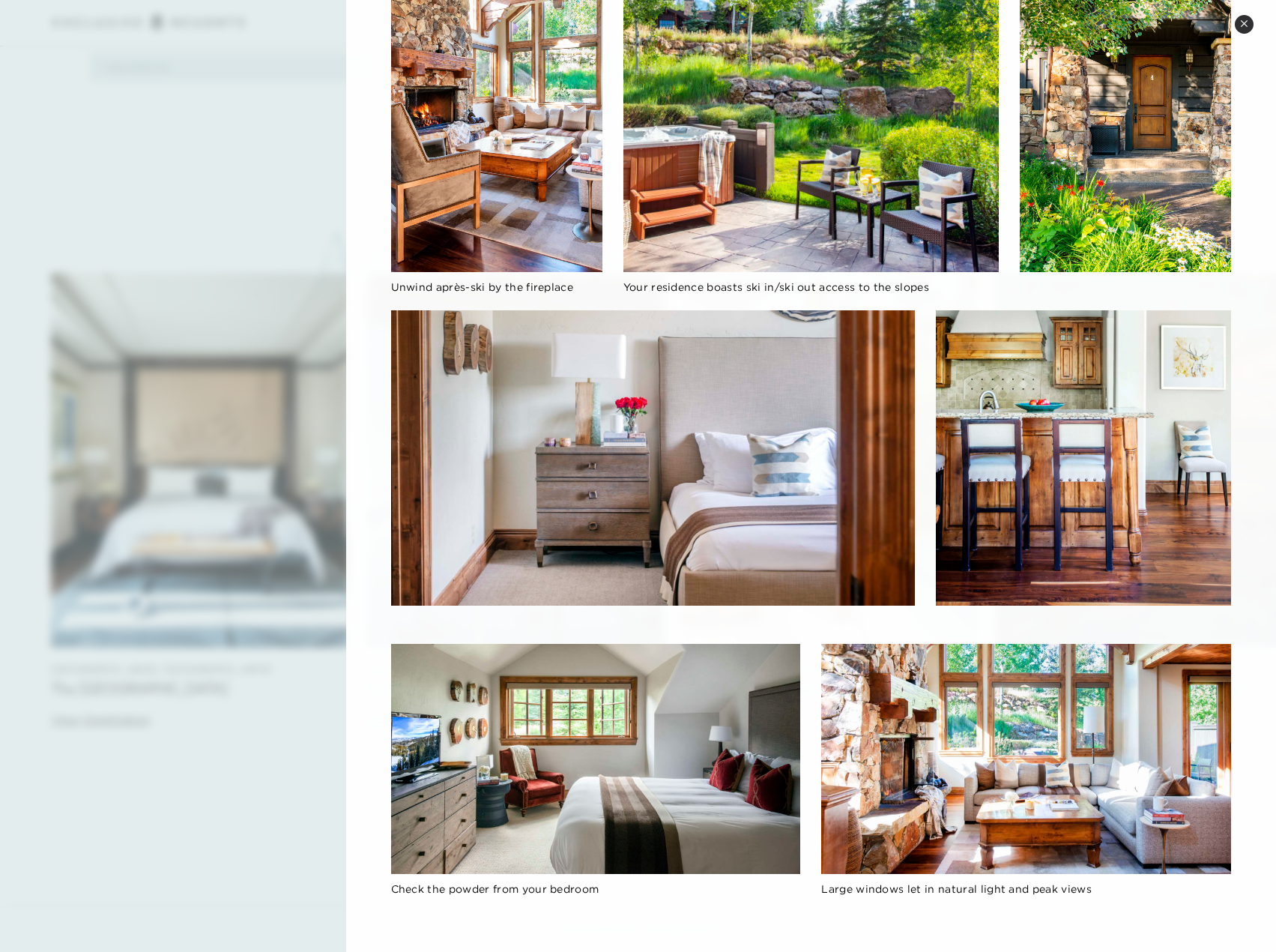
scroll to position [2765, 0]
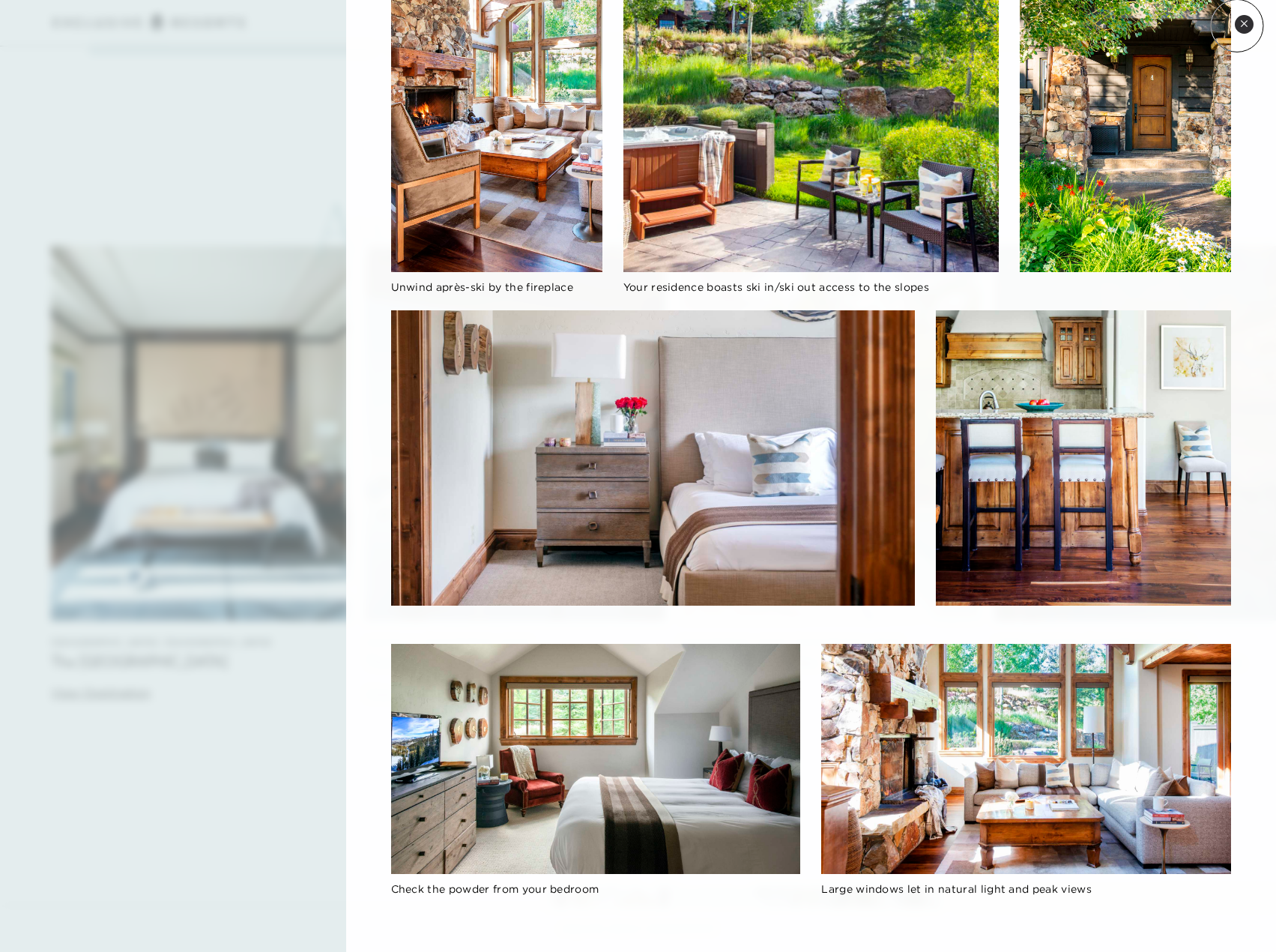
click at [1237, 26] on button "Close quickview" at bounding box center [1243, 24] width 19 height 19
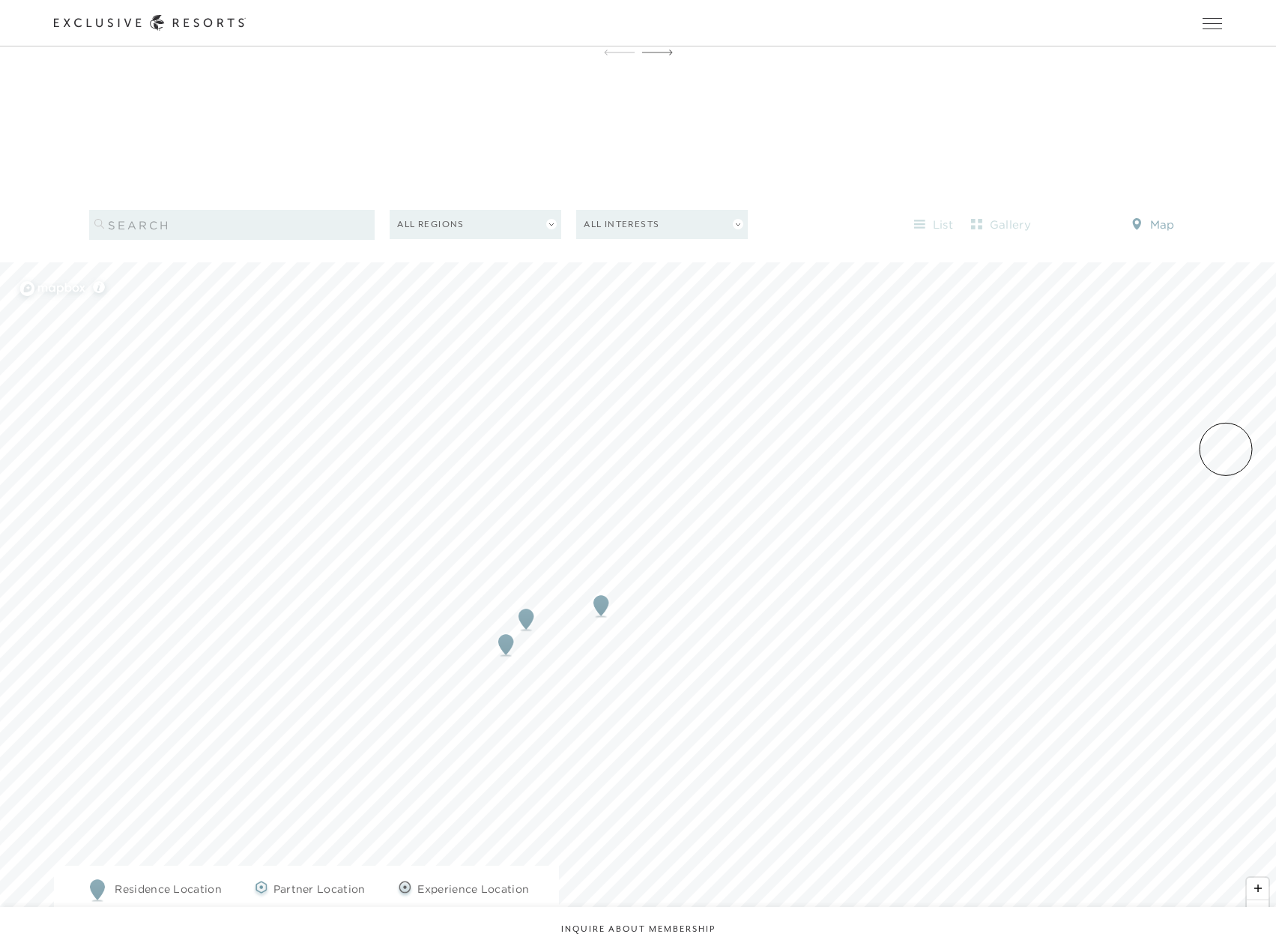
scroll to position [1783, 0]
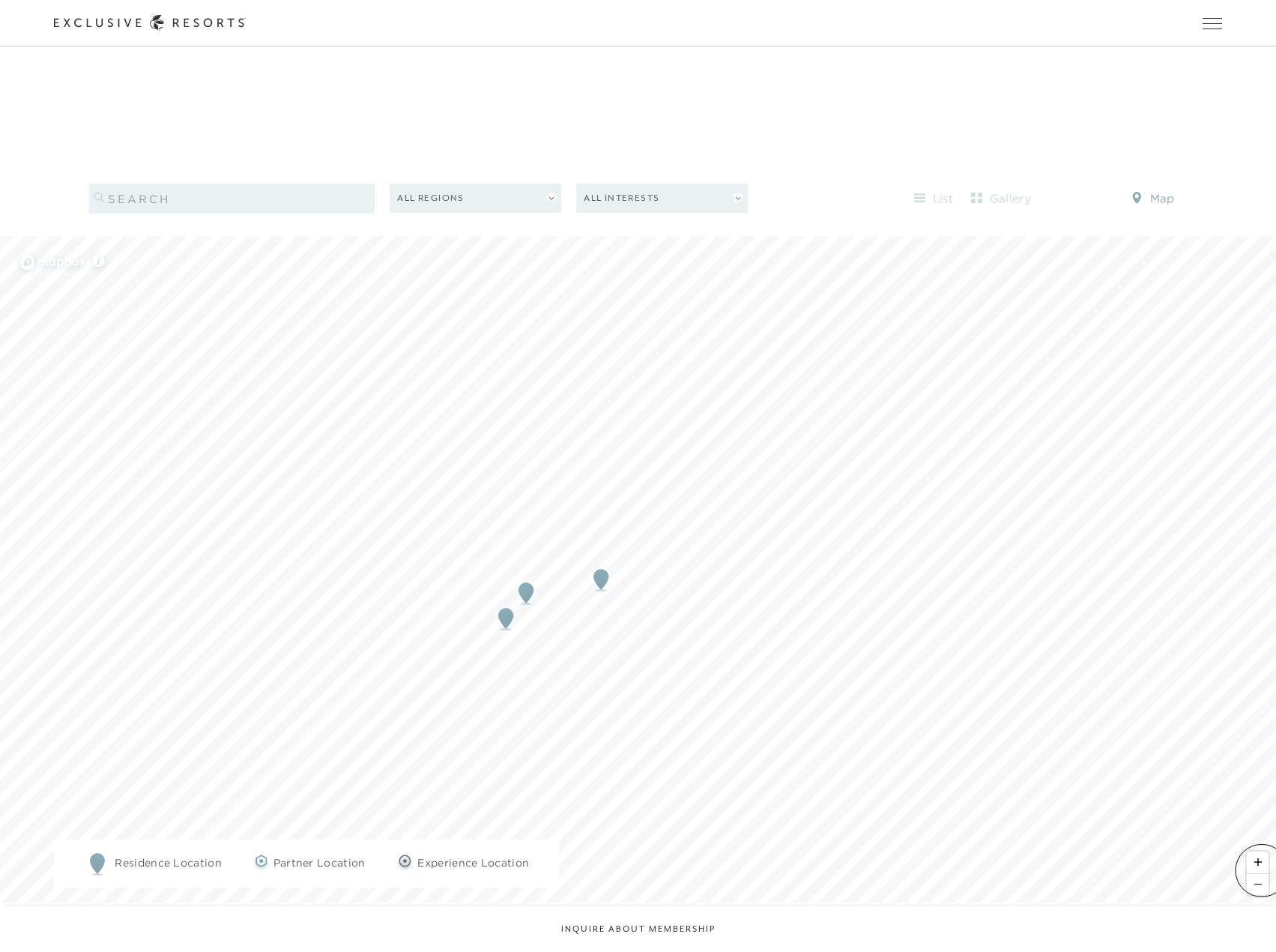
click at [1261, 874] on span "Zoom out" at bounding box center [1257, 884] width 22 height 21
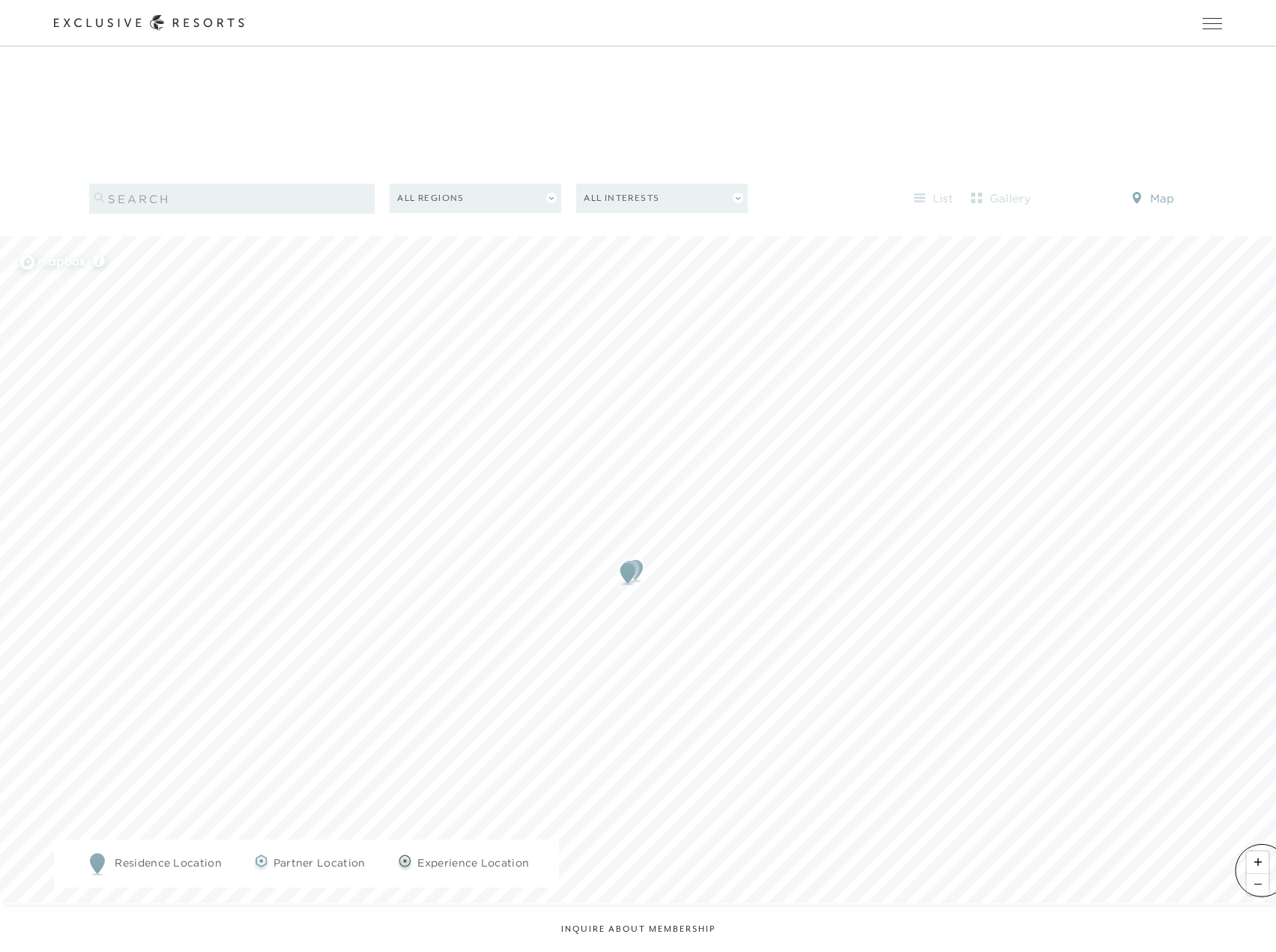
click at [1261, 874] on span "Zoom out" at bounding box center [1257, 884] width 22 height 21
click at [810, 505] on img "Map marker" at bounding box center [808, 518] width 28 height 33
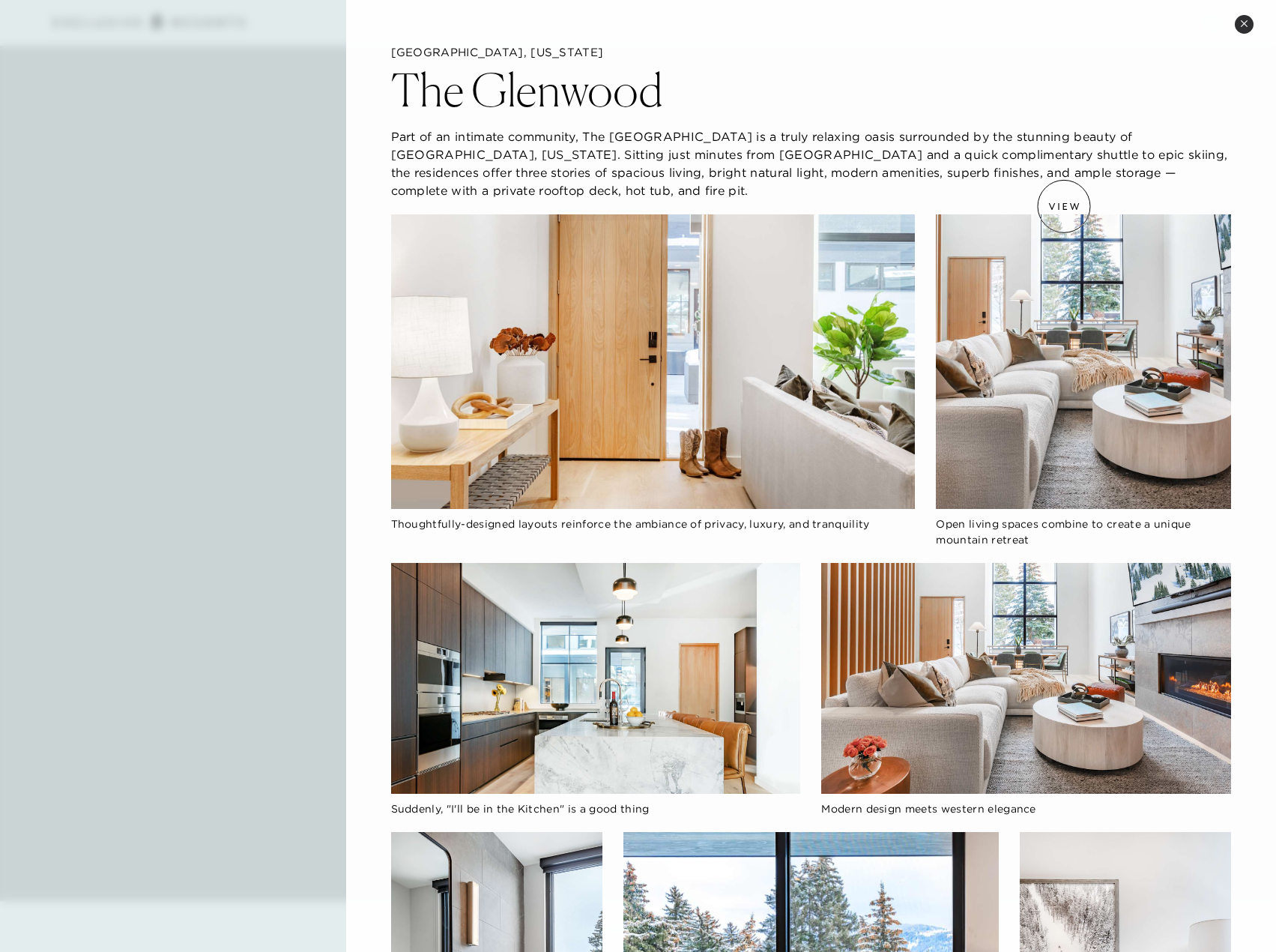
scroll to position [0, 0]
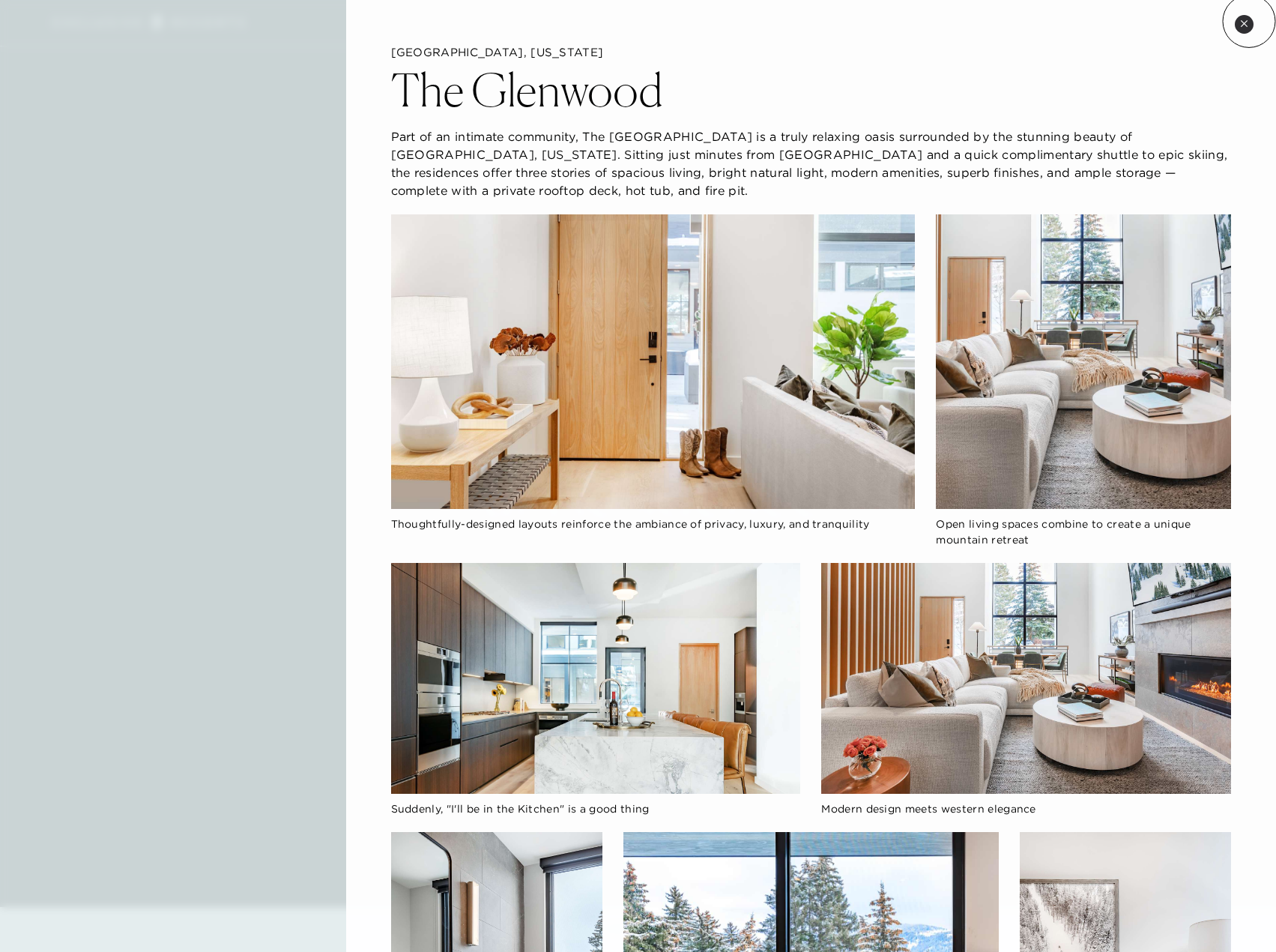
click at [1247, 21] on button "Close quickview" at bounding box center [1243, 24] width 19 height 19
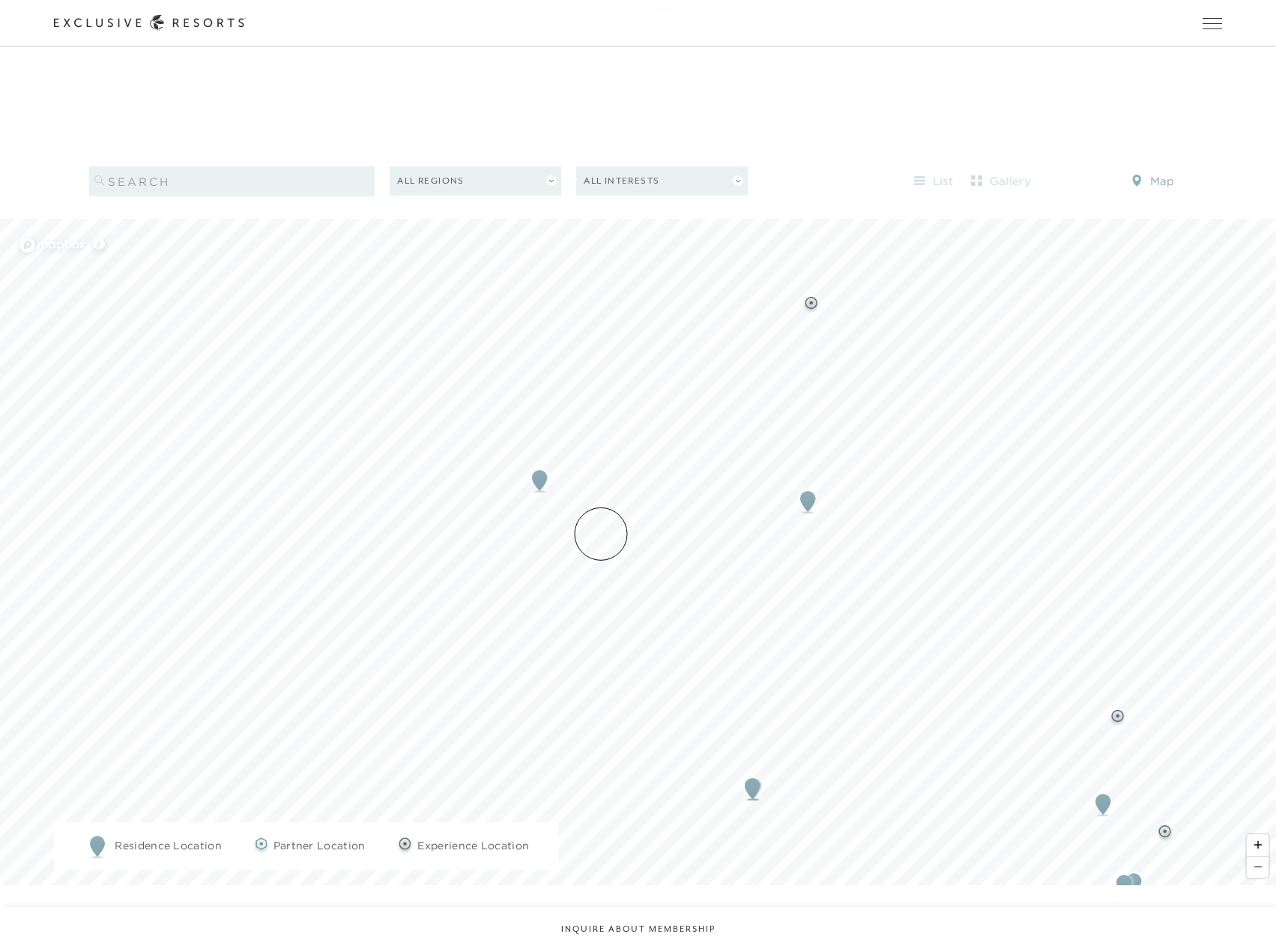
scroll to position [1858, 0]
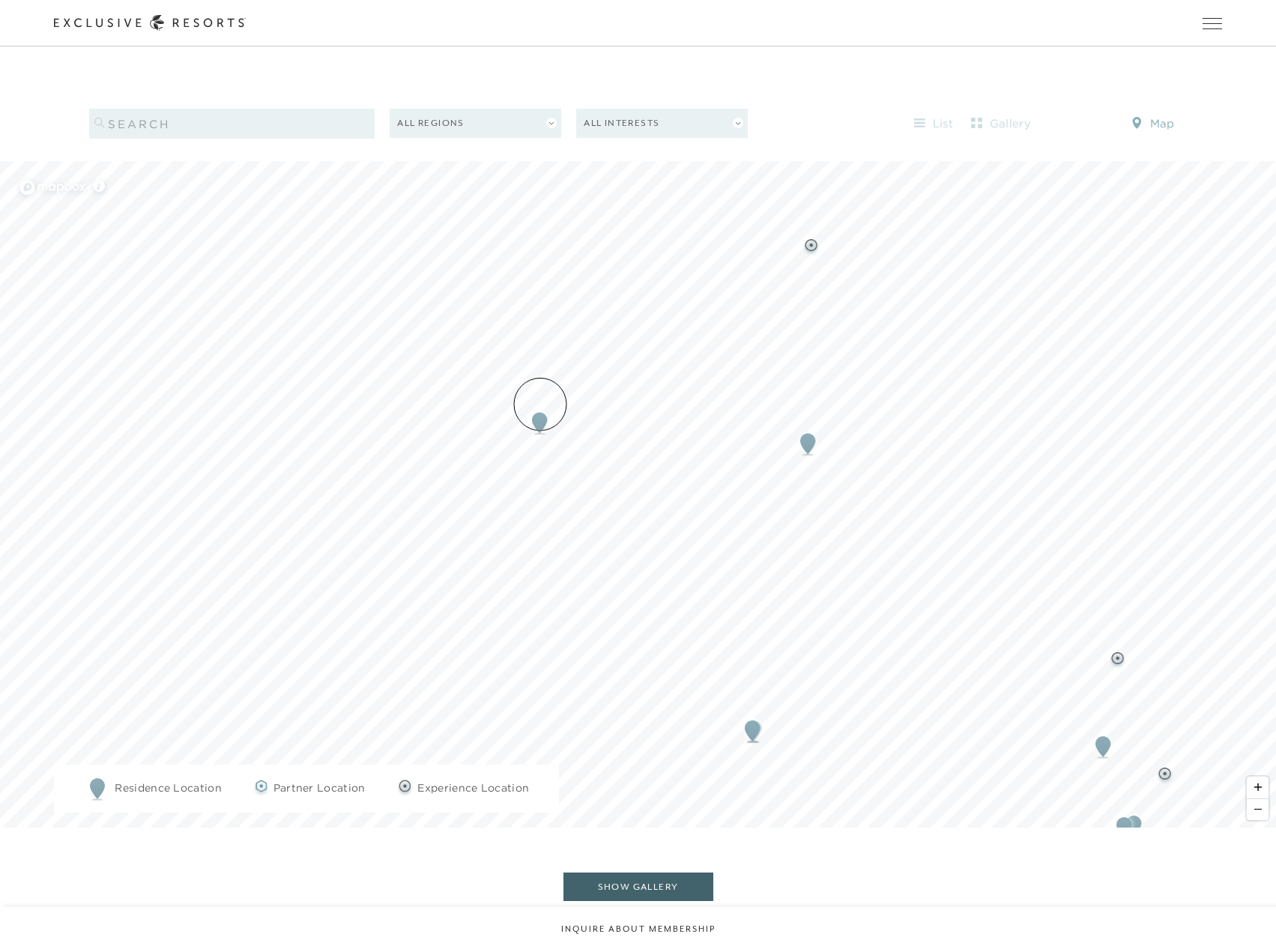
click at [540, 407] on img "Map marker" at bounding box center [539, 422] width 28 height 33
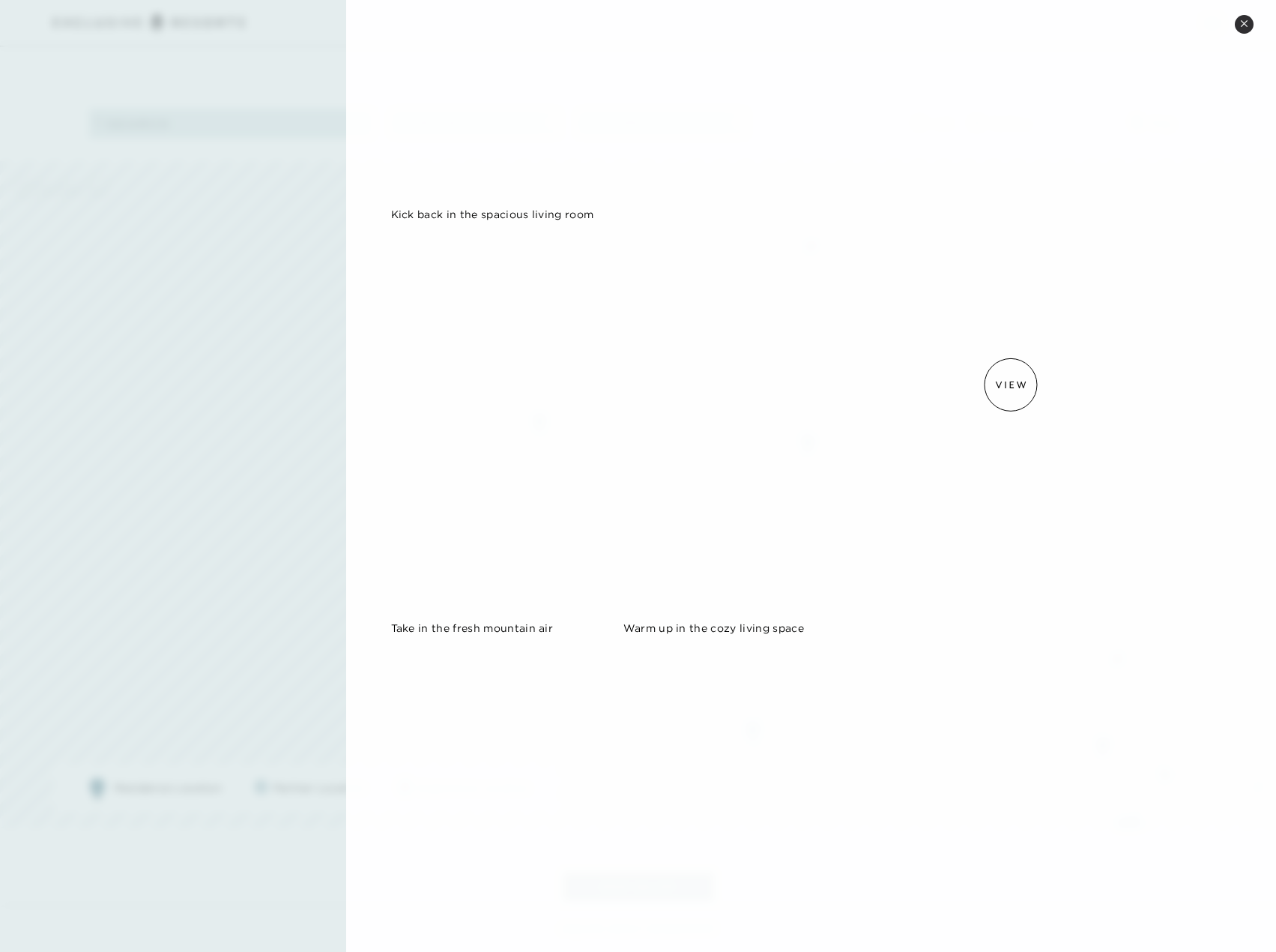
scroll to position [598, 0]
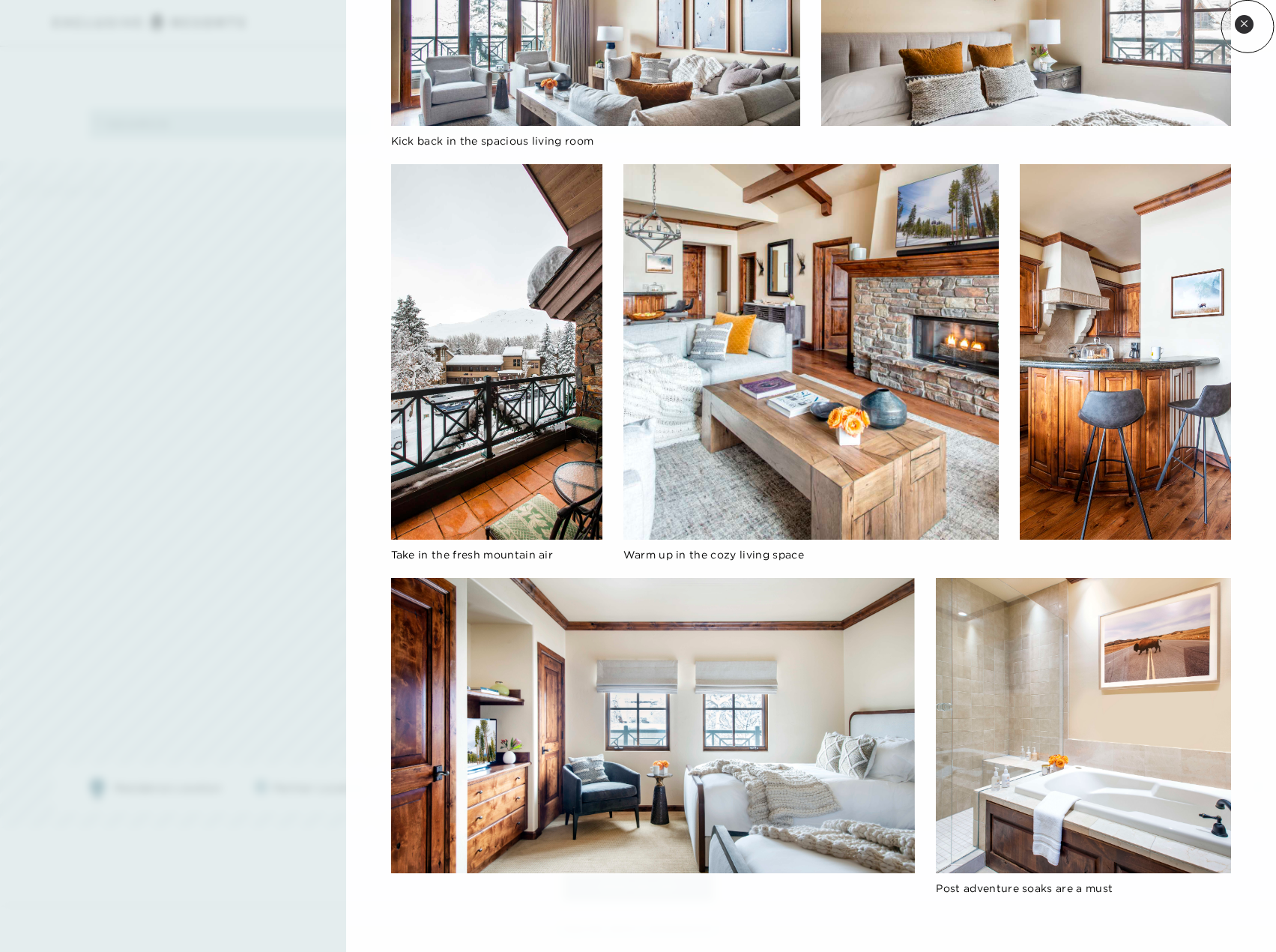
click at [1247, 26] on icon at bounding box center [1244, 24] width 8 height 8
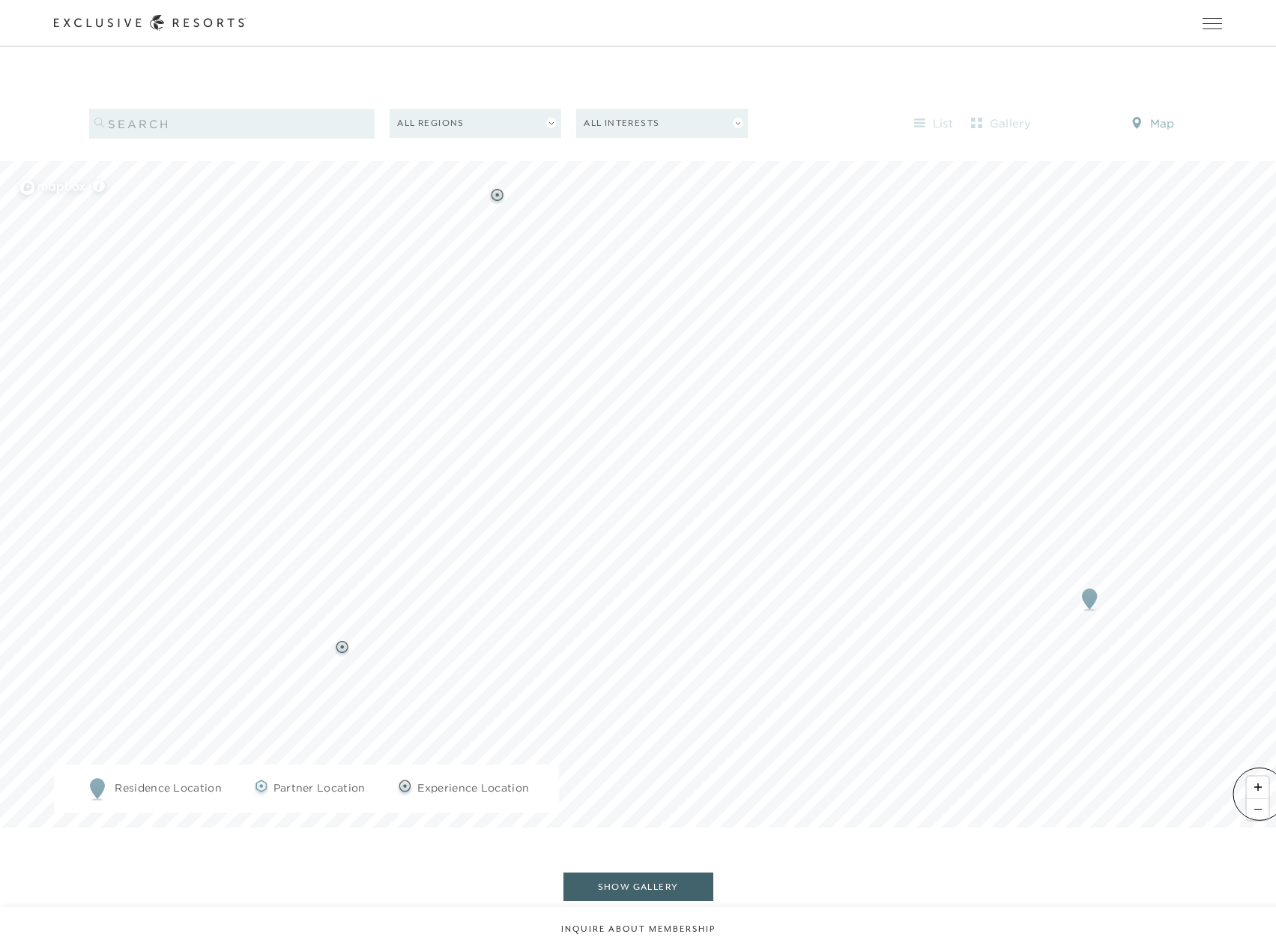
click at [1259, 799] on span "Zoom out" at bounding box center [1257, 809] width 22 height 21
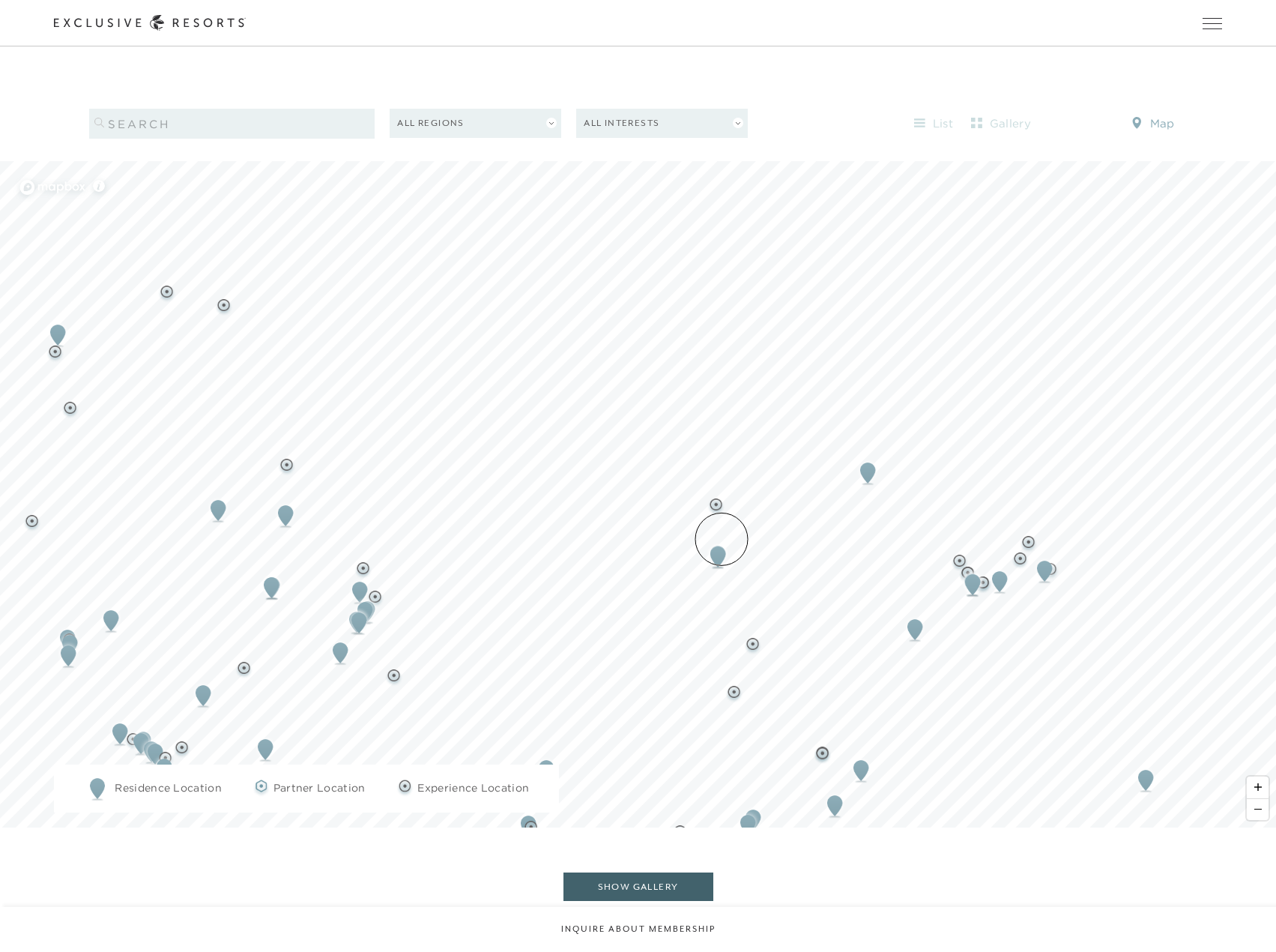
click at [722, 540] on img "Map marker" at bounding box center [718, 556] width 28 height 33
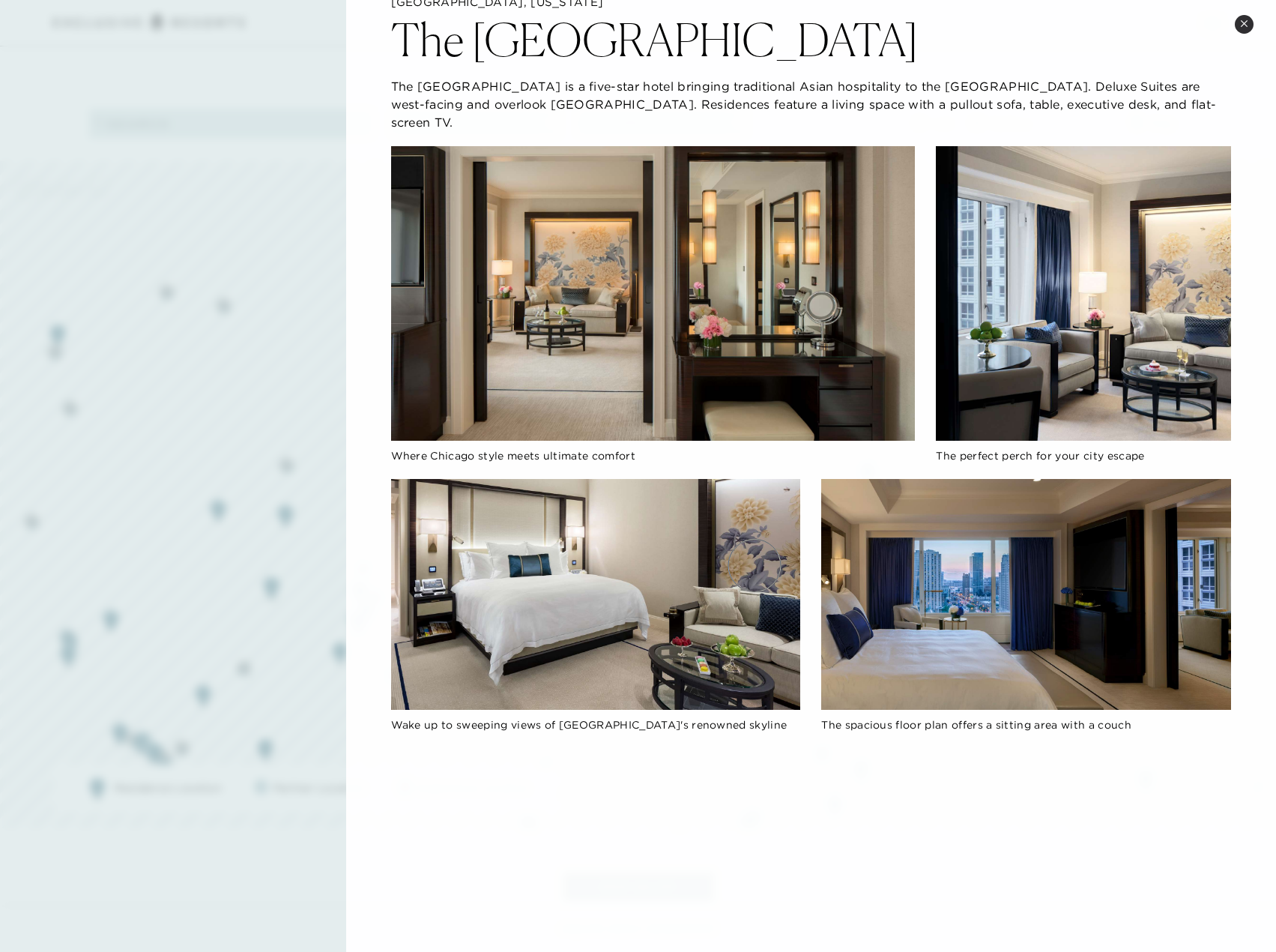
scroll to position [632, 0]
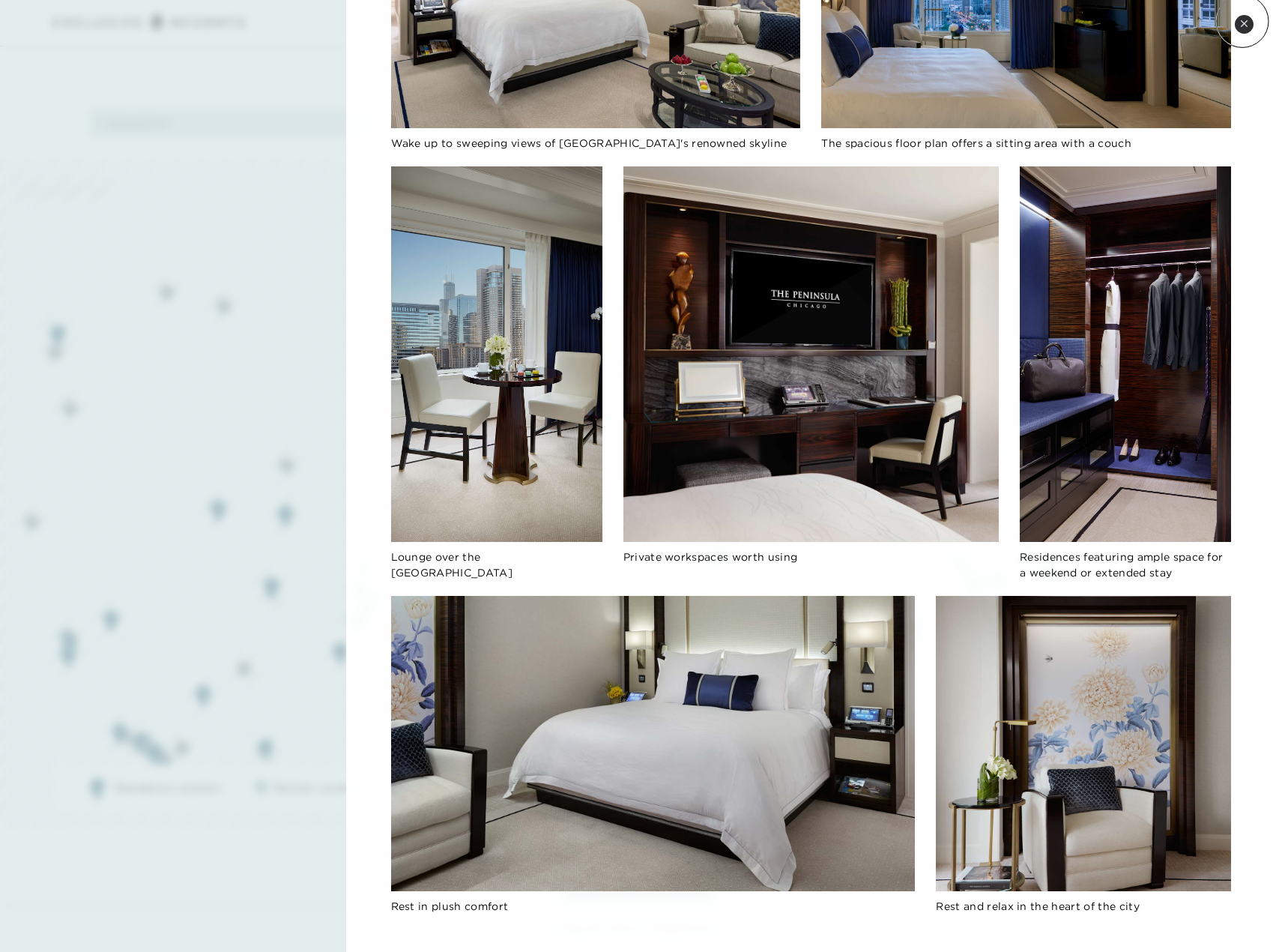
click at [1242, 21] on icon at bounding box center [1244, 24] width 8 height 8
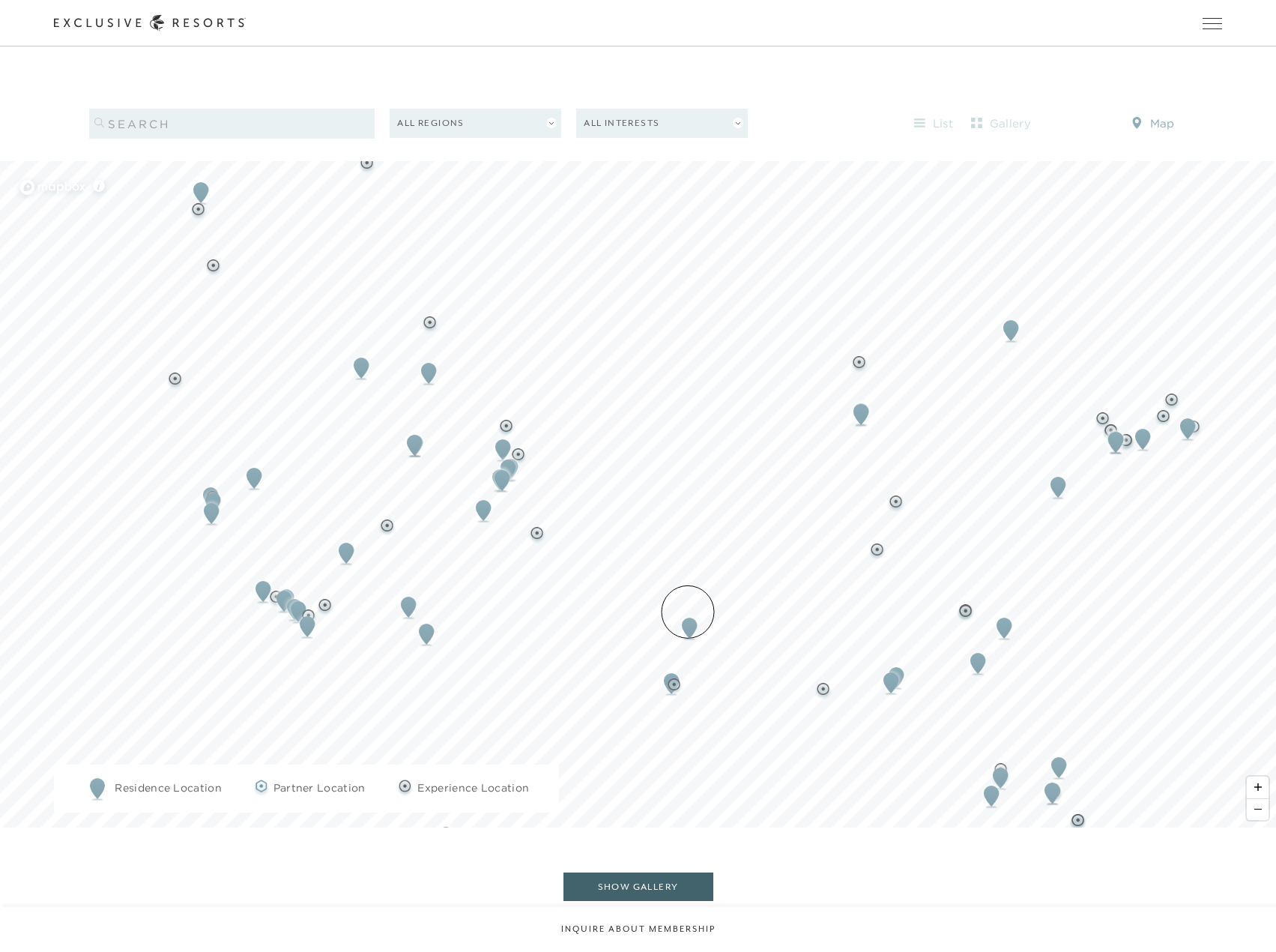
click at [688, 612] on img "Map marker" at bounding box center [690, 628] width 28 height 33
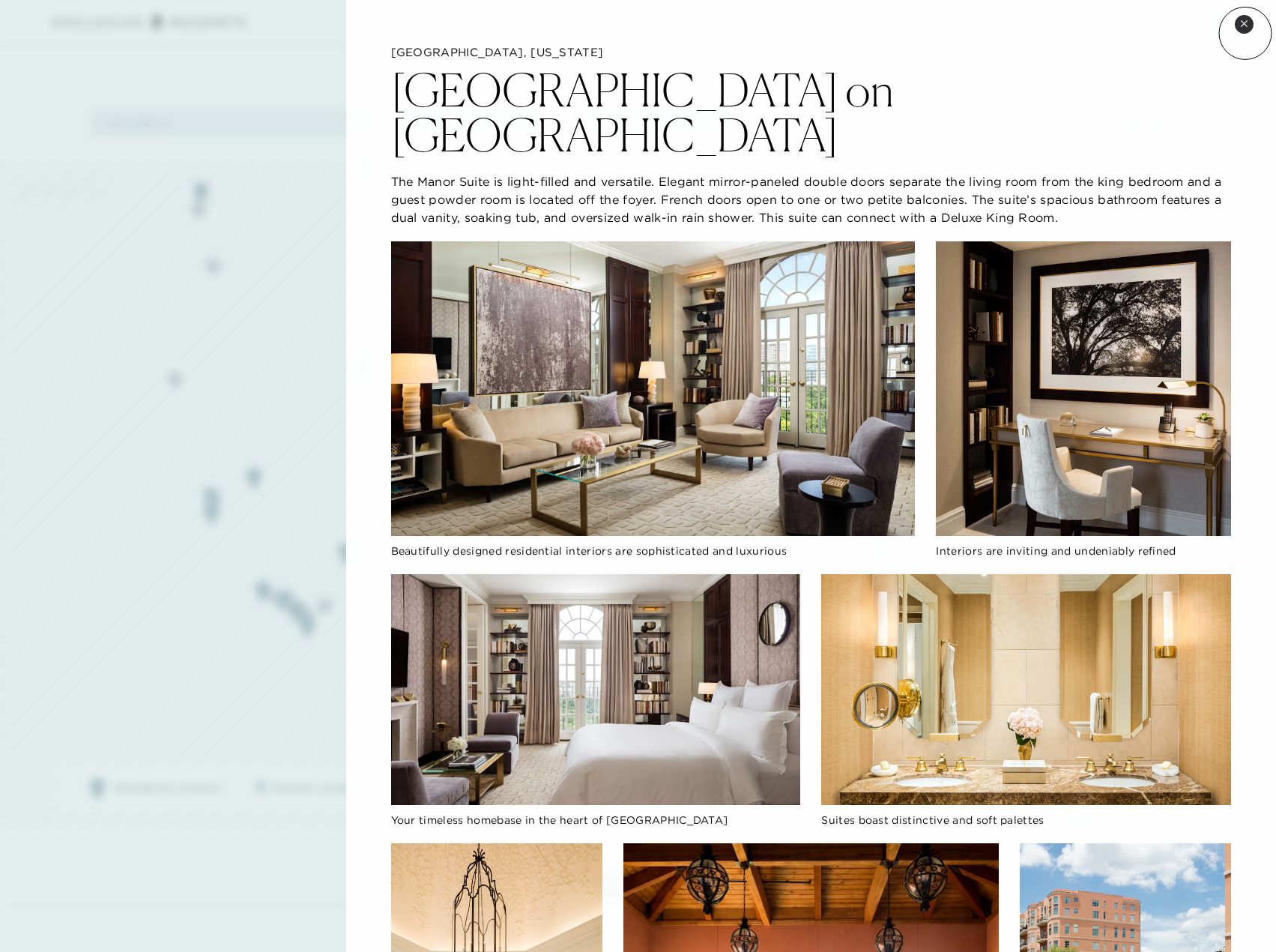
click at [1244, 32] on button "Close quickview" at bounding box center [1243, 24] width 19 height 19
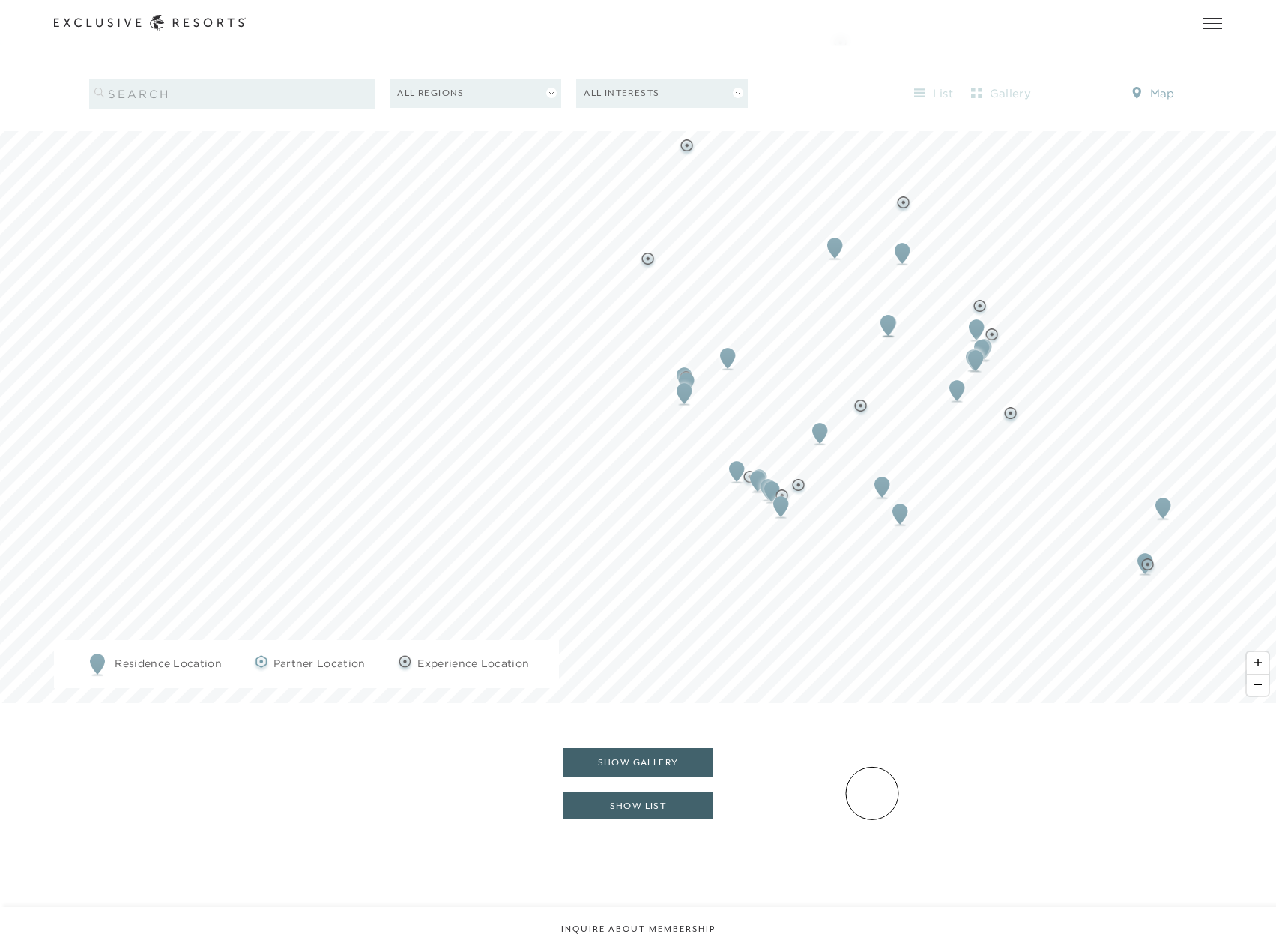
scroll to position [1934, 0]
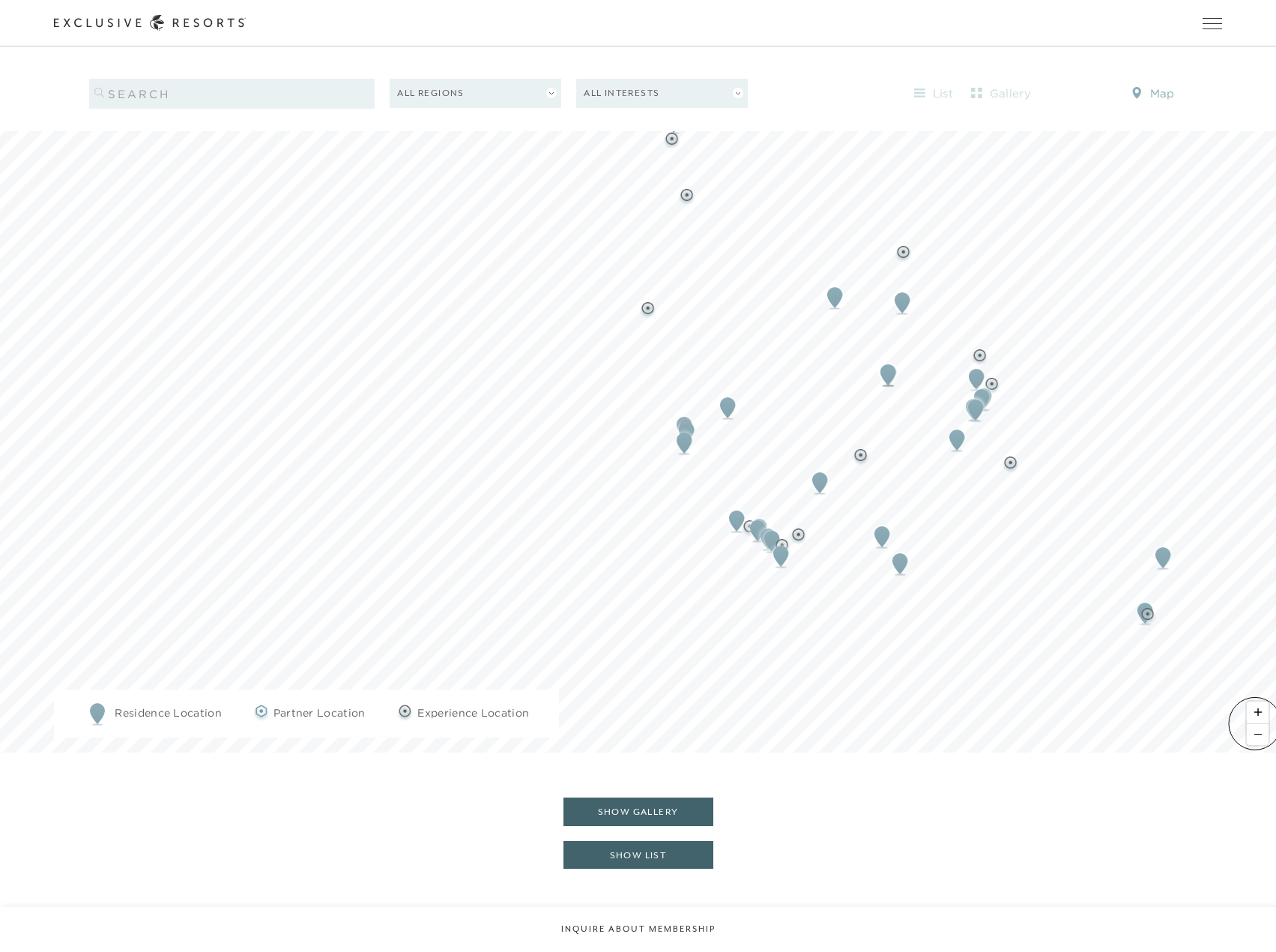
click at [1255, 724] on span "Zoom out" at bounding box center [1257, 734] width 22 height 21
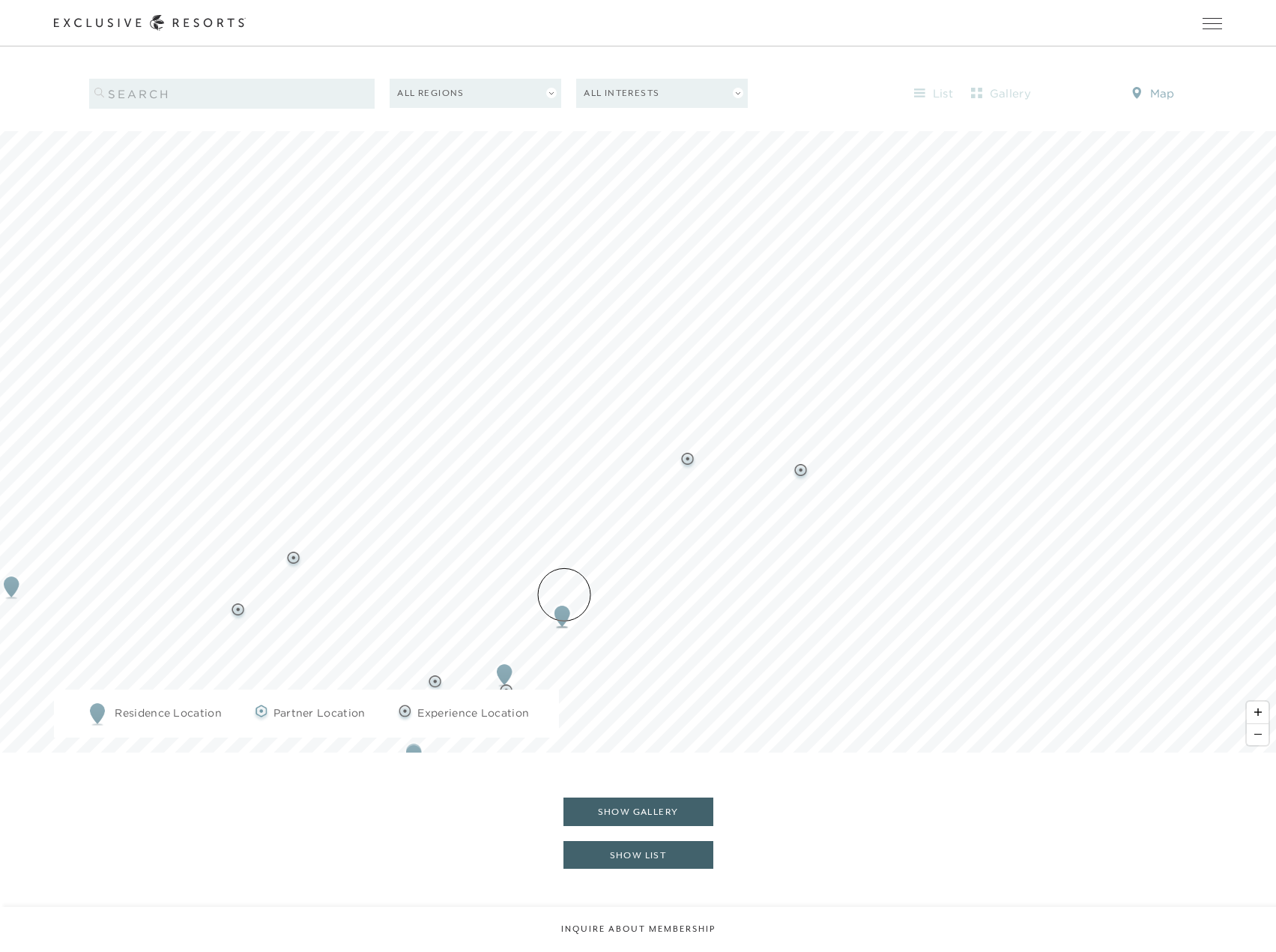
click at [564, 600] on img "Map marker" at bounding box center [562, 616] width 28 height 33
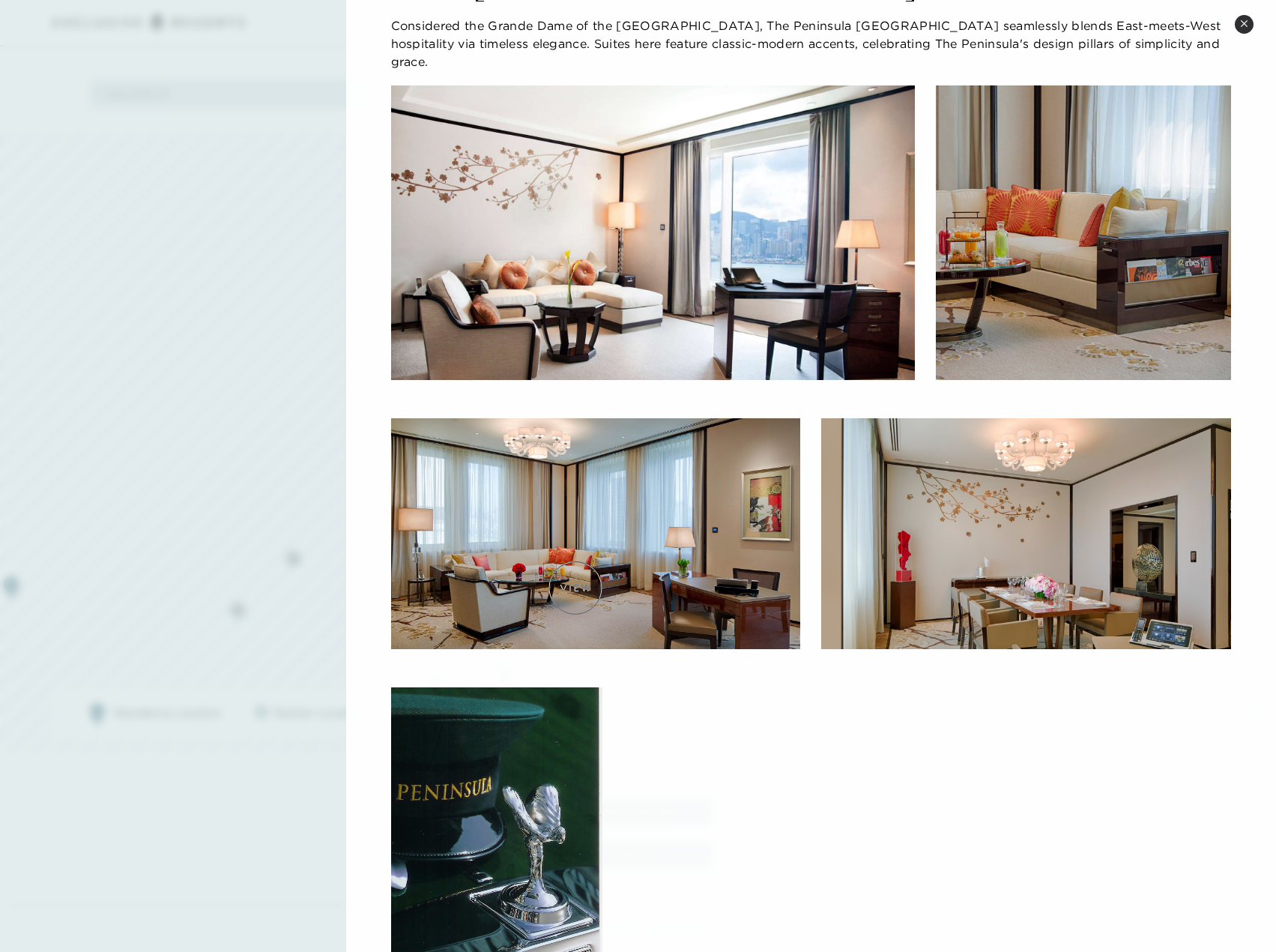
scroll to position [0, 0]
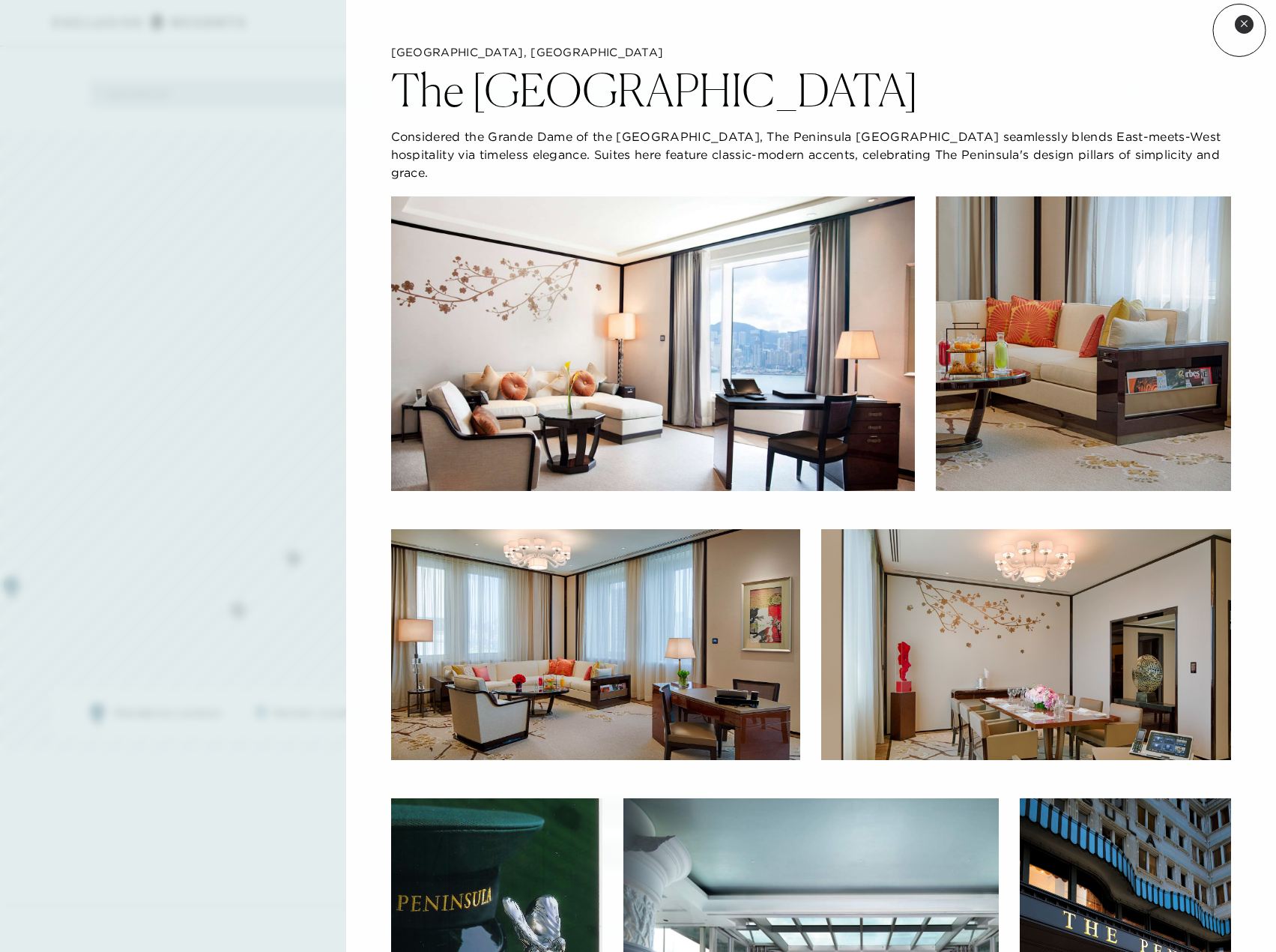
click at [1239, 30] on button "Close quickview" at bounding box center [1243, 24] width 19 height 19
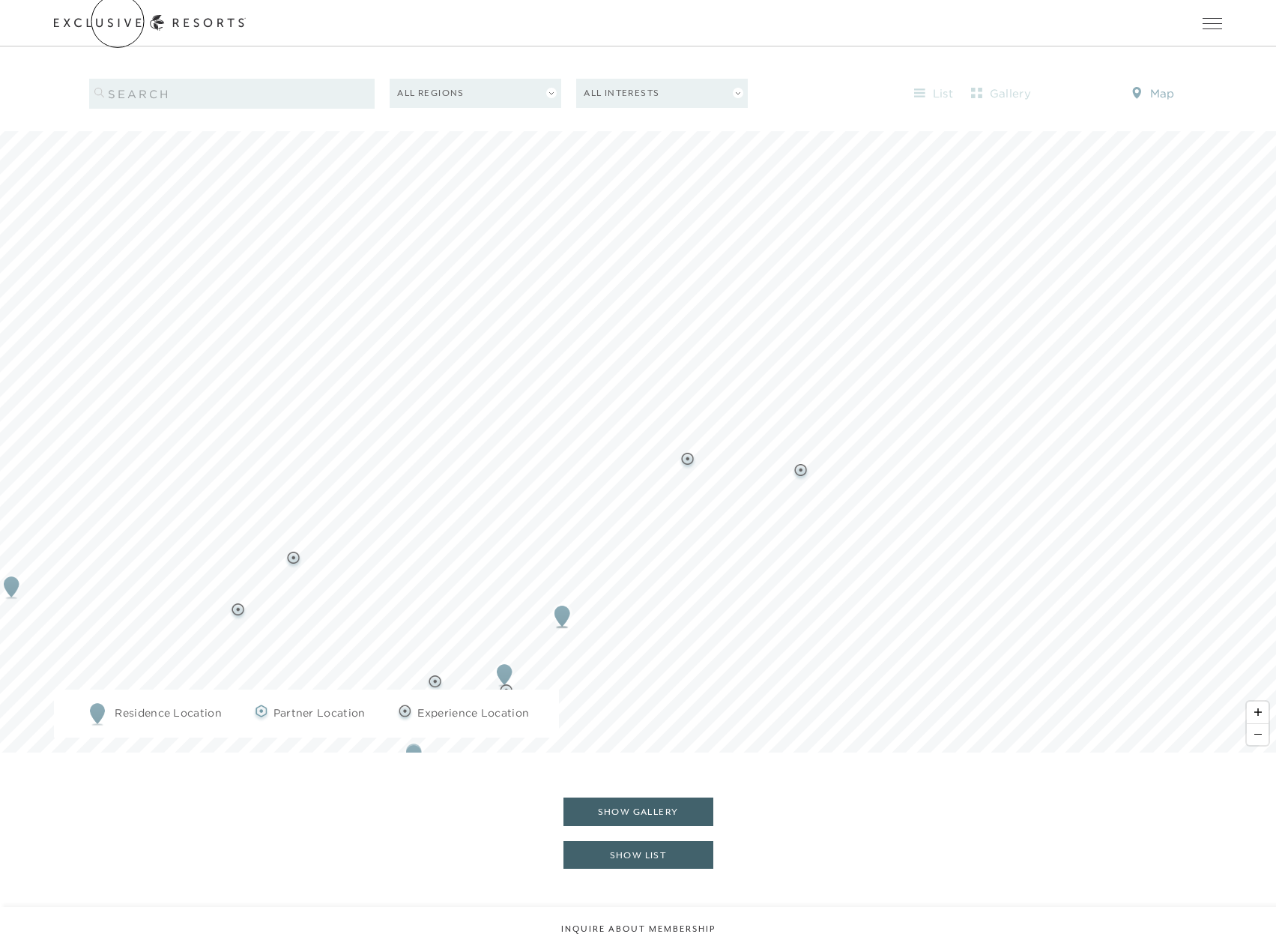
click at [118, 22] on icon at bounding box center [149, 23] width 191 height 16
